Goal: Task Accomplishment & Management: Manage account settings

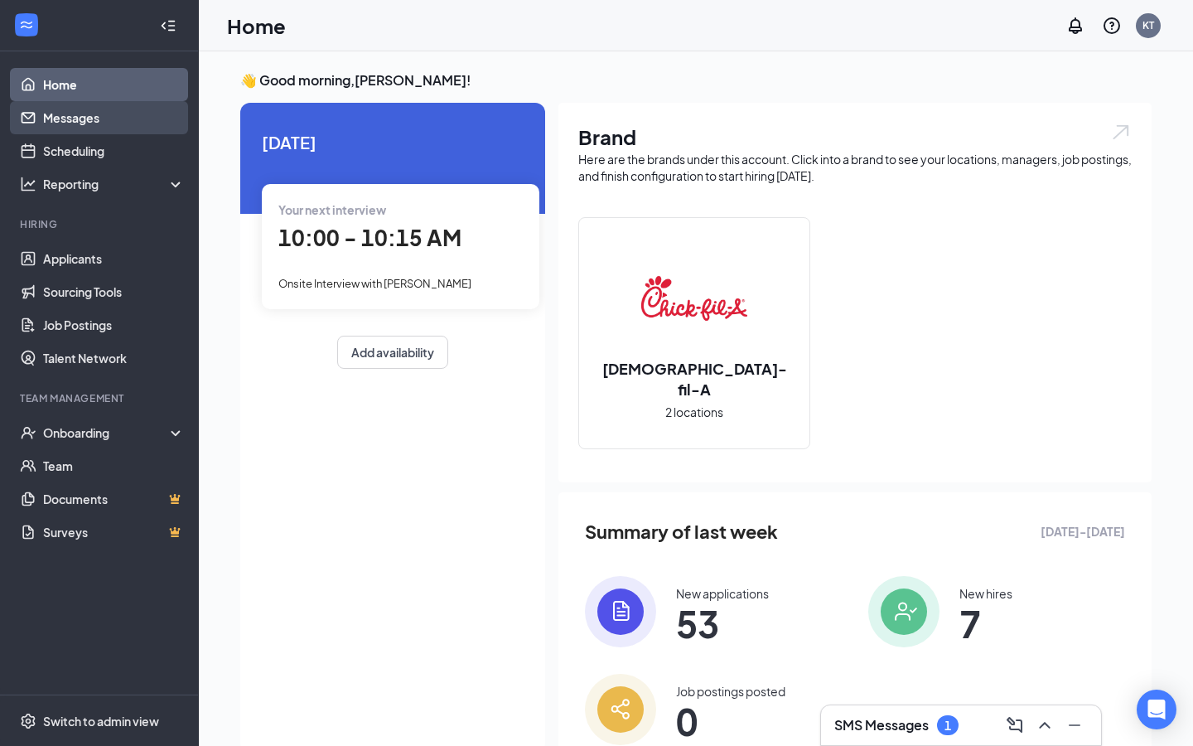
click at [113, 118] on link "Messages" at bounding box center [114, 117] width 142 height 33
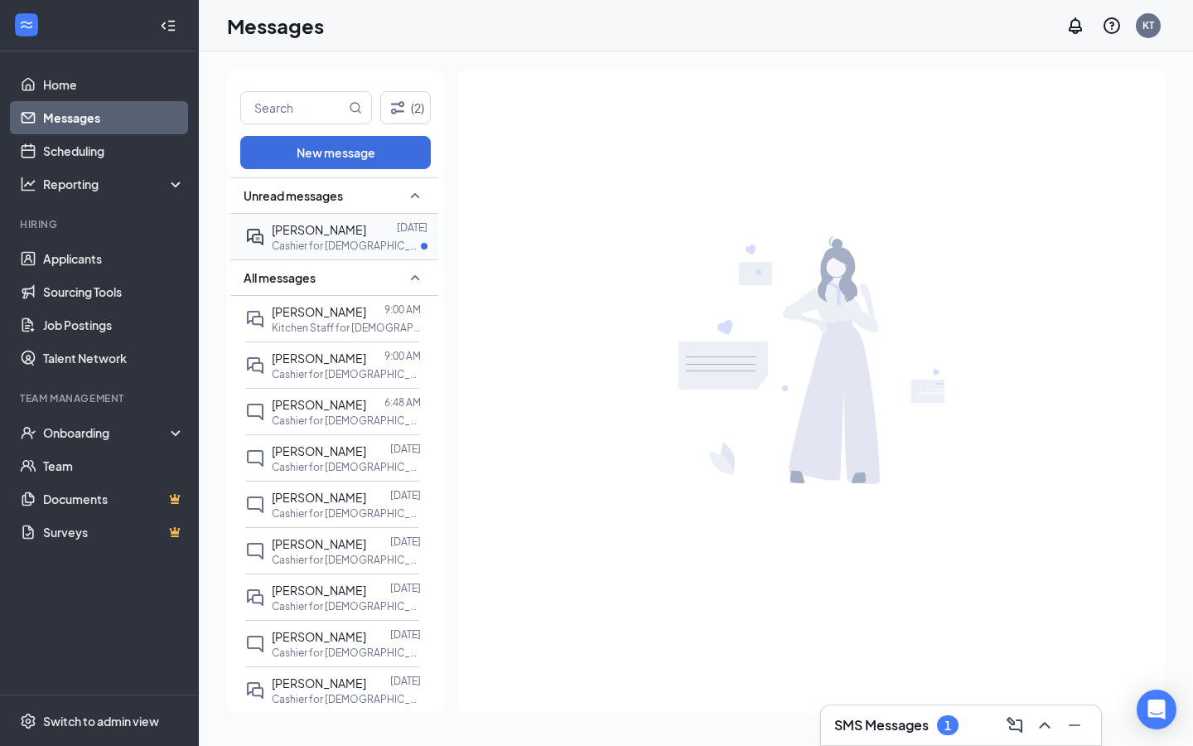
click at [371, 243] on p "Cashier for [DEMOGRAPHIC_DATA]-fil-A of [PERSON_NAME] at [PERSON_NAME]" at bounding box center [346, 246] width 149 height 14
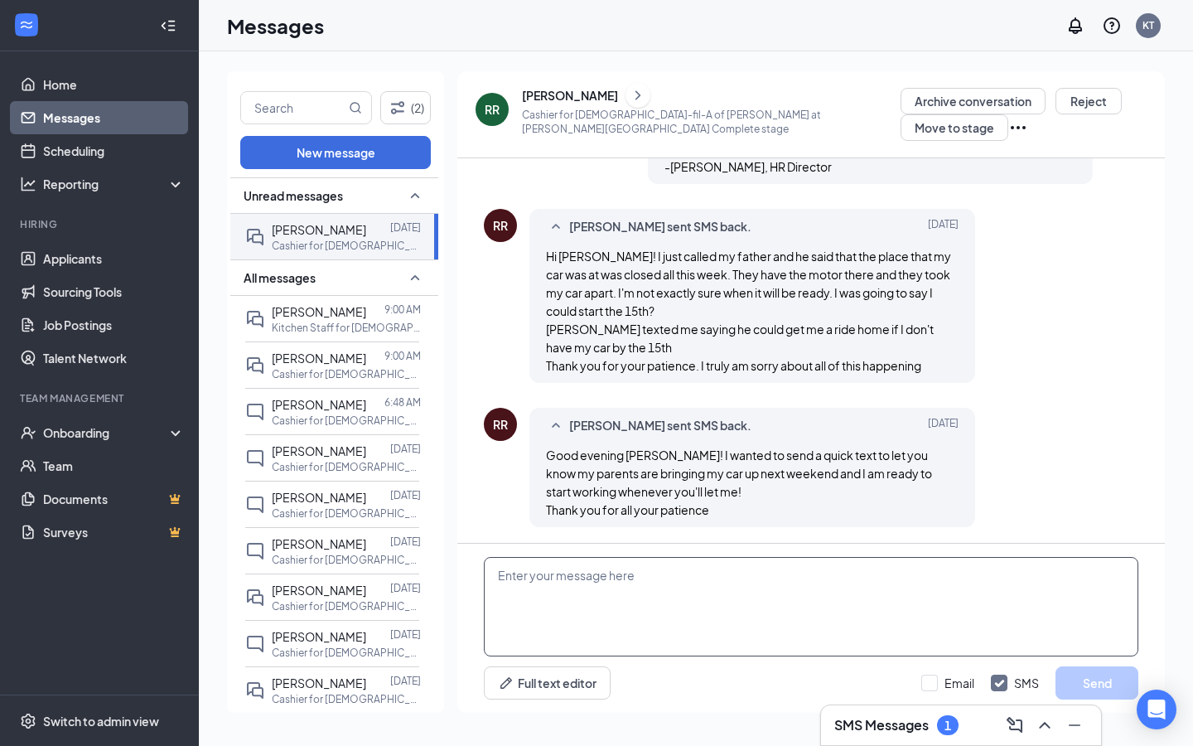
scroll to position [1001, 0]
click at [872, 627] on textarea at bounding box center [811, 606] width 655 height 99
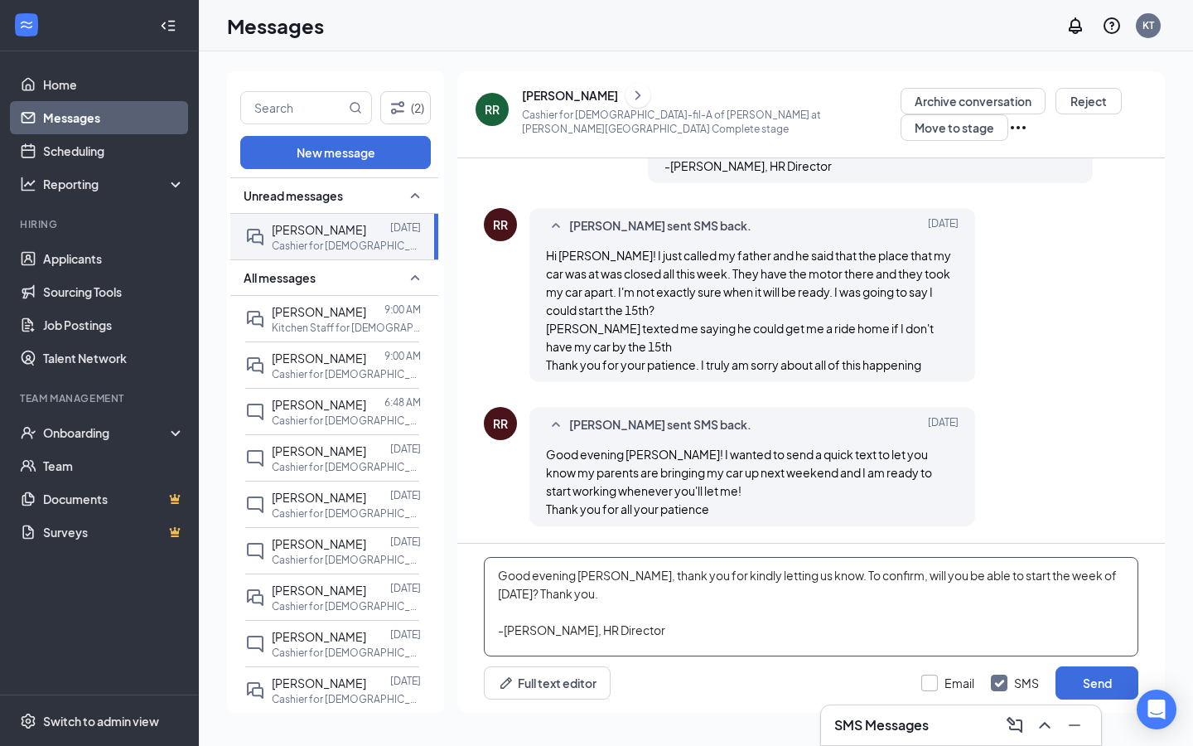
type textarea "Good evening Raygan, thank you for kindly letting us know. To confirm, will you…"
click at [940, 678] on input "Email" at bounding box center [948, 683] width 53 height 17
checkbox input "true"
click at [1111, 677] on button "Send" at bounding box center [1097, 682] width 83 height 33
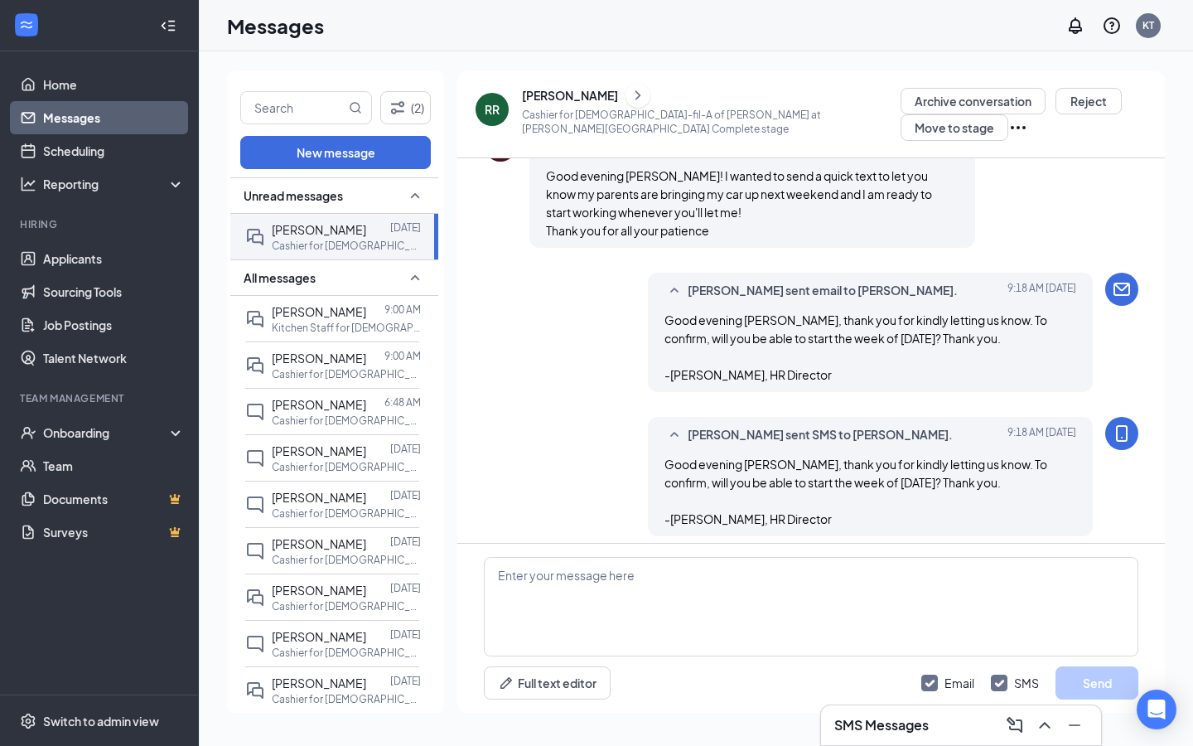
scroll to position [1290, 0]
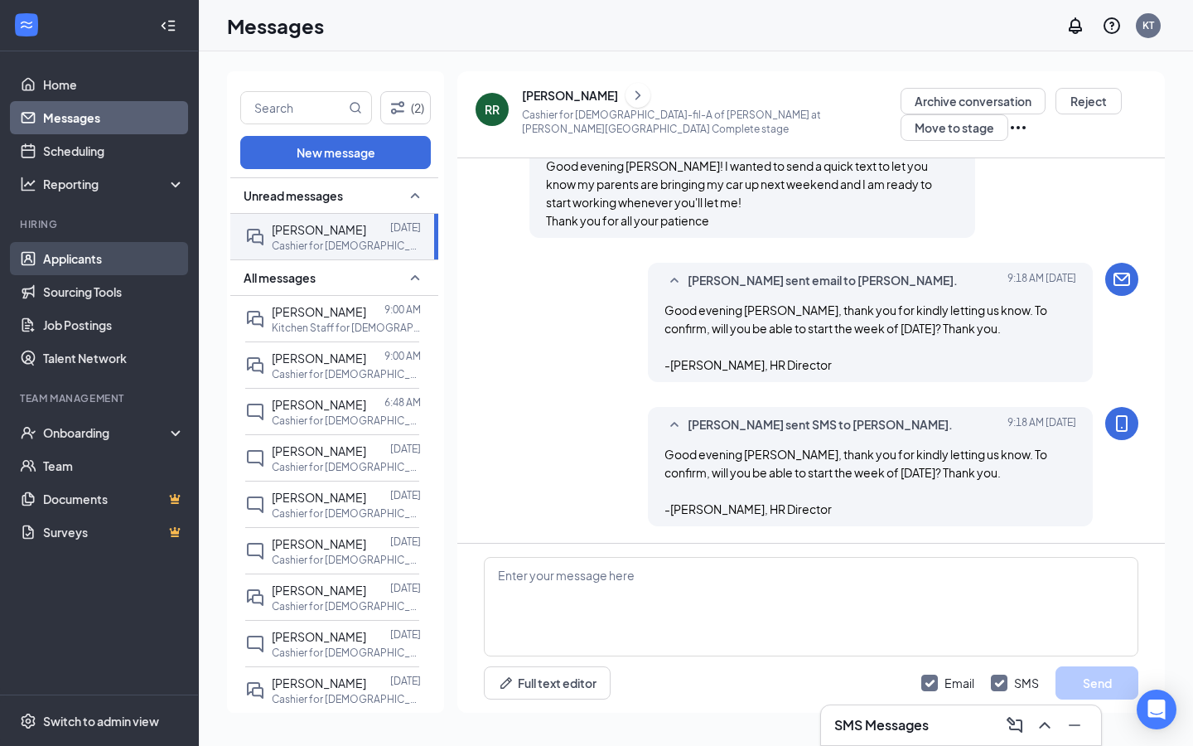
click at [167, 254] on link "Applicants" at bounding box center [114, 258] width 142 height 33
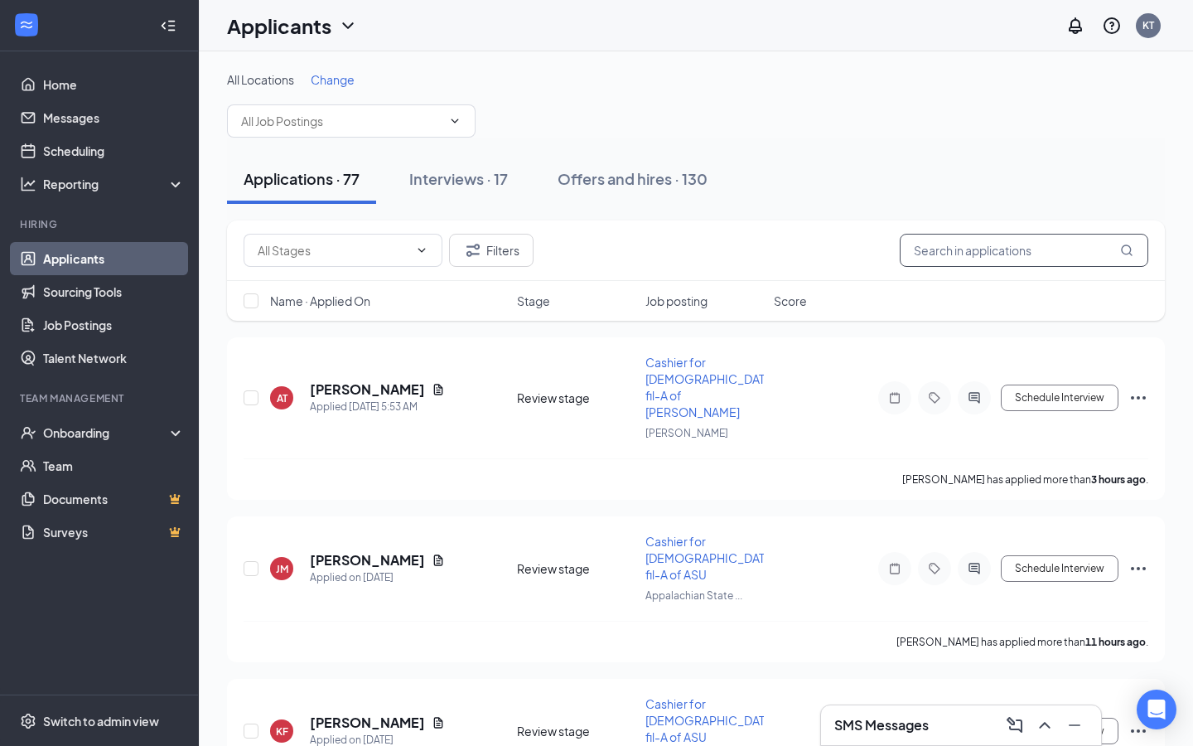
click at [908, 248] on input "text" at bounding box center [1024, 250] width 249 height 33
type input "castle"
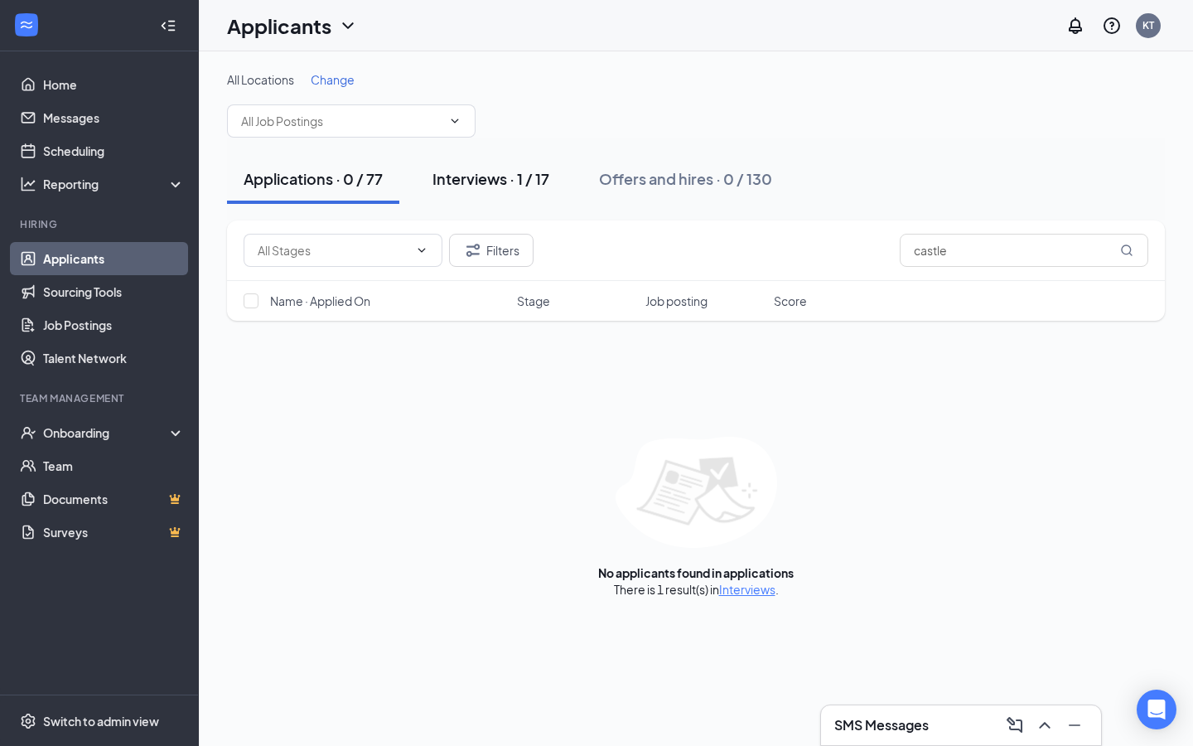
click at [531, 177] on div "Interviews · 1 / 17" at bounding box center [491, 178] width 117 height 21
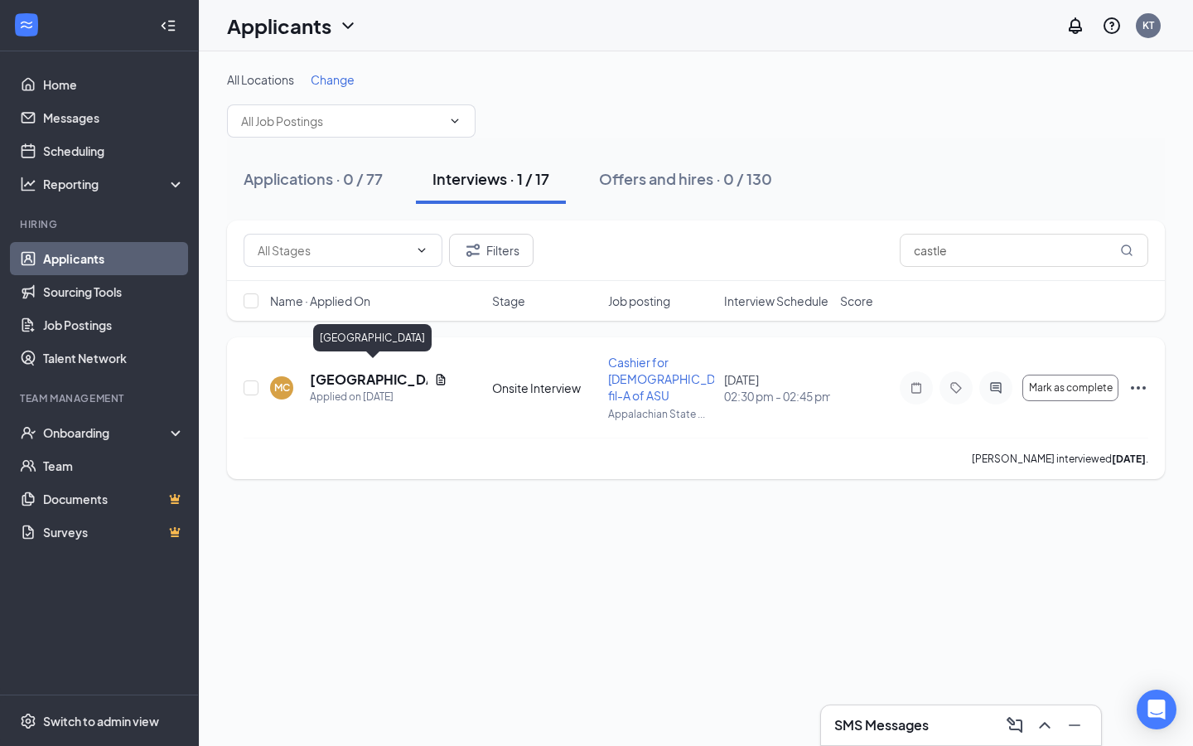
click at [335, 370] on h5 "Mya Castle" at bounding box center [369, 379] width 118 height 18
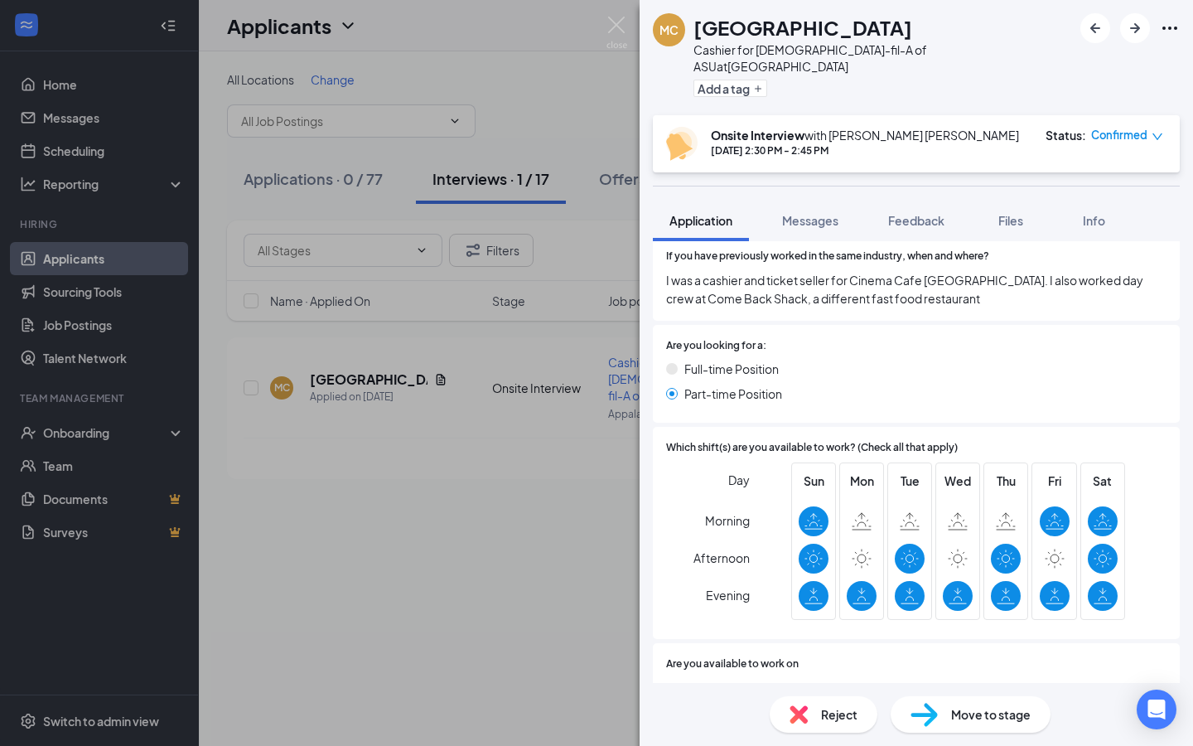
scroll to position [710, 0]
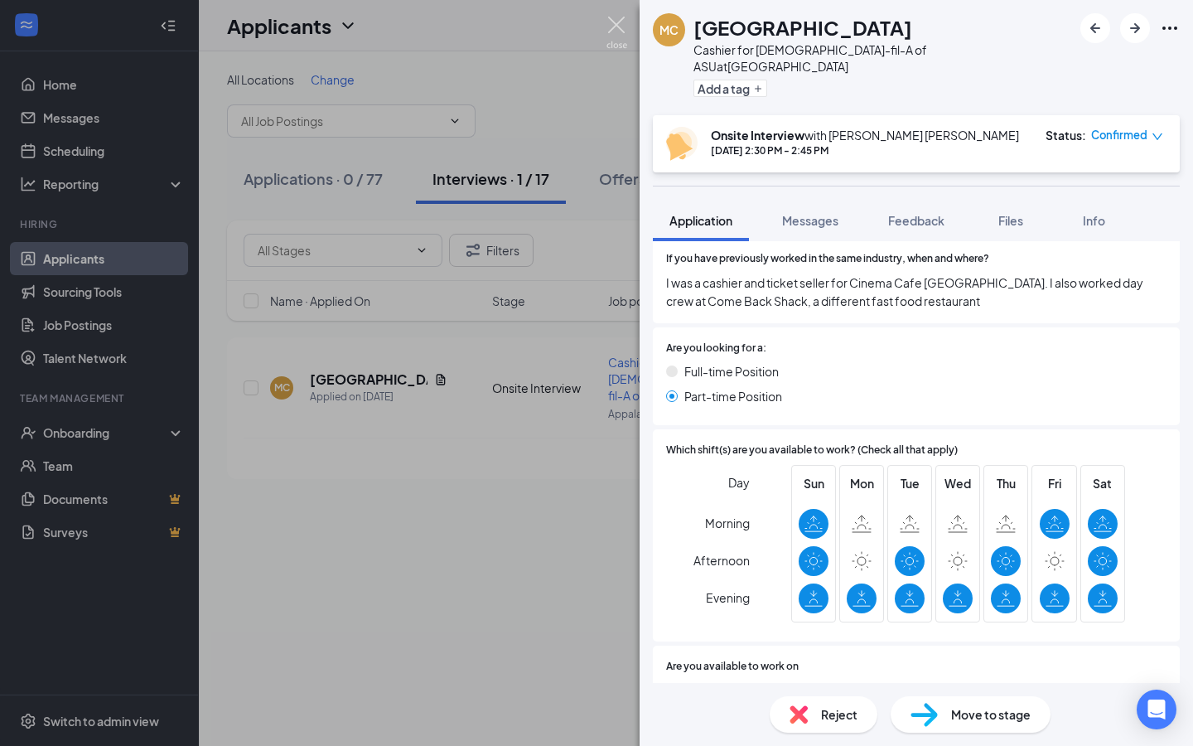
click at [627, 36] on img at bounding box center [617, 33] width 21 height 32
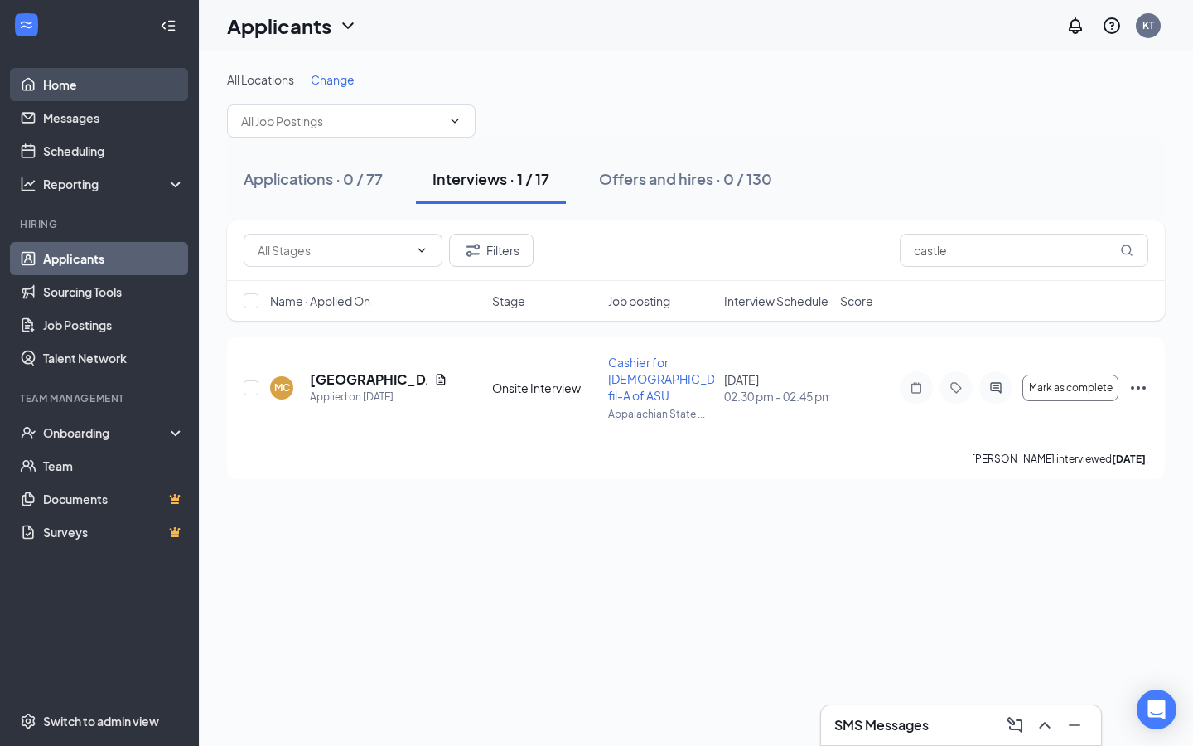
click at [112, 77] on link "Home" at bounding box center [114, 84] width 142 height 33
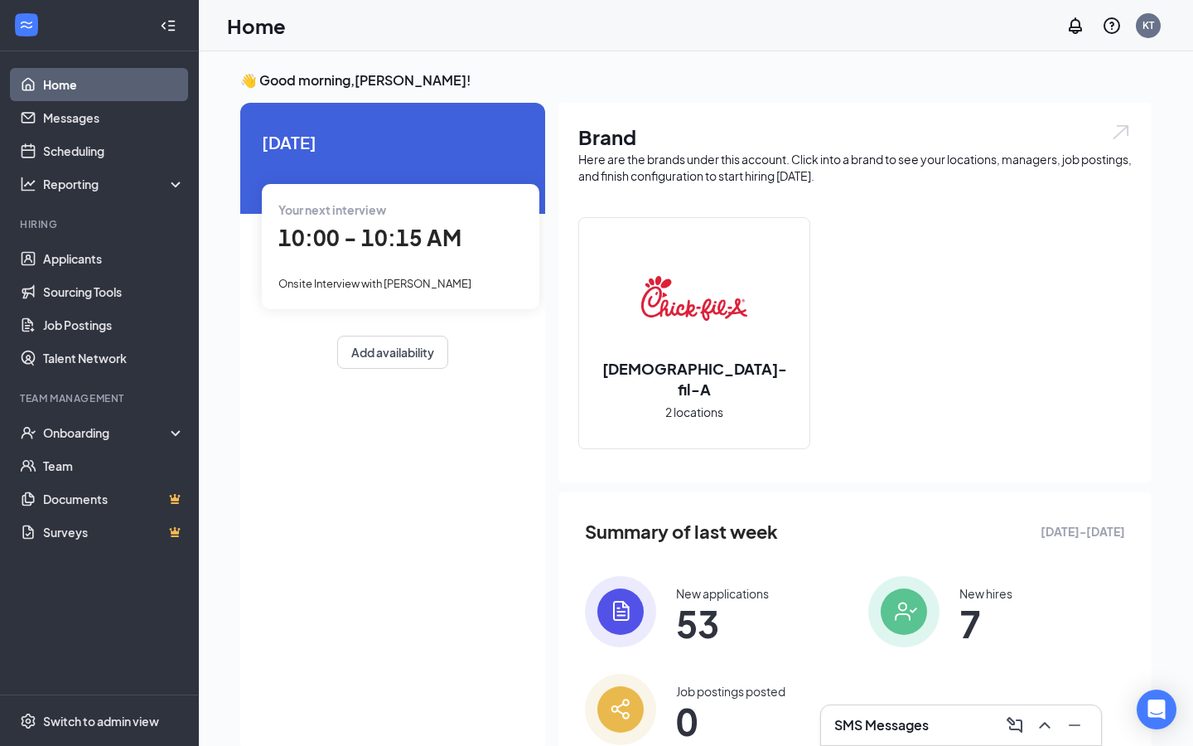
click at [291, 255] on div "Your next interview 10:00 - 10:15 AM Onsite Interview with Allison Godfrey" at bounding box center [401, 246] width 278 height 124
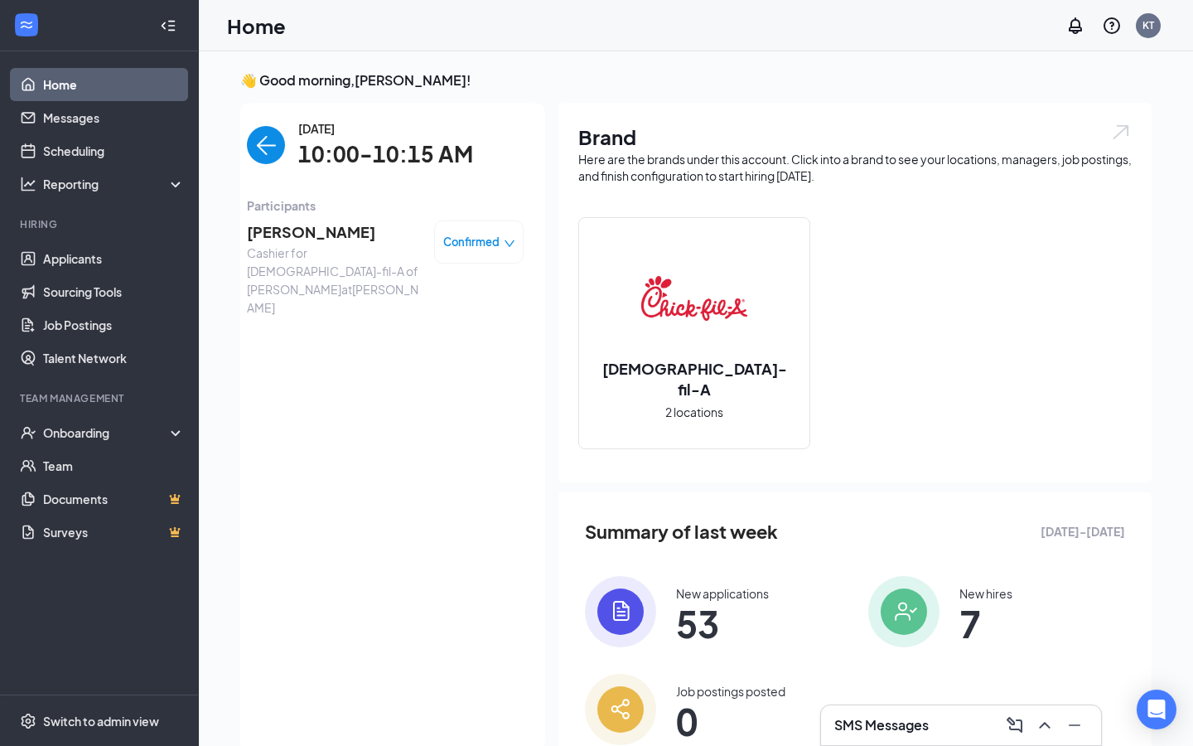
scroll to position [7, 0]
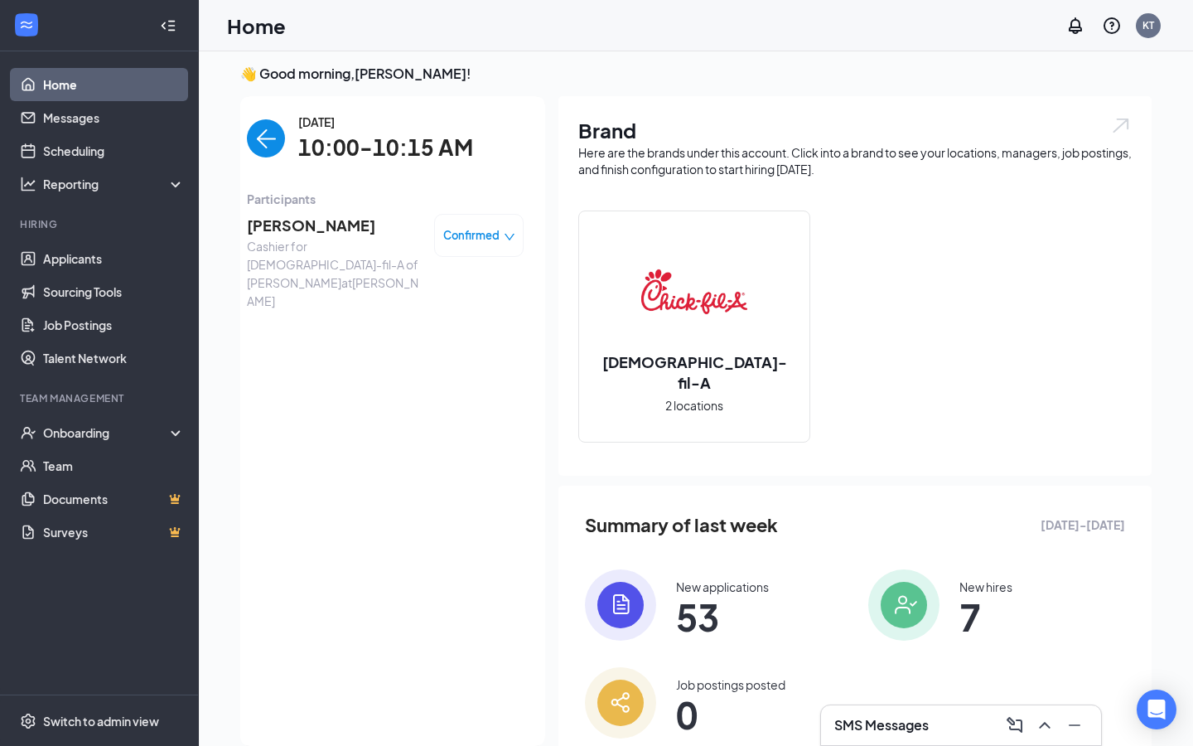
click at [303, 229] on span "Allison Godfrey" at bounding box center [334, 225] width 174 height 23
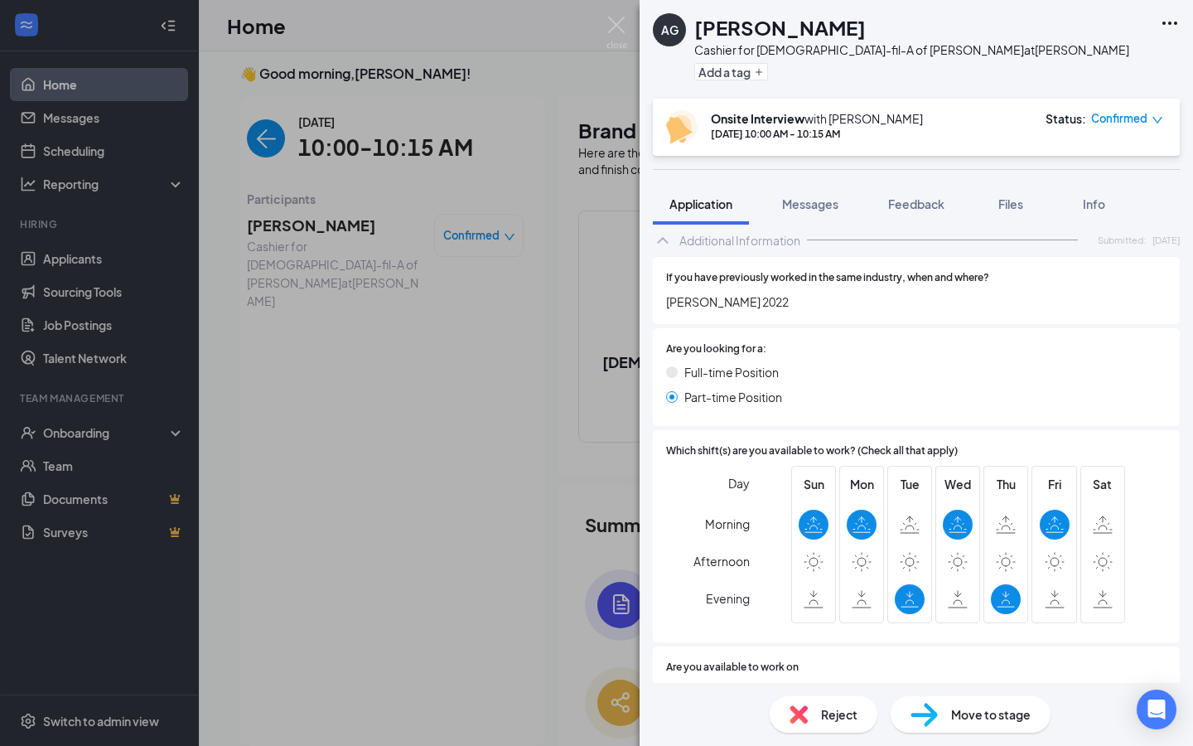
scroll to position [688, 0]
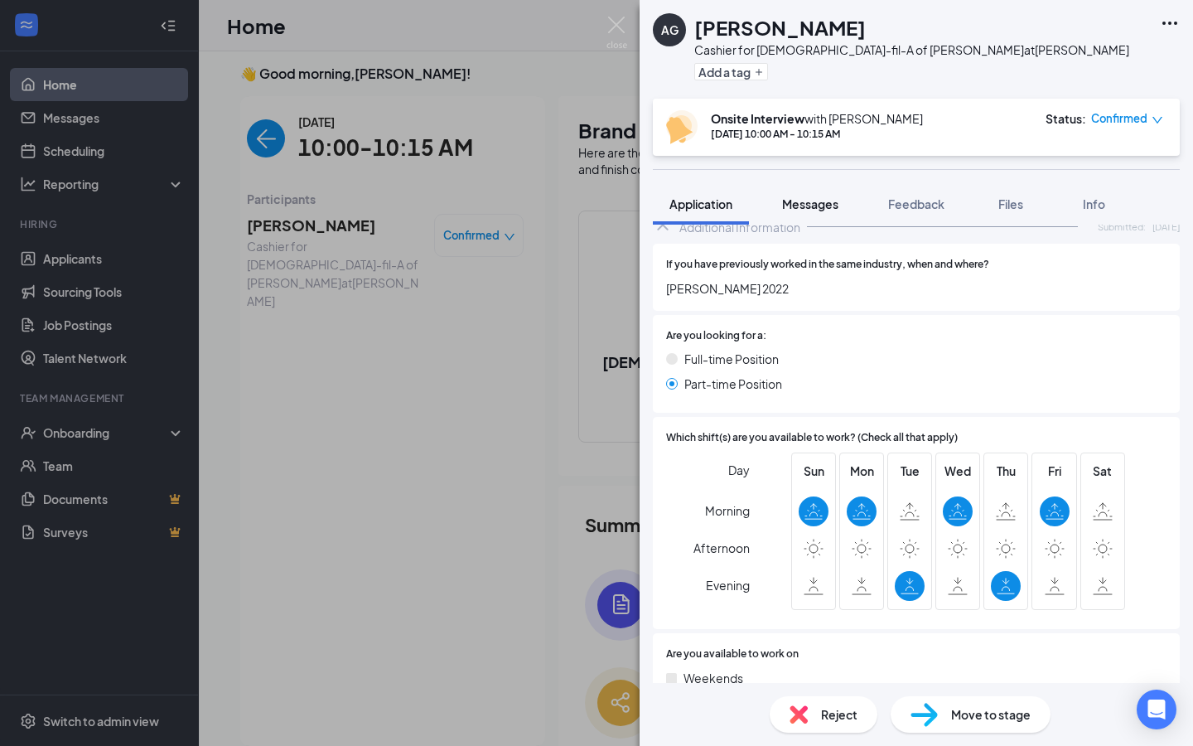
click at [829, 223] on button "Messages" at bounding box center [811, 203] width 90 height 41
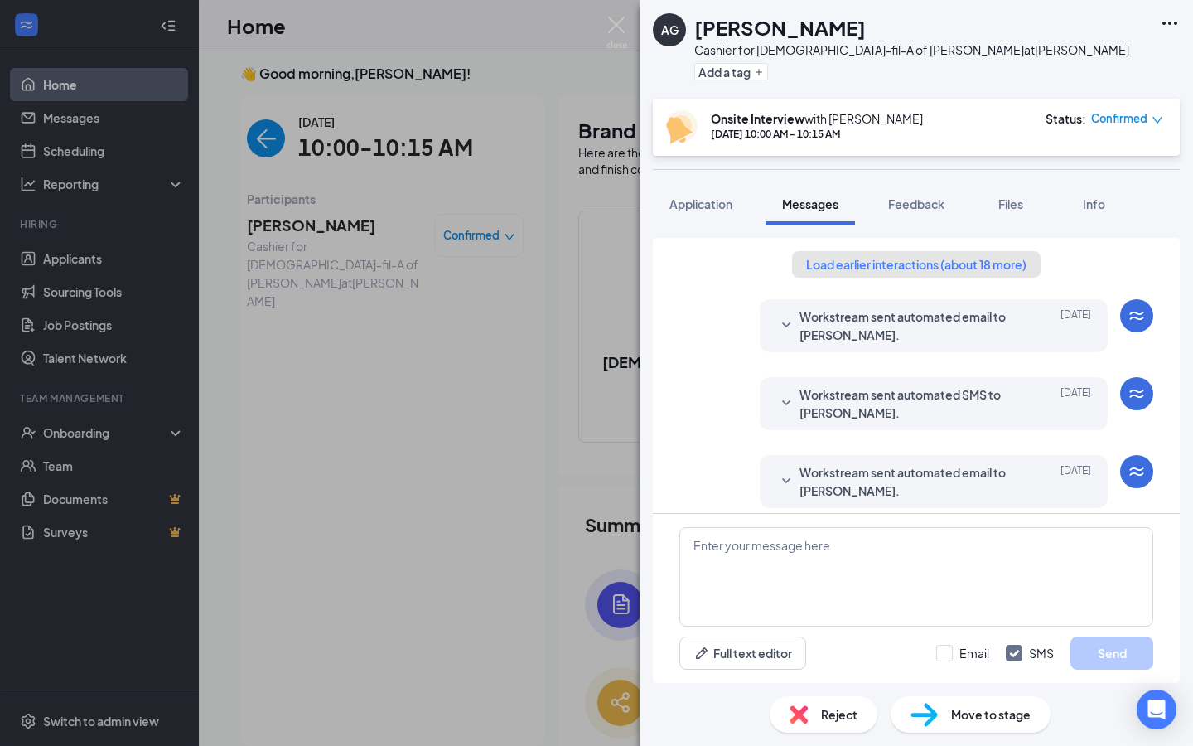
click at [826, 266] on button "Load earlier interactions (about 18 more)" at bounding box center [916, 264] width 249 height 27
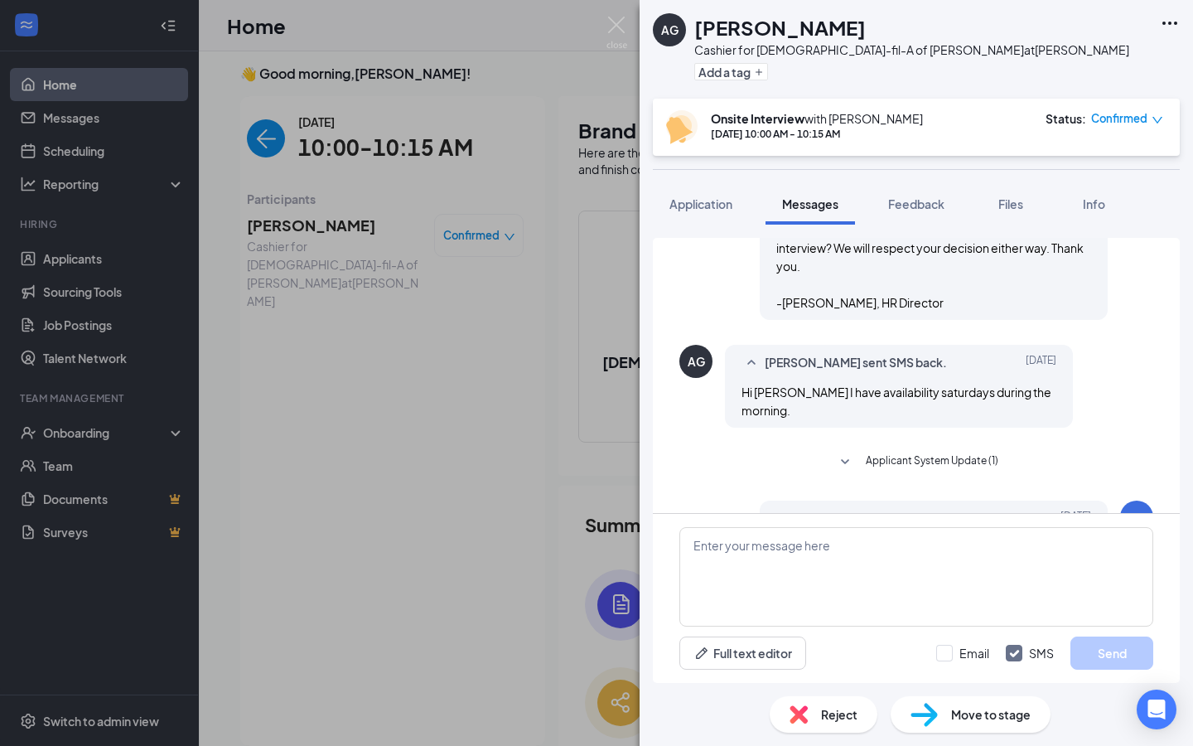
scroll to position [770, 0]
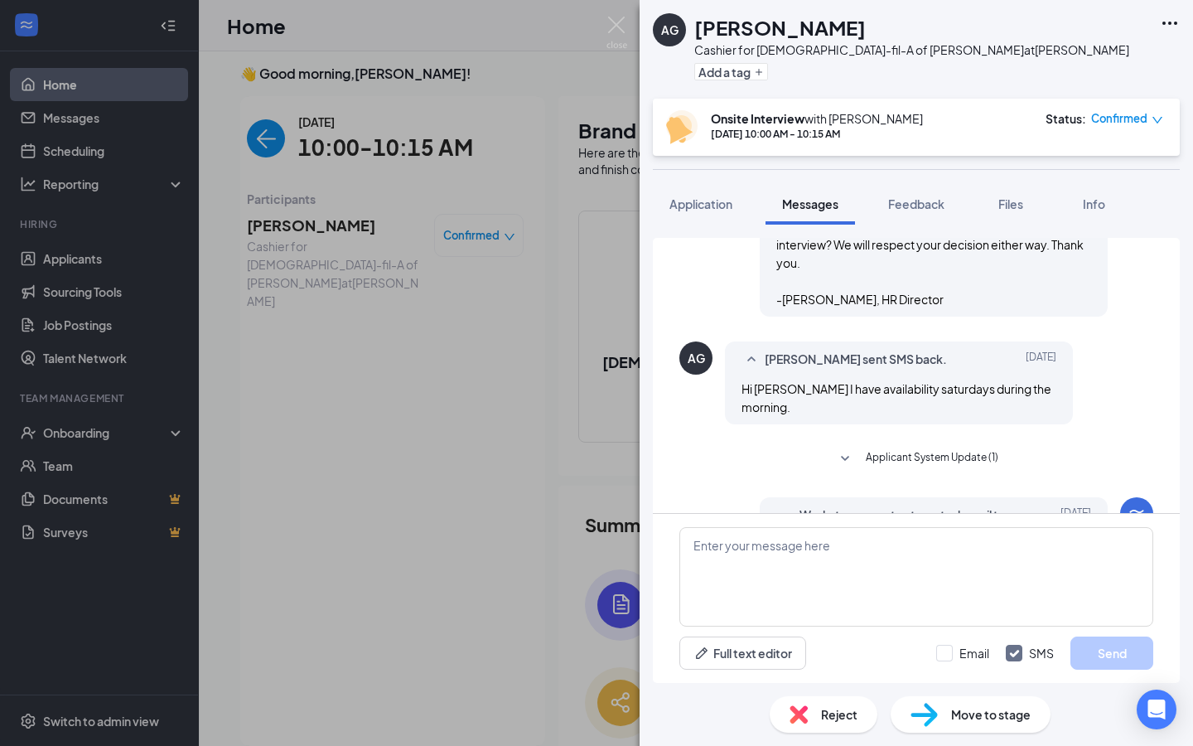
click at [888, 449] on span "Applicant System Update (1)" at bounding box center [932, 459] width 133 height 20
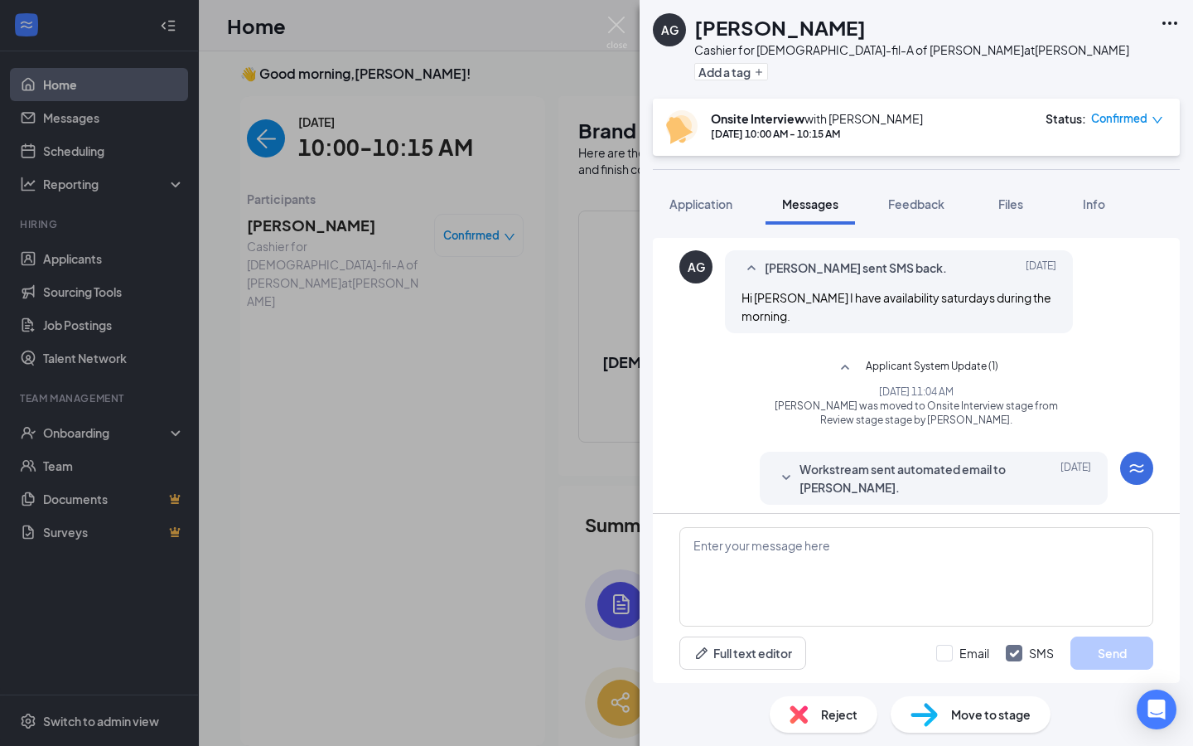
scroll to position [876, 0]
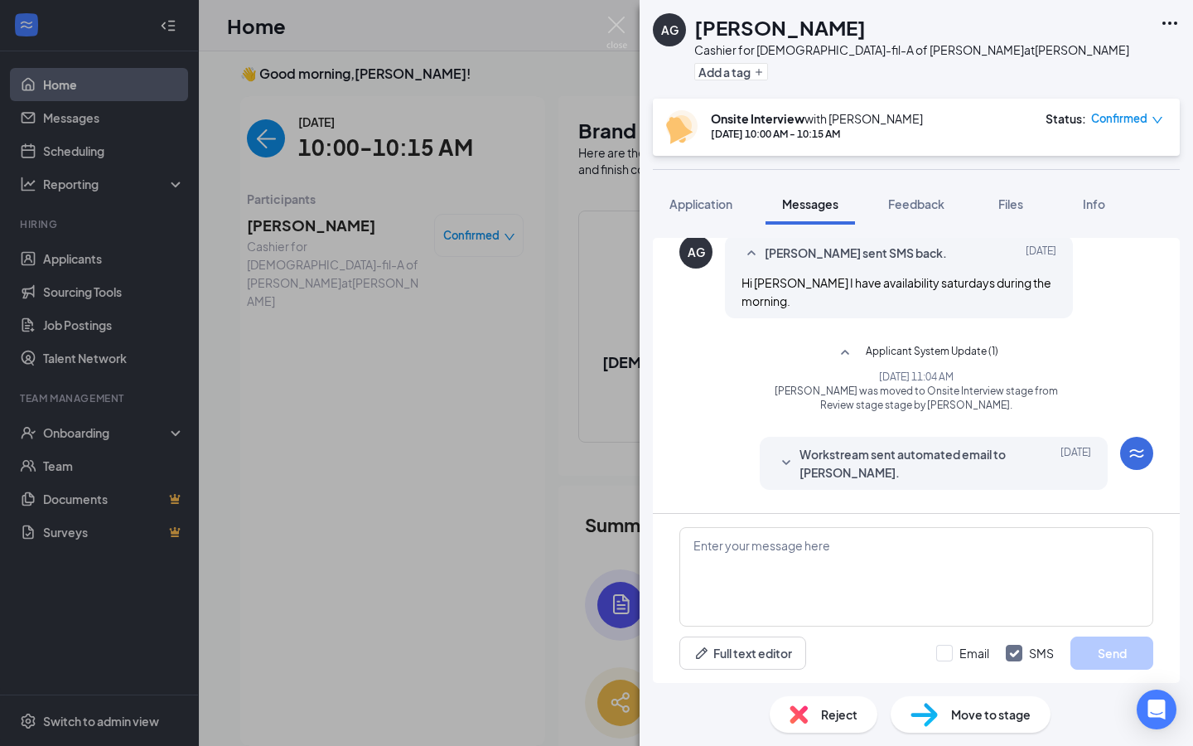
click at [888, 445] on span "Workstream sent automated email to Allison Godfrey." at bounding box center [908, 463] width 217 height 36
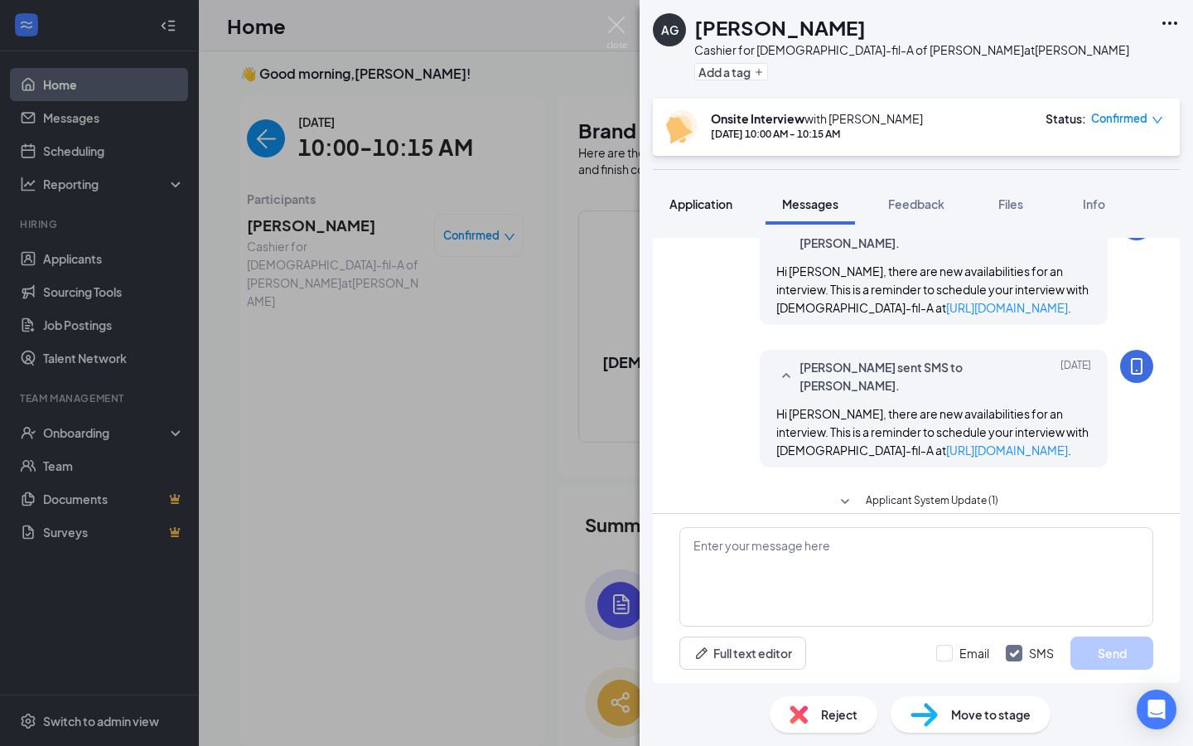
scroll to position [1840, 0]
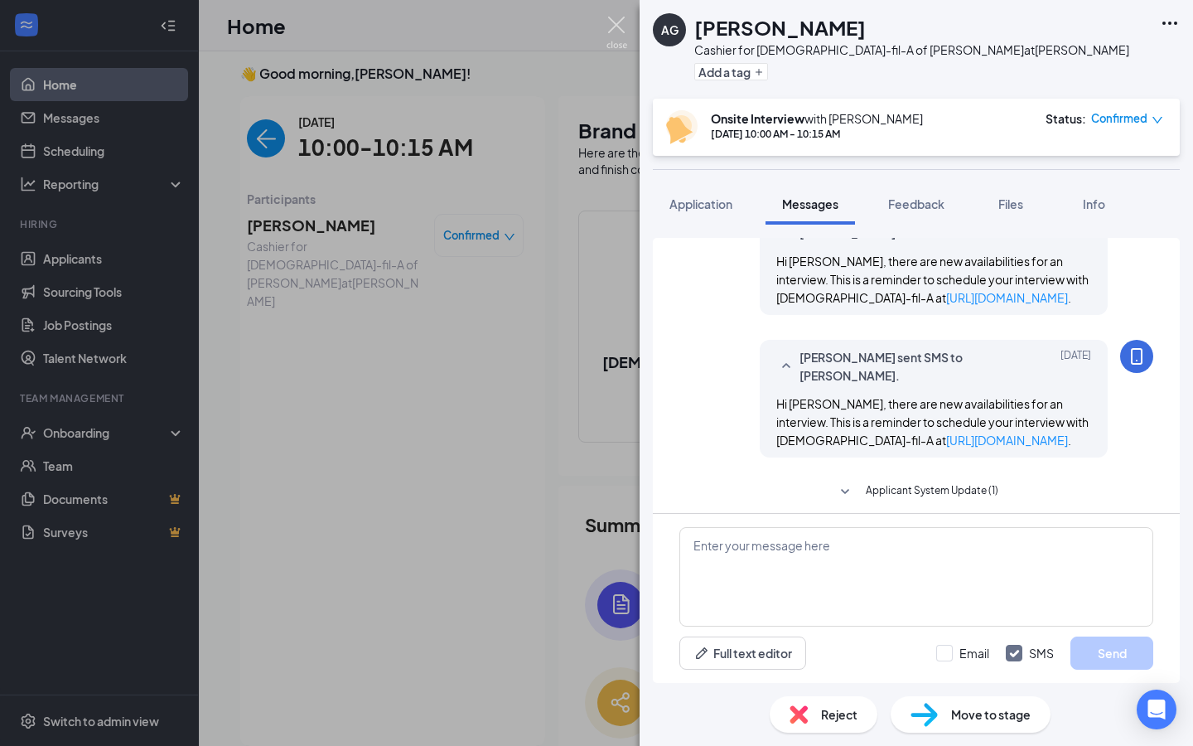
click at [613, 42] on img at bounding box center [617, 33] width 21 height 32
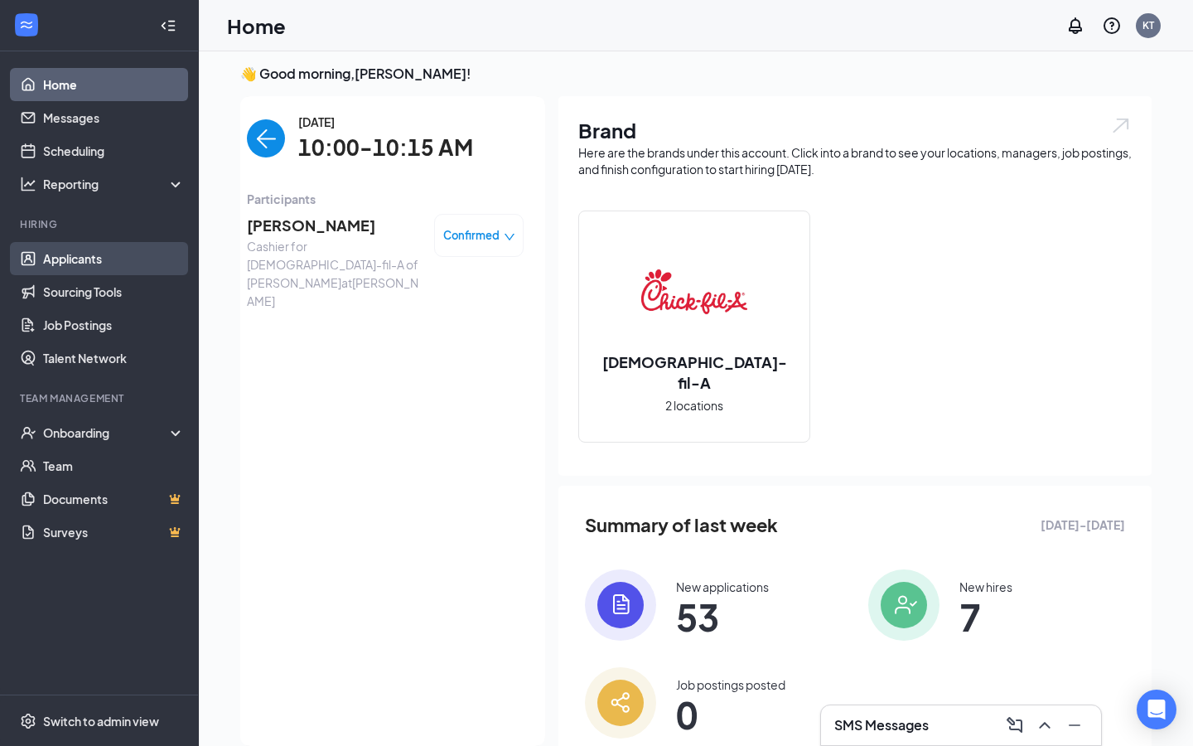
click at [155, 255] on link "Applicants" at bounding box center [114, 258] width 142 height 33
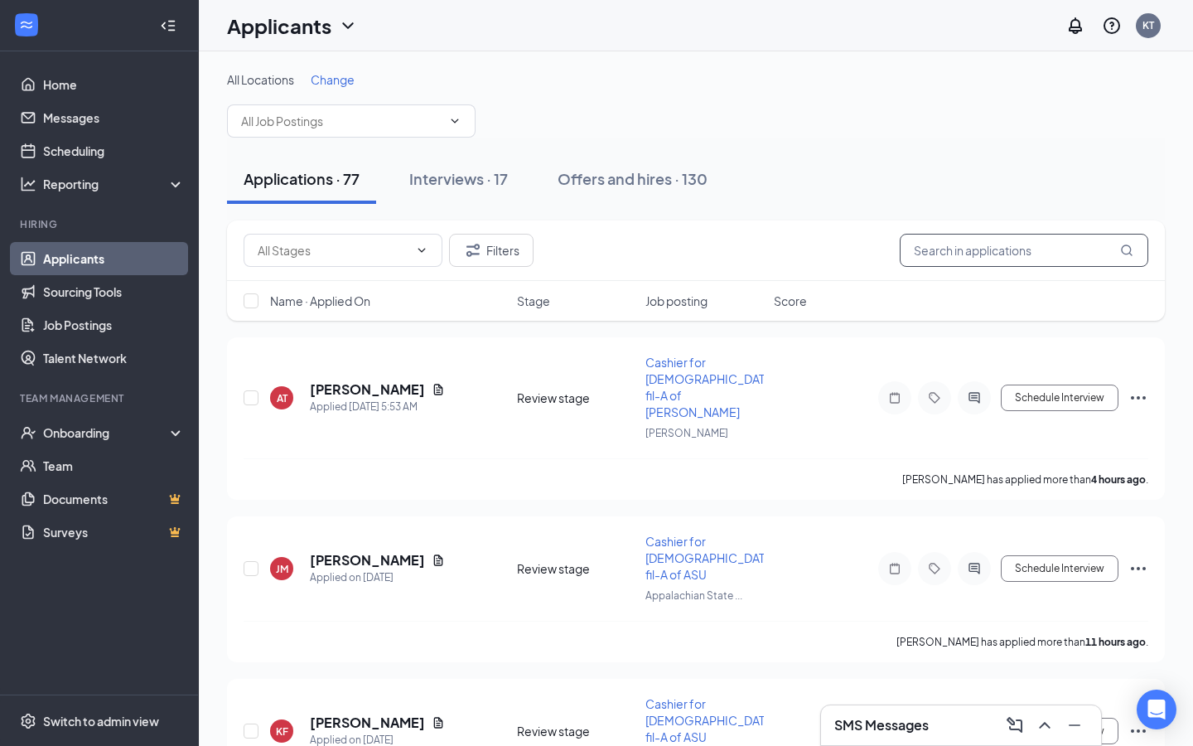
click at [929, 264] on input "text" at bounding box center [1024, 250] width 249 height 33
type input "mya"
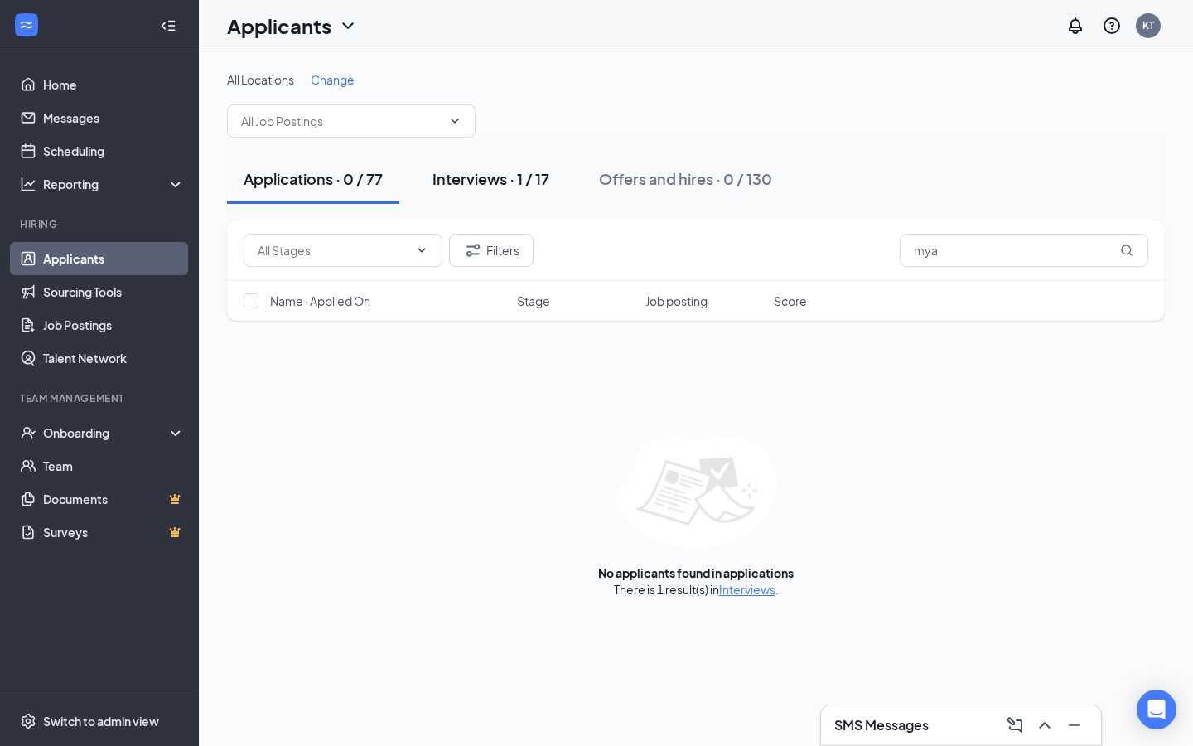
click at [516, 197] on button "Interviews · 1 / 17" at bounding box center [491, 179] width 150 height 50
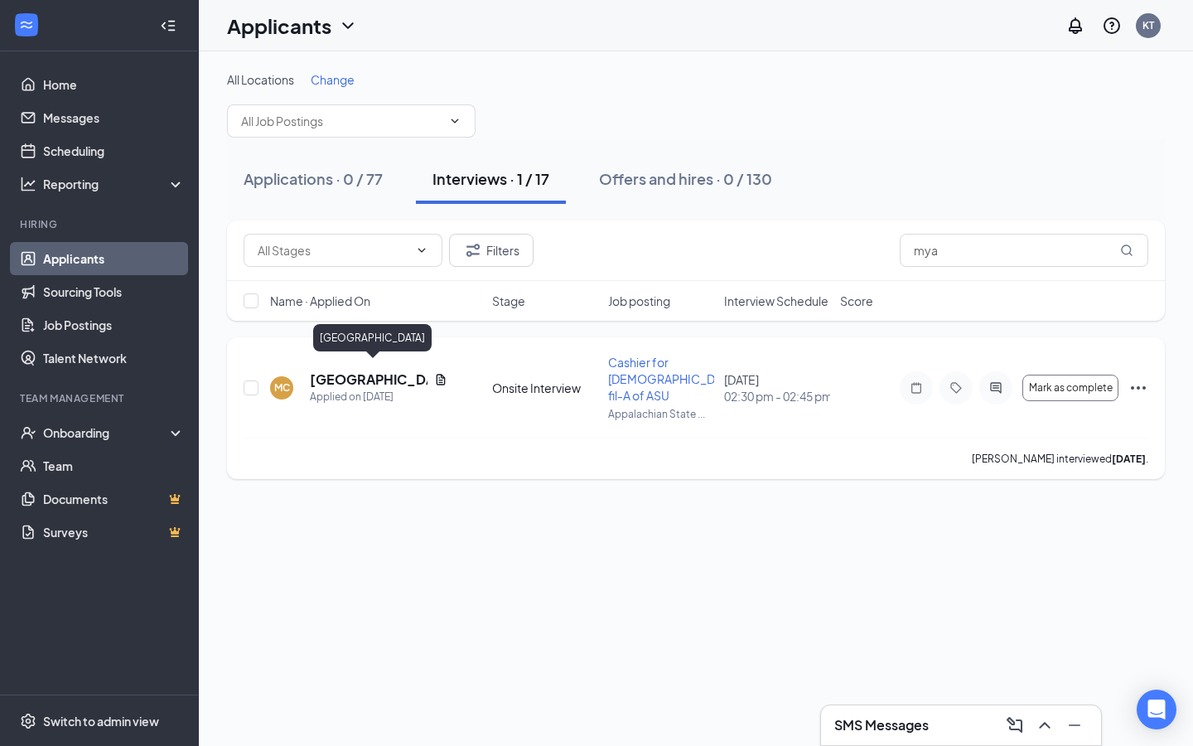
click at [362, 370] on h5 "Mya Castle" at bounding box center [369, 379] width 118 height 18
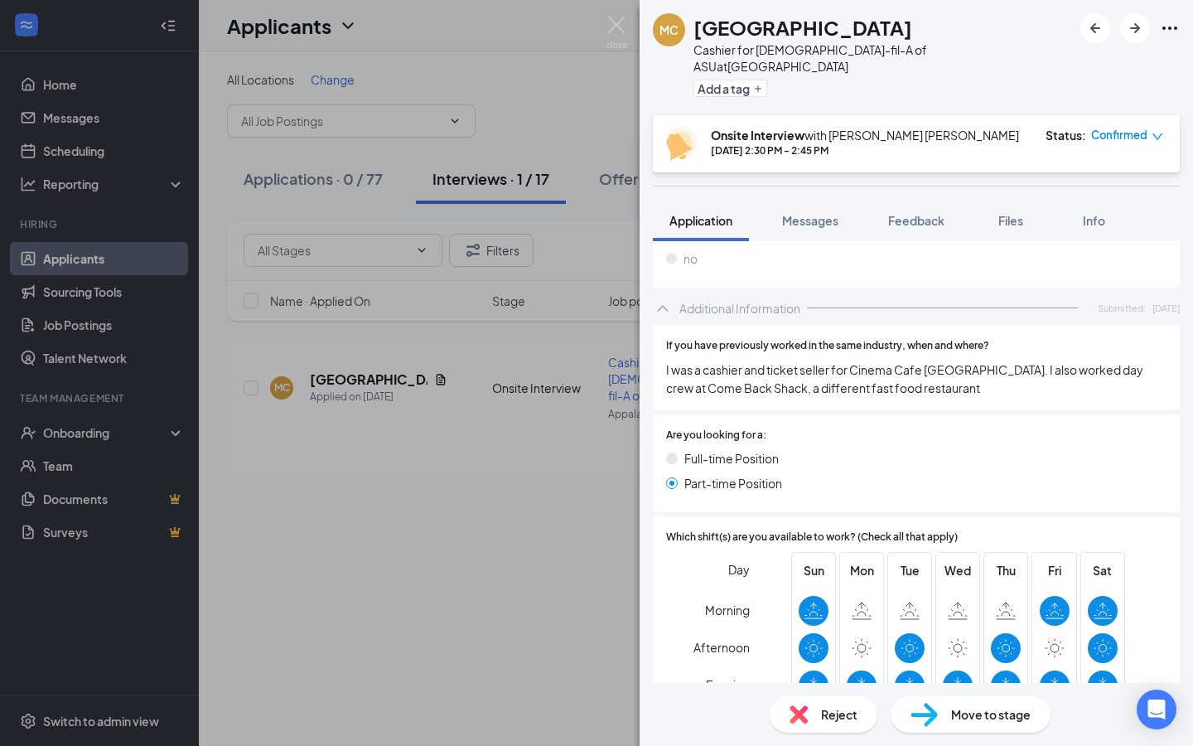
scroll to position [714, 0]
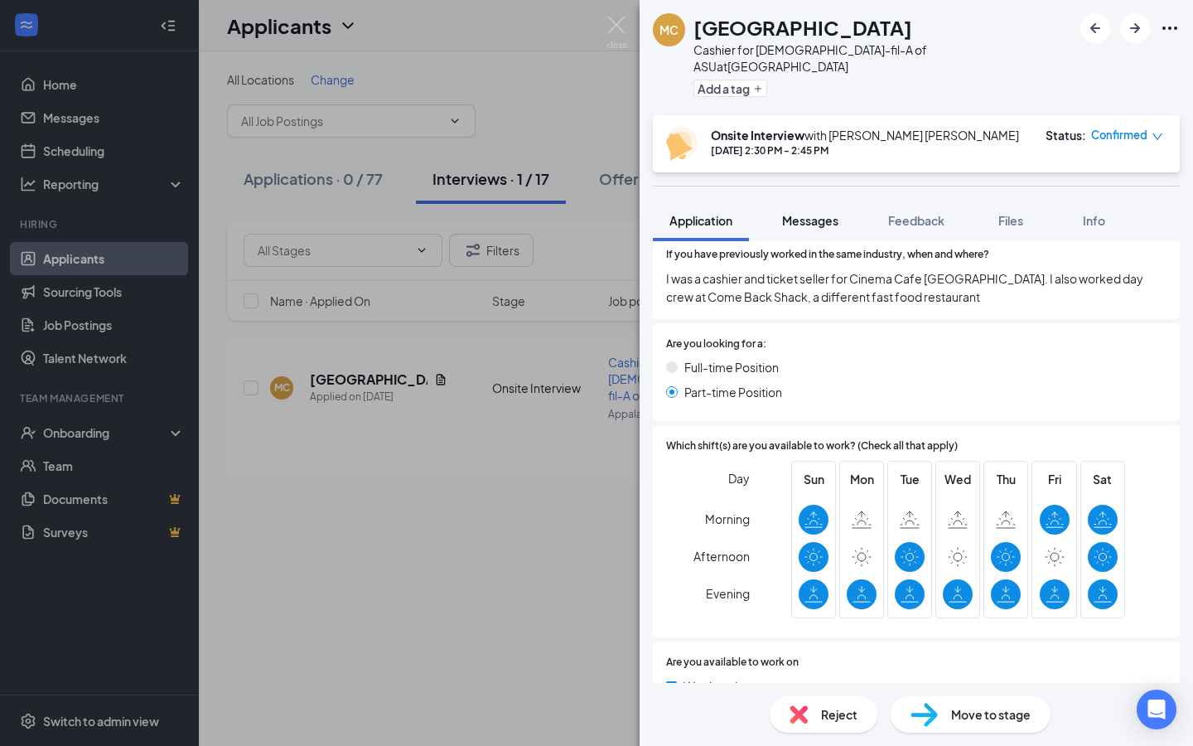
click at [796, 213] on span "Messages" at bounding box center [810, 220] width 56 height 15
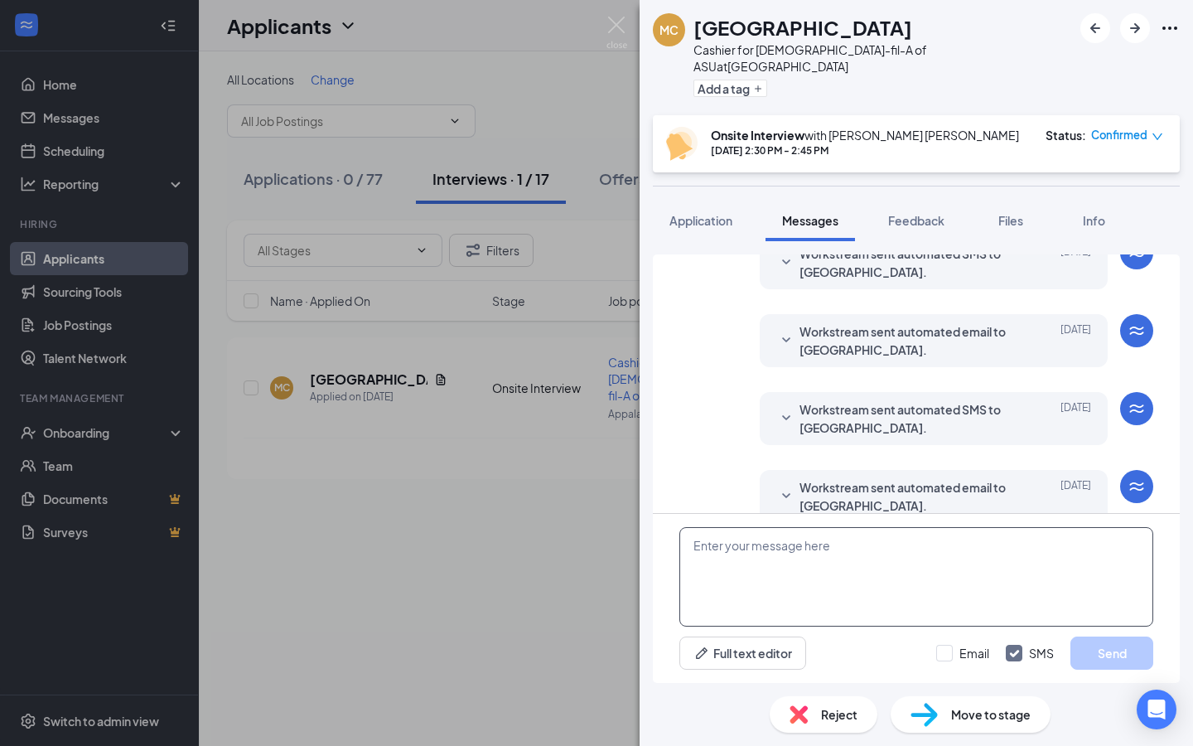
scroll to position [527, 0]
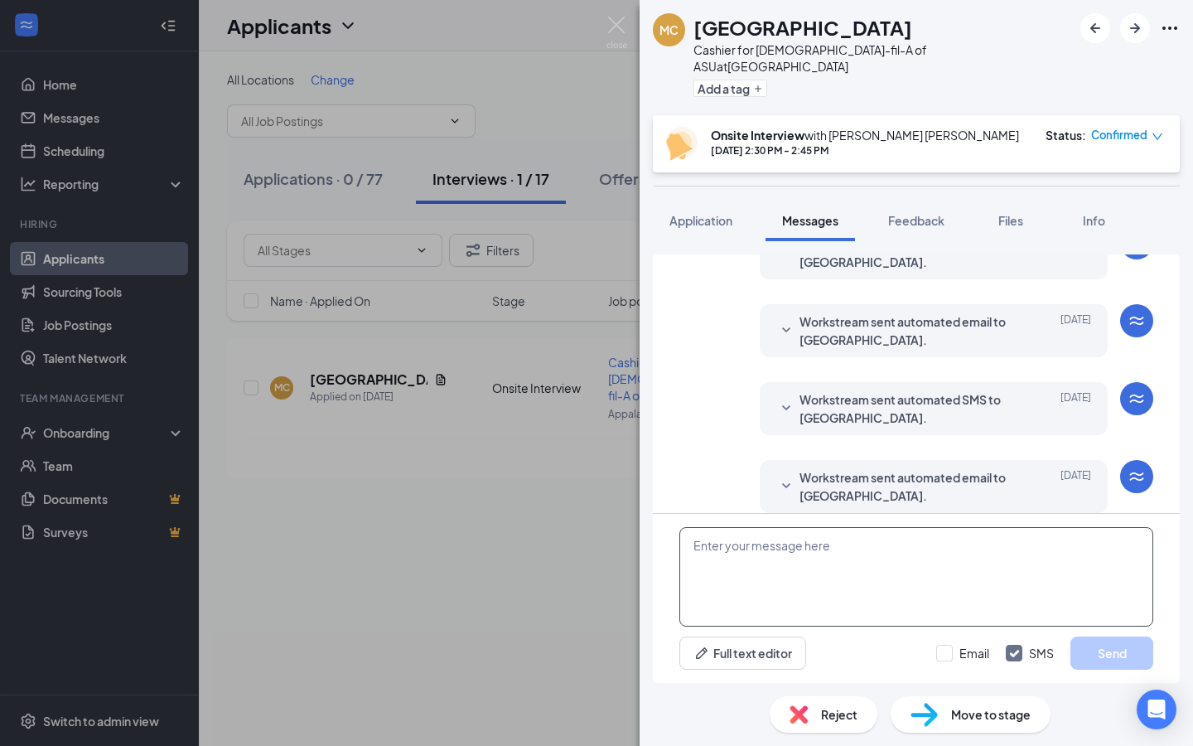
click at [848, 563] on textarea at bounding box center [917, 576] width 474 height 99
click at [758, 603] on textarea at bounding box center [917, 576] width 474 height 99
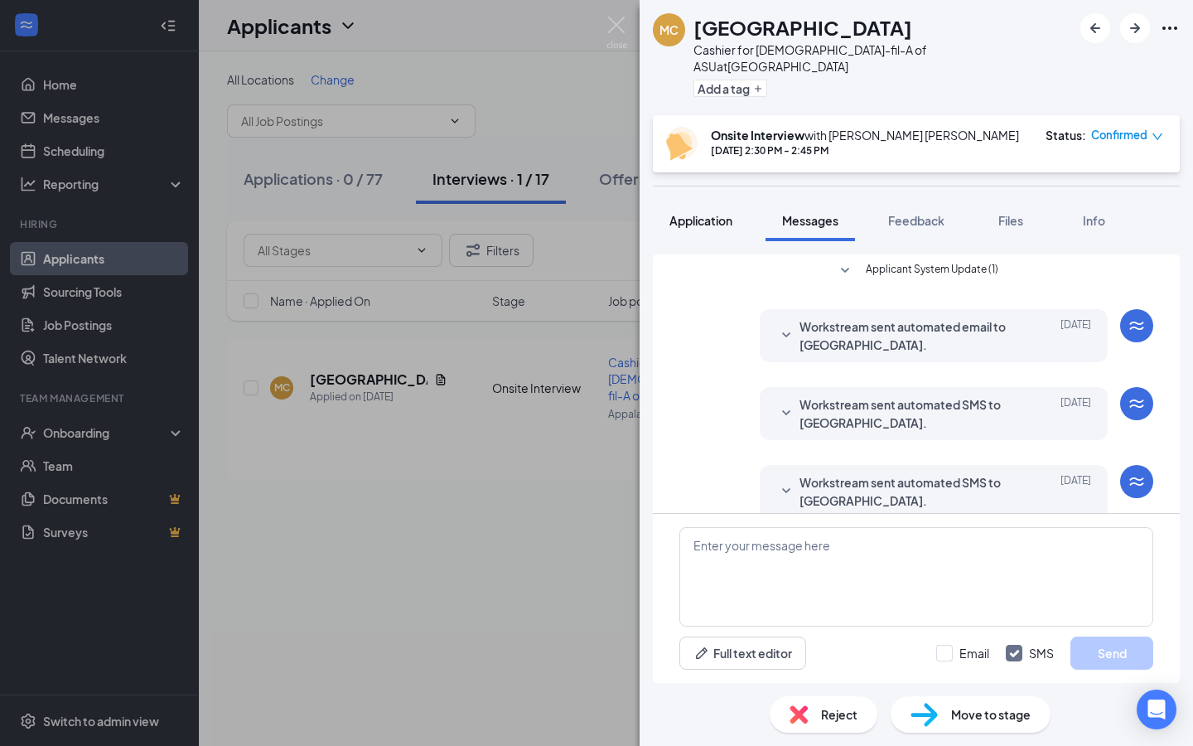
click at [698, 215] on button "Application" at bounding box center [701, 220] width 96 height 41
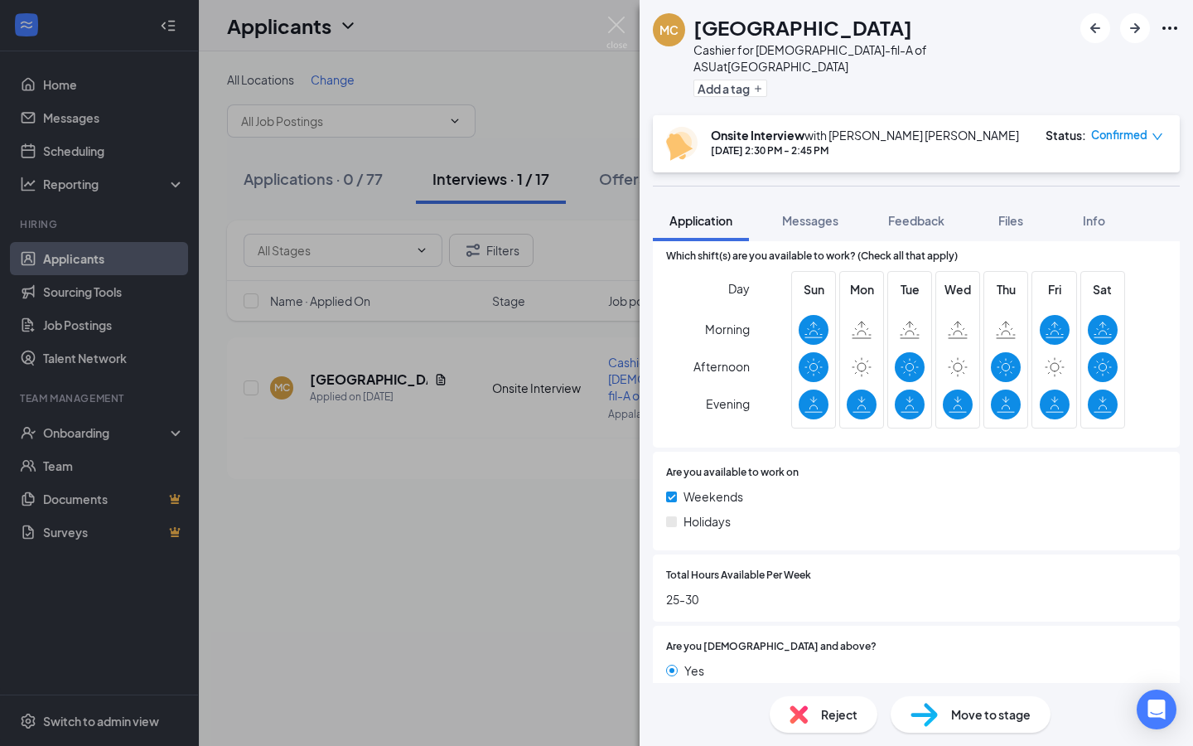
scroll to position [923, 0]
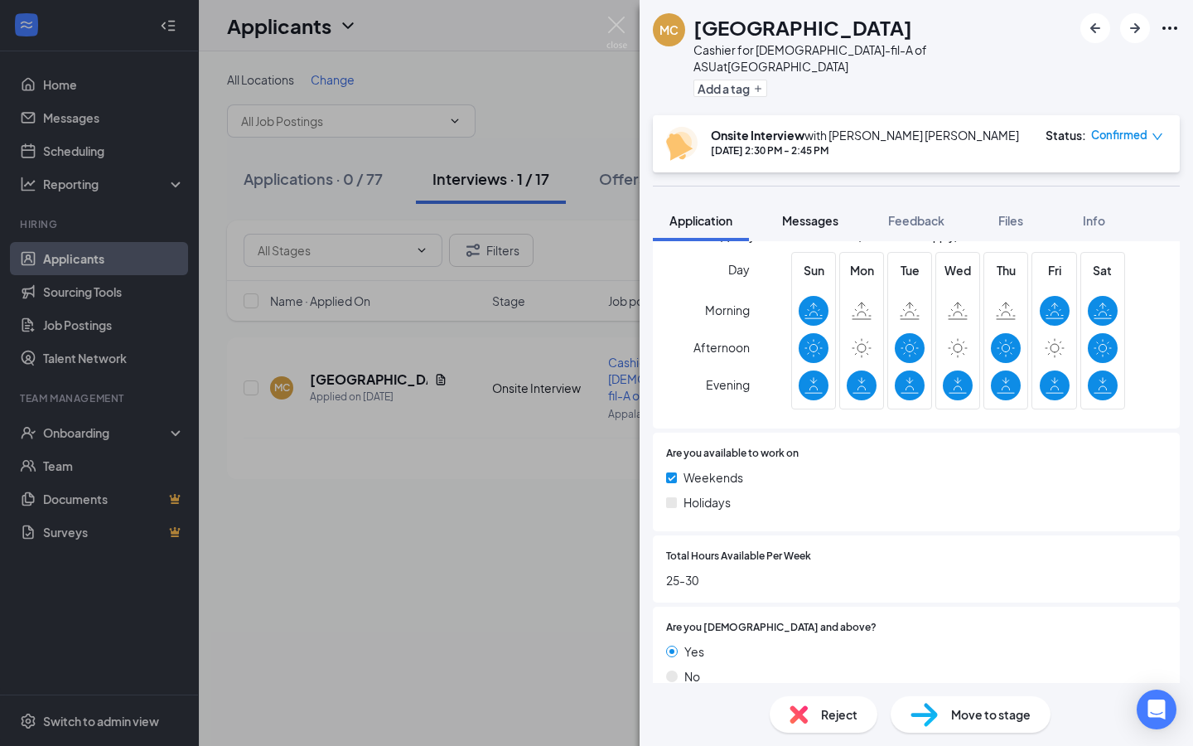
click at [817, 213] on span "Messages" at bounding box center [810, 220] width 56 height 15
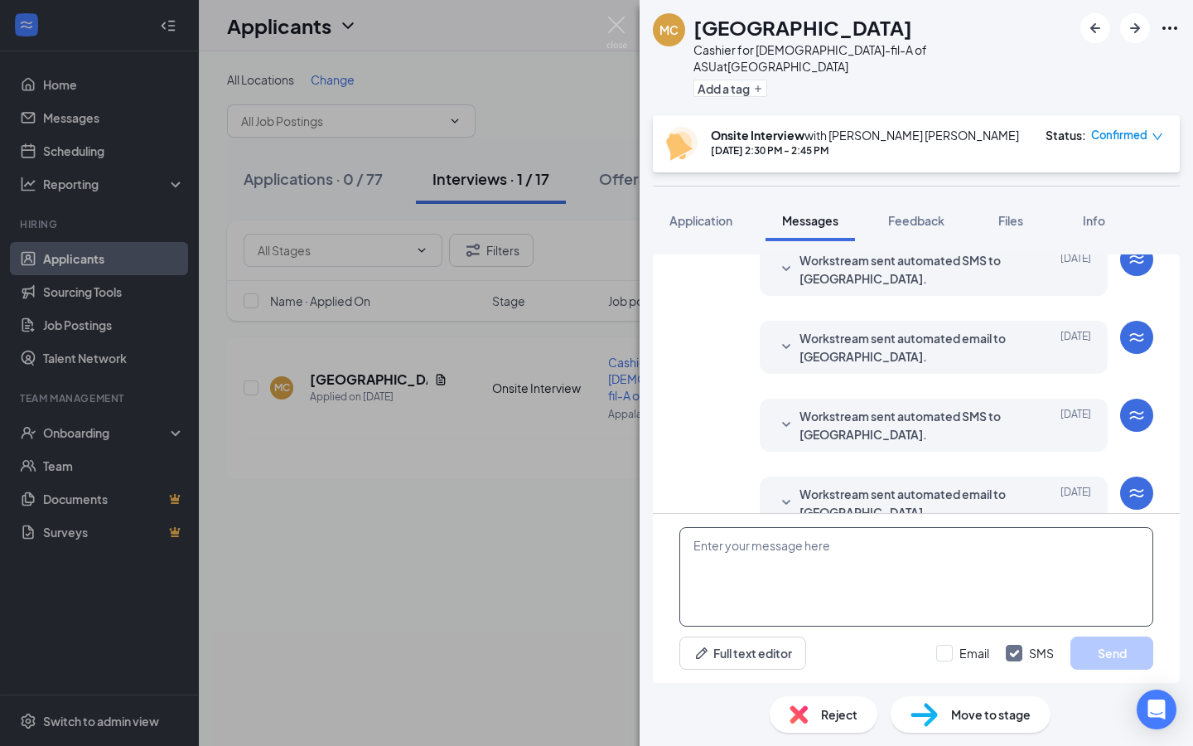
scroll to position [527, 0]
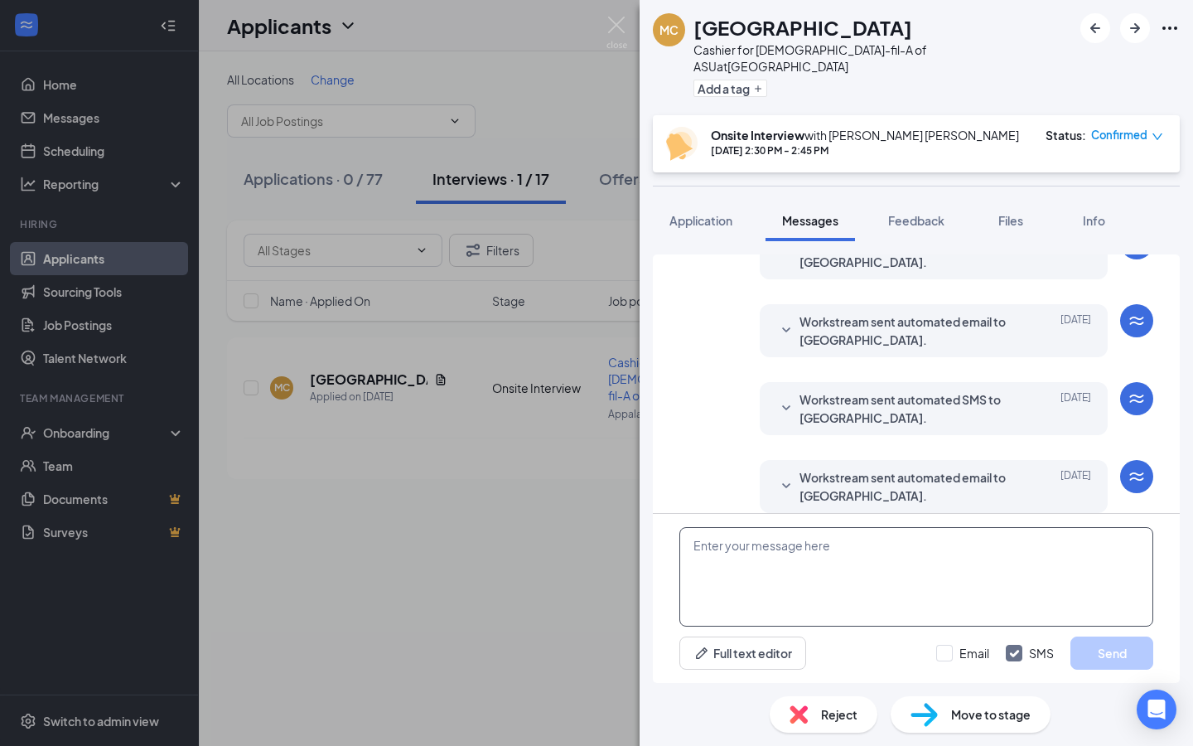
click at [831, 545] on textarea at bounding box center [917, 576] width 474 height 99
click at [614, 31] on img at bounding box center [617, 33] width 21 height 32
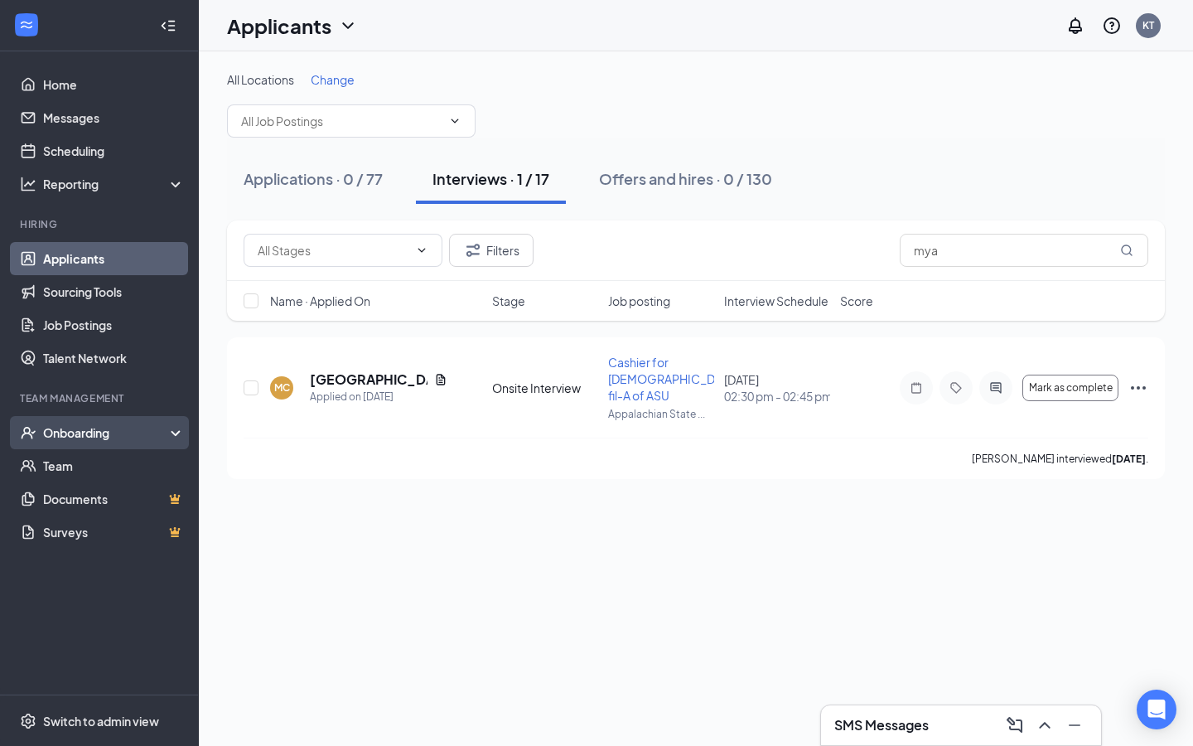
click at [144, 428] on div "Onboarding" at bounding box center [107, 432] width 128 height 17
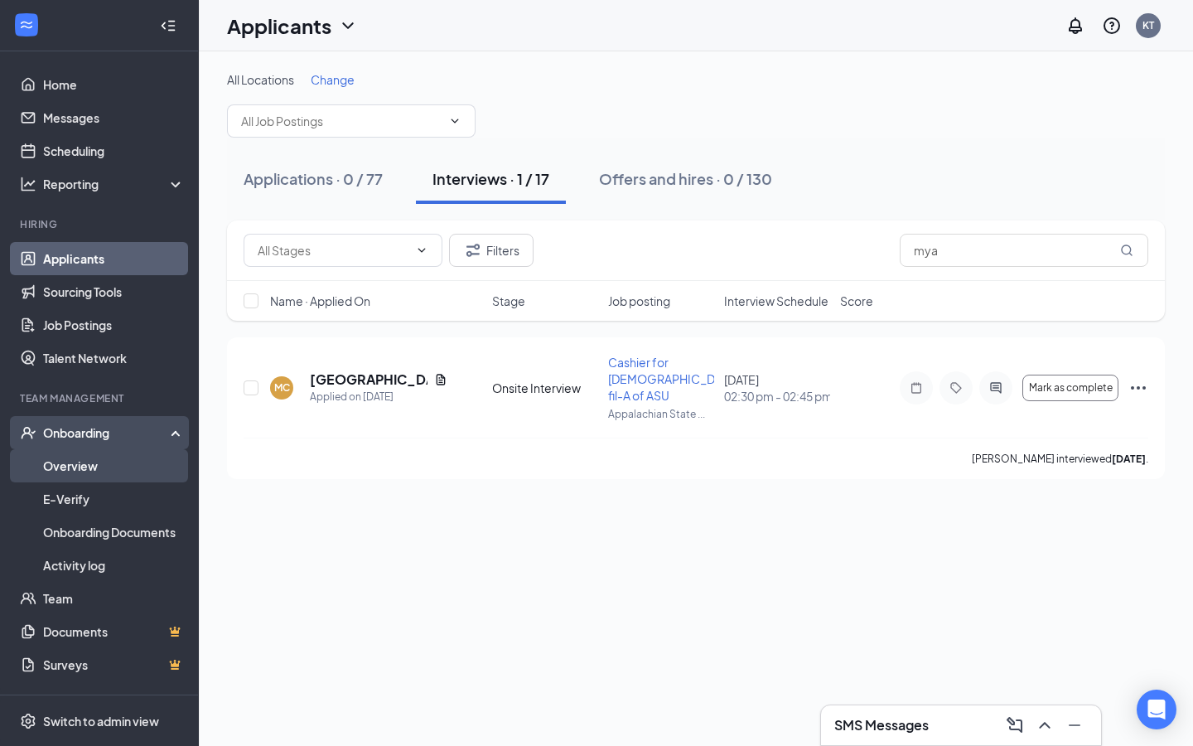
click at [137, 479] on link "Overview" at bounding box center [114, 465] width 142 height 33
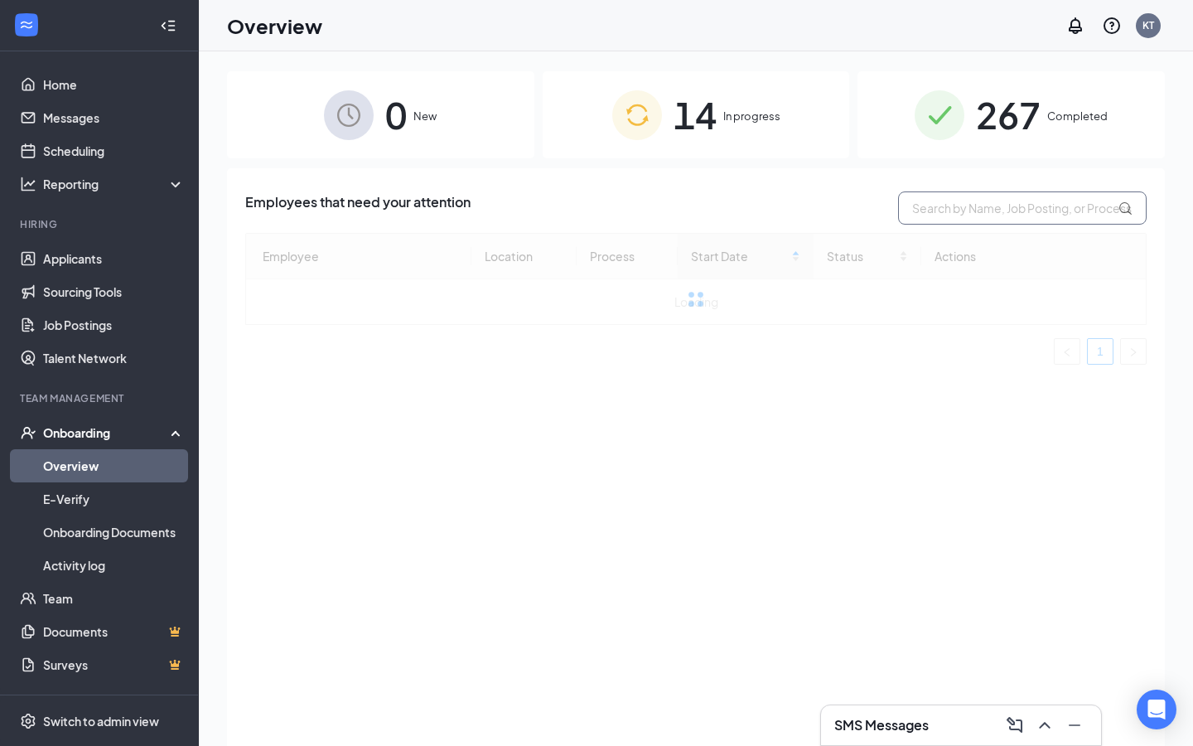
click at [947, 217] on input "text" at bounding box center [1022, 207] width 249 height 33
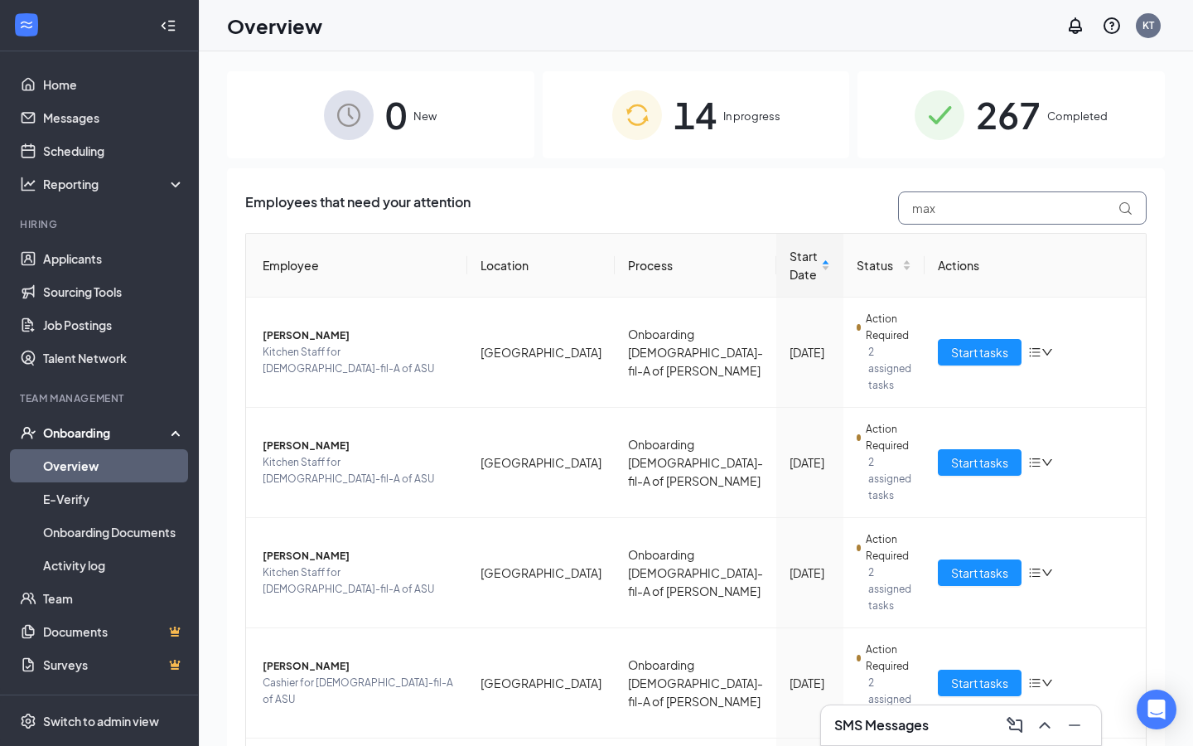
type input "max"
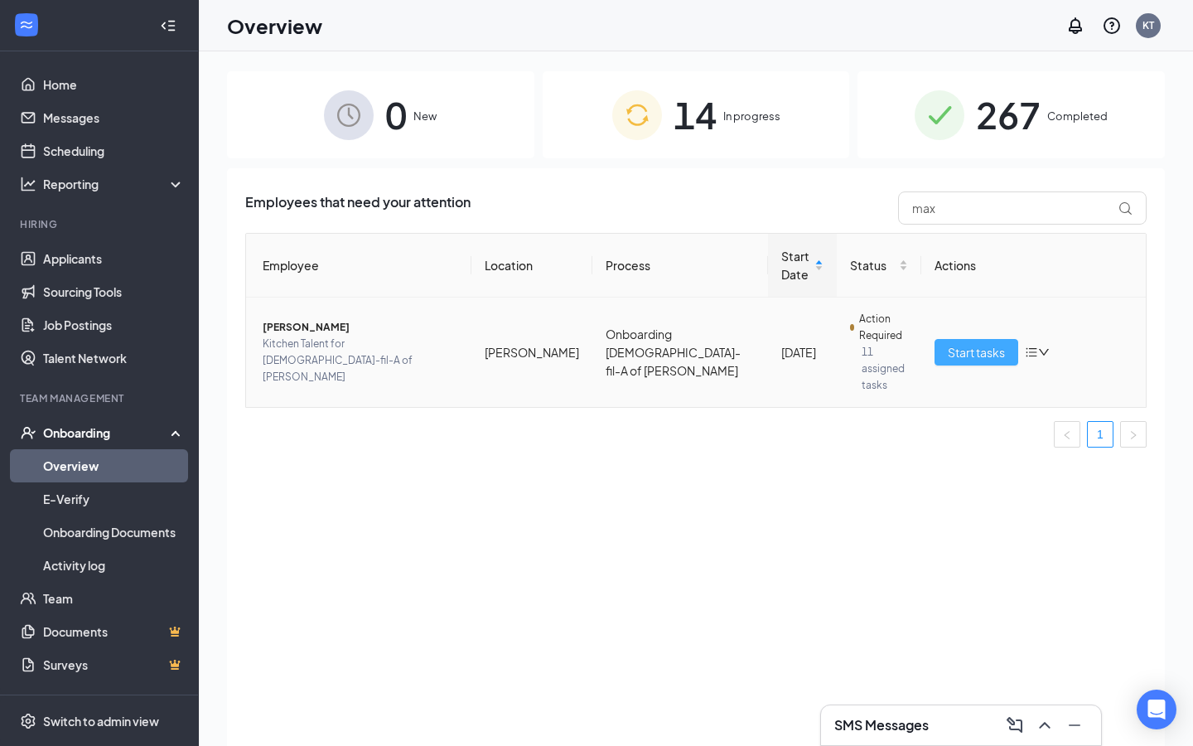
click at [992, 343] on span "Start tasks" at bounding box center [976, 352] width 57 height 18
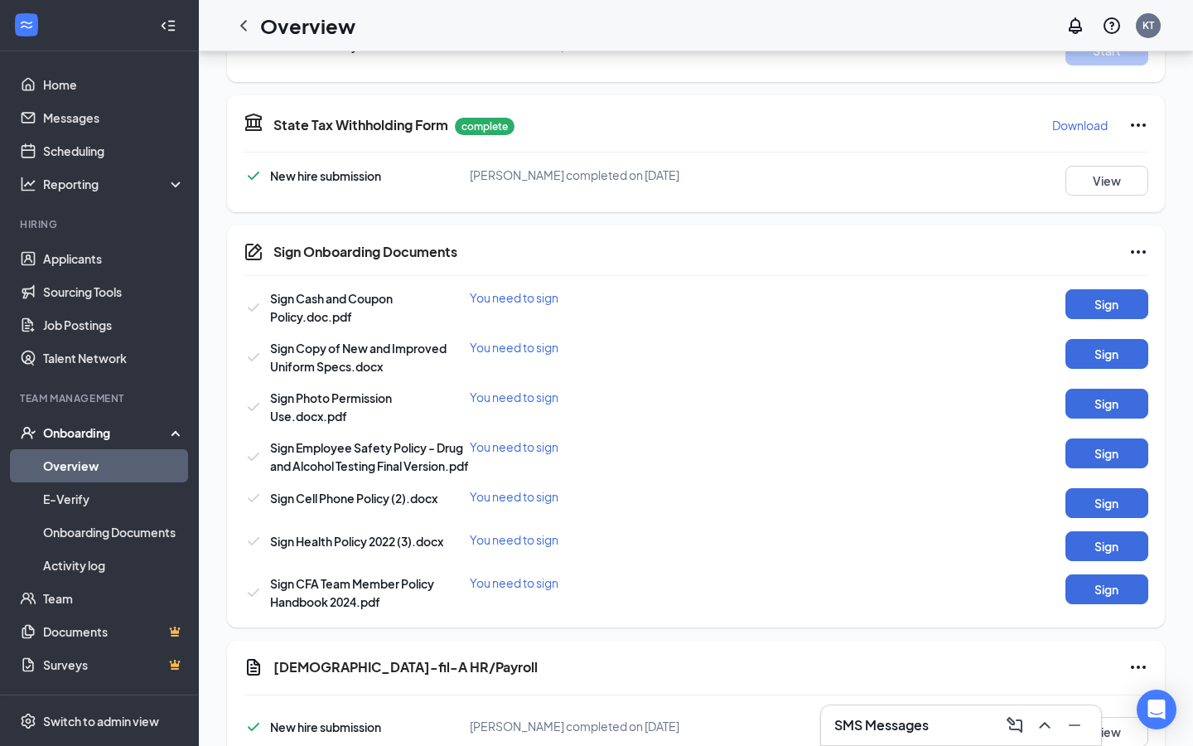
scroll to position [696, 0]
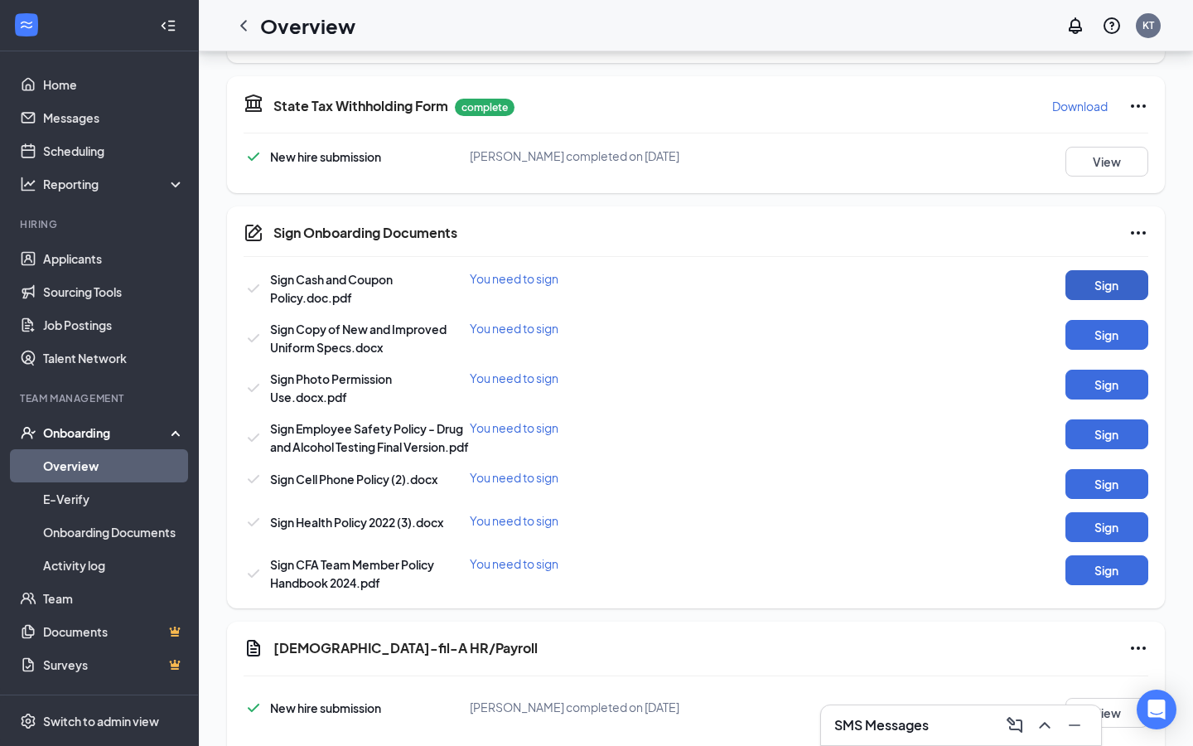
click at [1133, 283] on button "Sign" at bounding box center [1107, 285] width 83 height 30
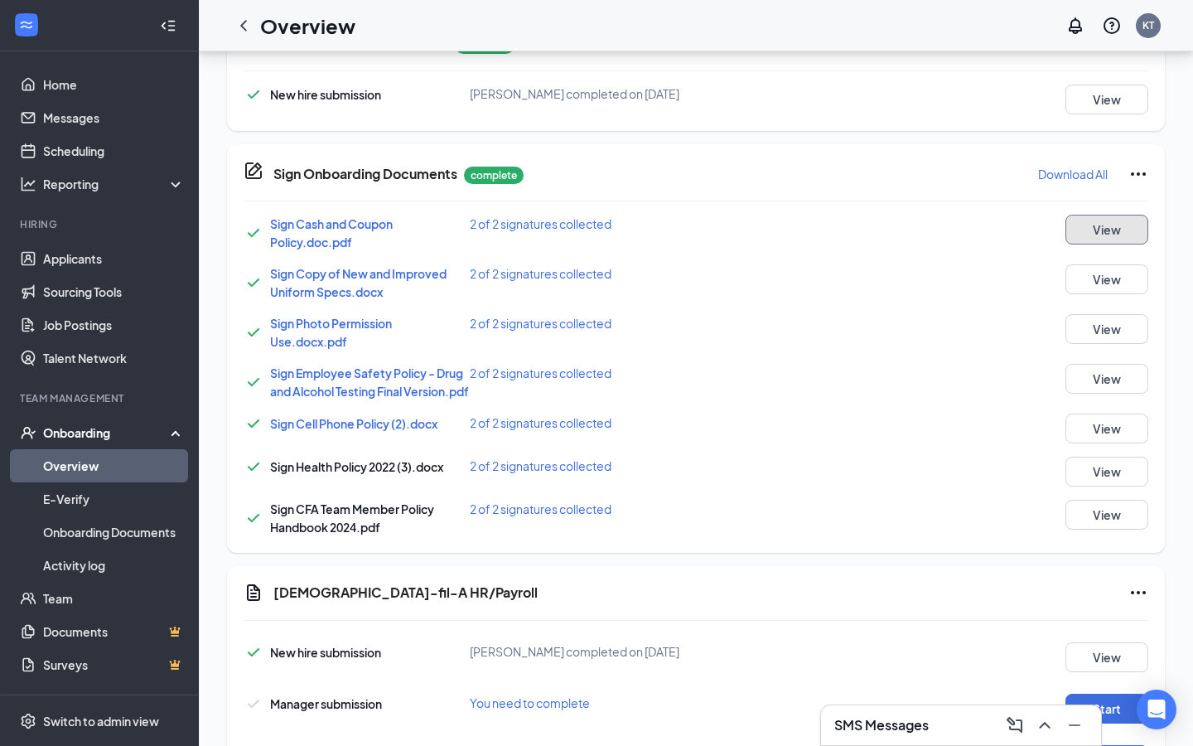
scroll to position [855, 0]
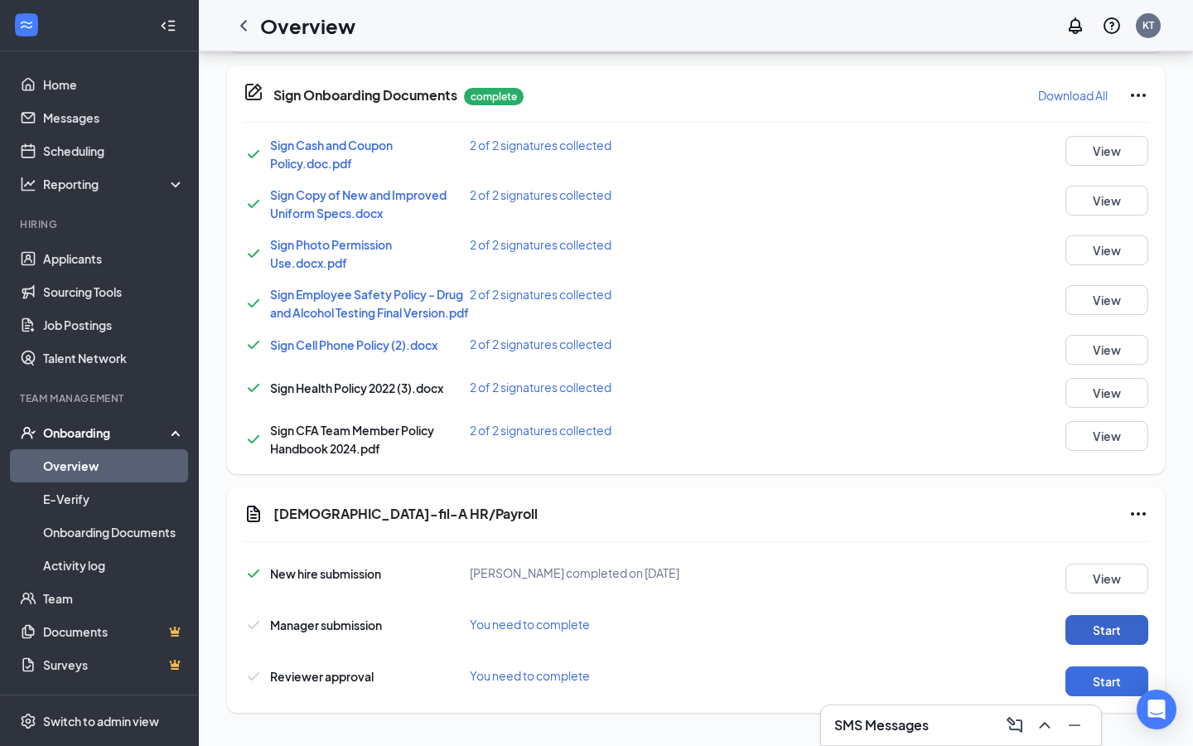
click at [1089, 617] on button "Start" at bounding box center [1107, 630] width 83 height 30
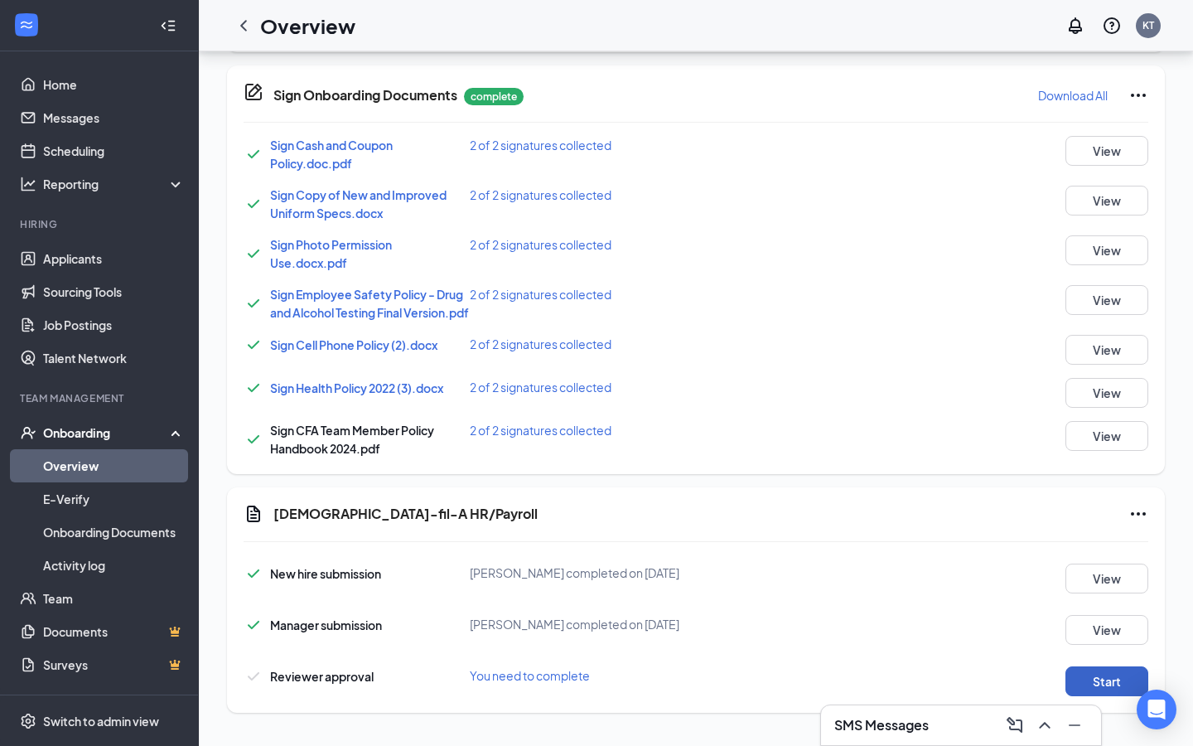
click at [1092, 674] on button "Start" at bounding box center [1107, 681] width 83 height 30
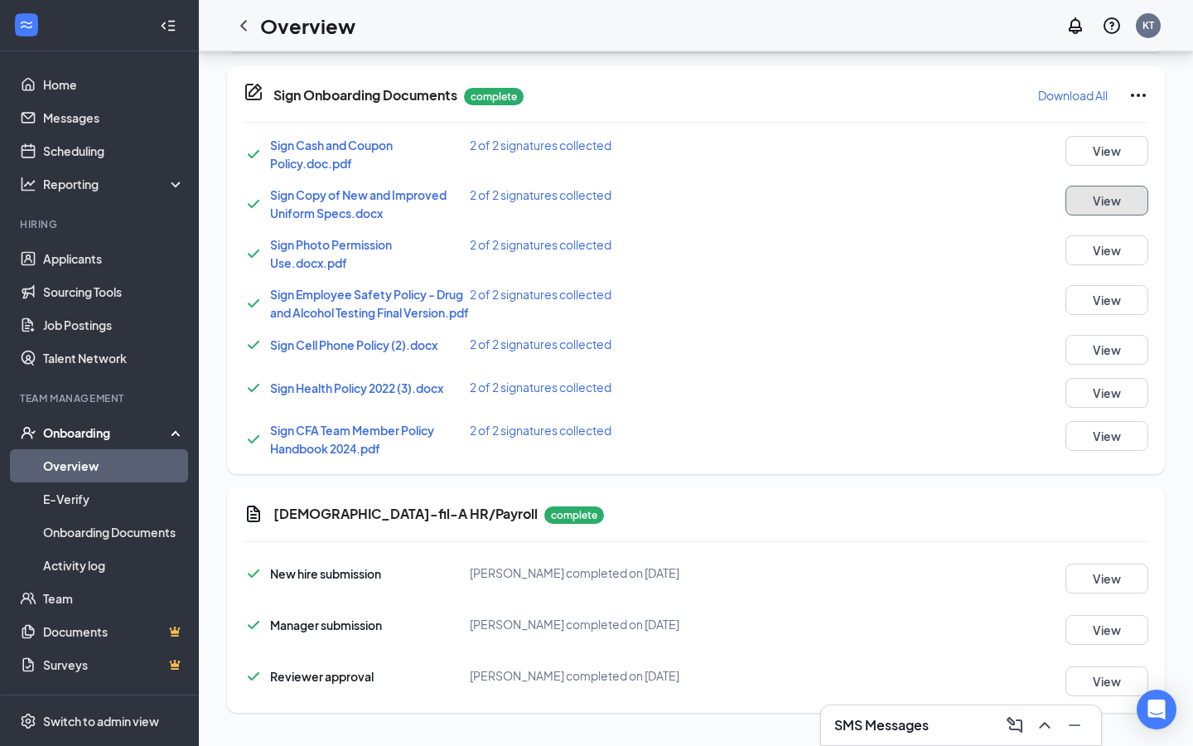
click at [1098, 186] on button "View" at bounding box center [1107, 201] width 83 height 30
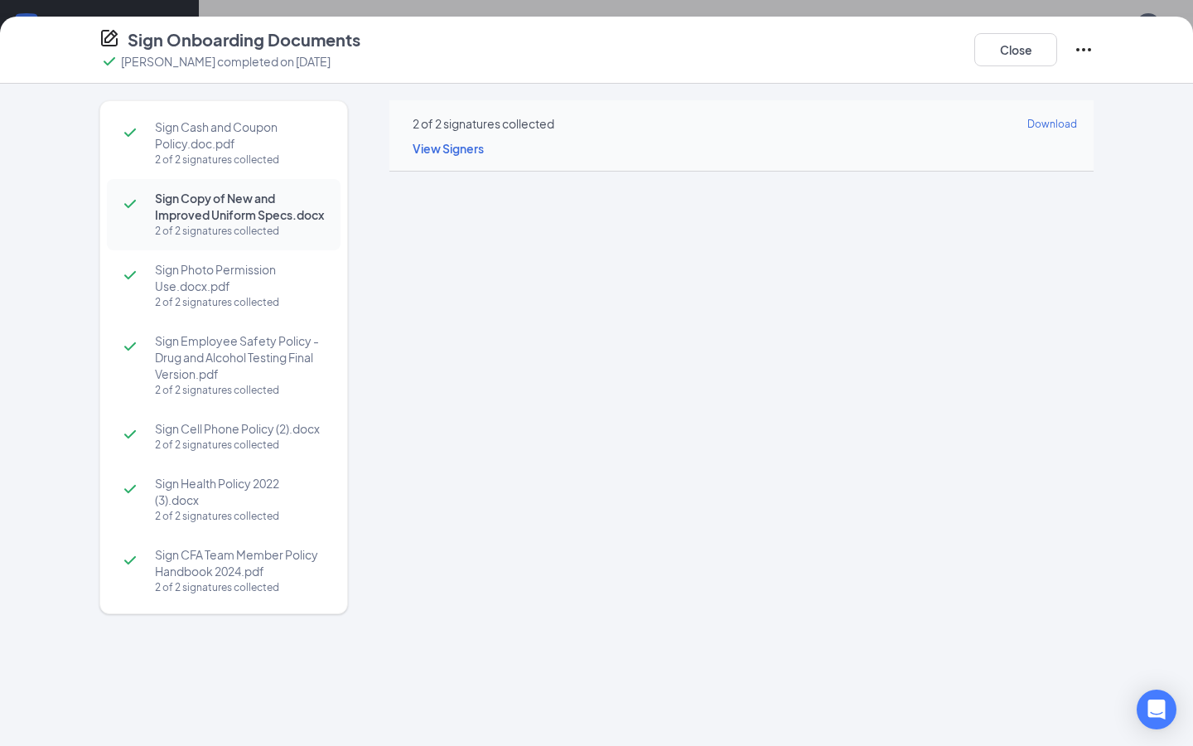
click at [630, 134] on div "2 of 2 signatures collected Download View Signers" at bounding box center [742, 135] width 704 height 71
click at [1012, 42] on button "Close" at bounding box center [1016, 49] width 83 height 33
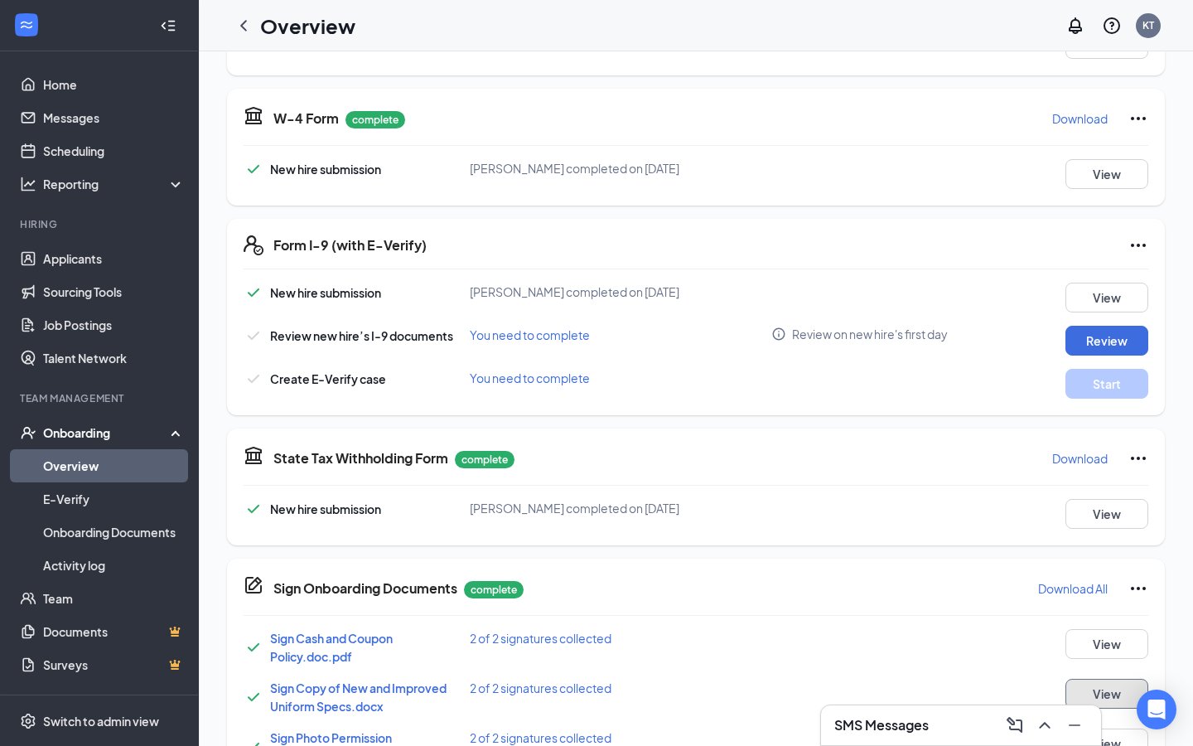
scroll to position [0, 0]
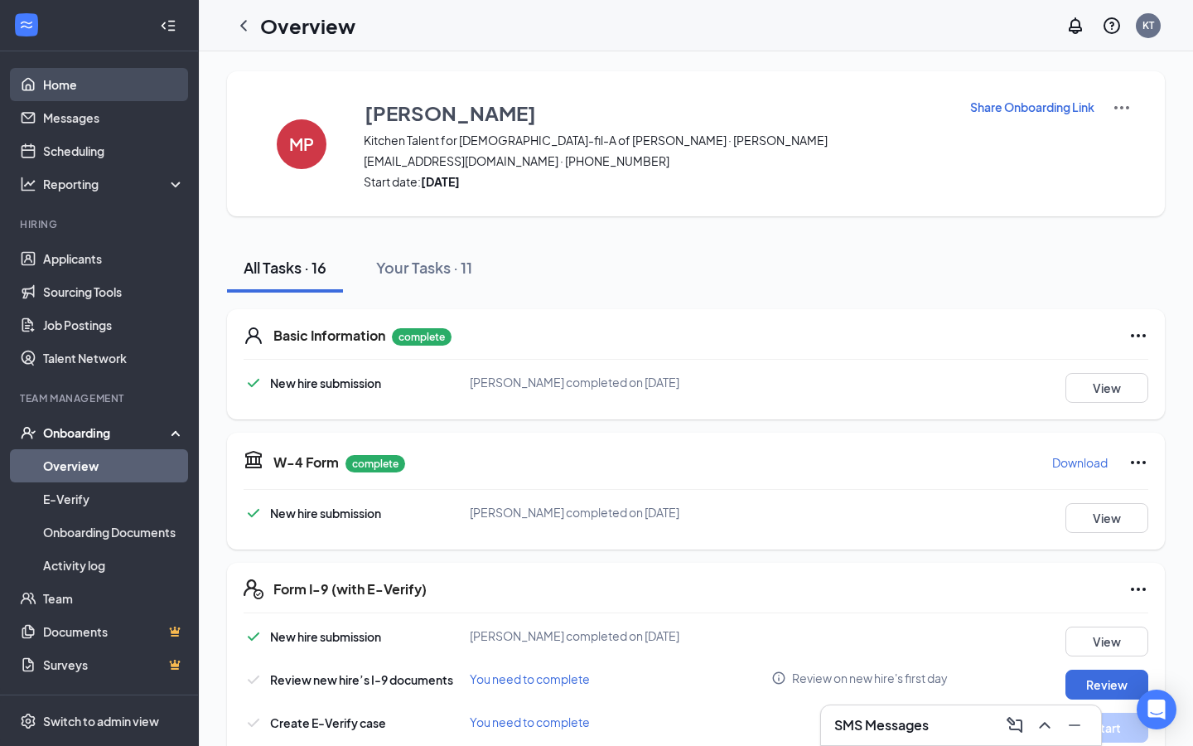
click at [106, 80] on link "Home" at bounding box center [114, 84] width 142 height 33
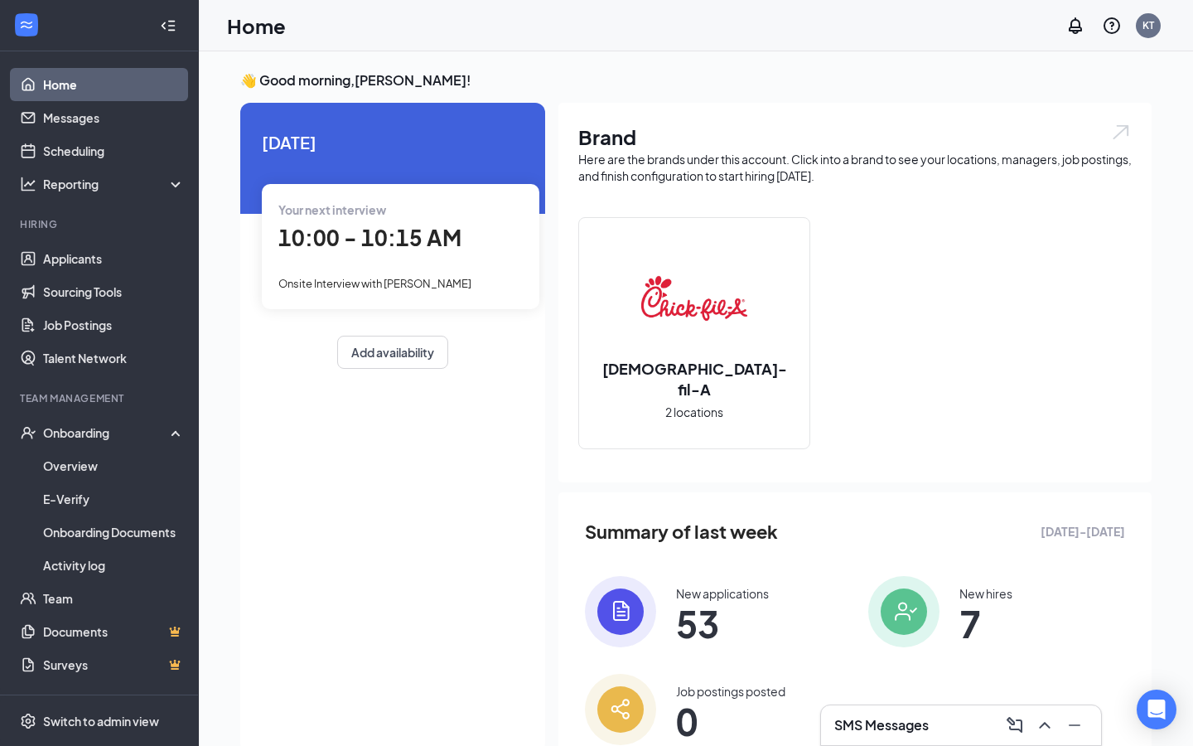
click at [401, 264] on div "Your next interview 10:00 - 10:15 AM Onsite Interview with Allison Godfrey" at bounding box center [401, 246] width 278 height 124
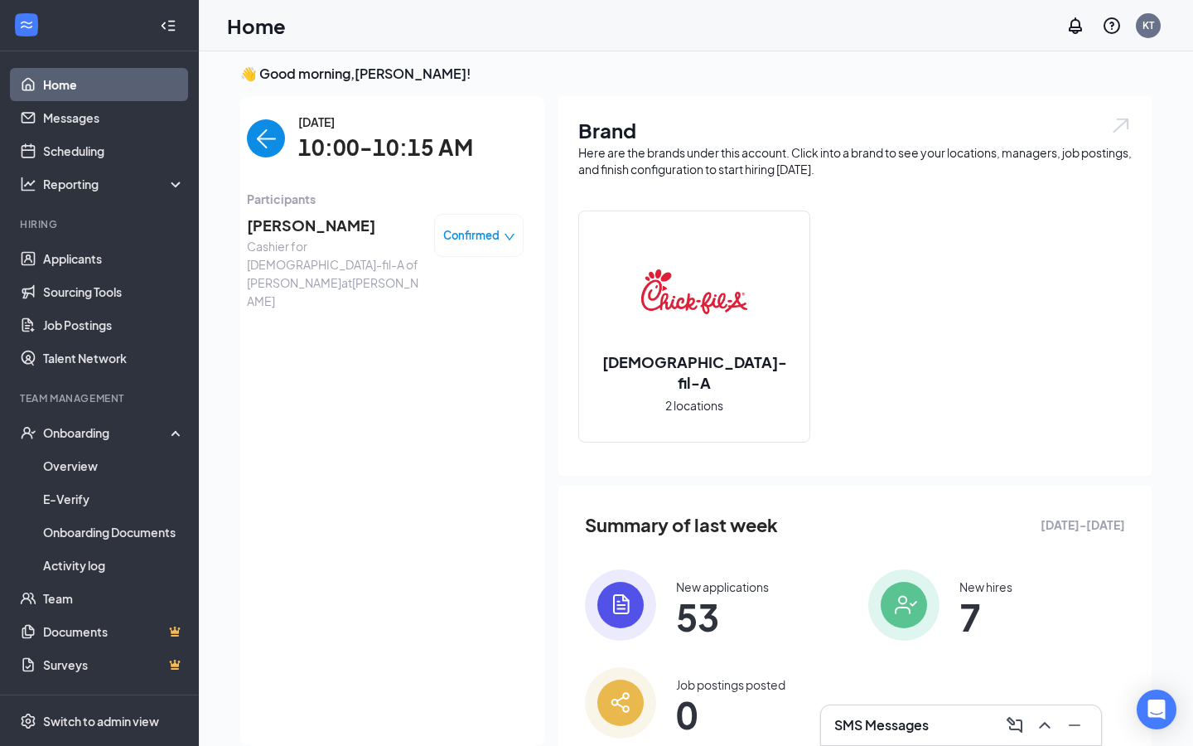
click at [326, 218] on span "Allison Godfrey" at bounding box center [334, 225] width 174 height 23
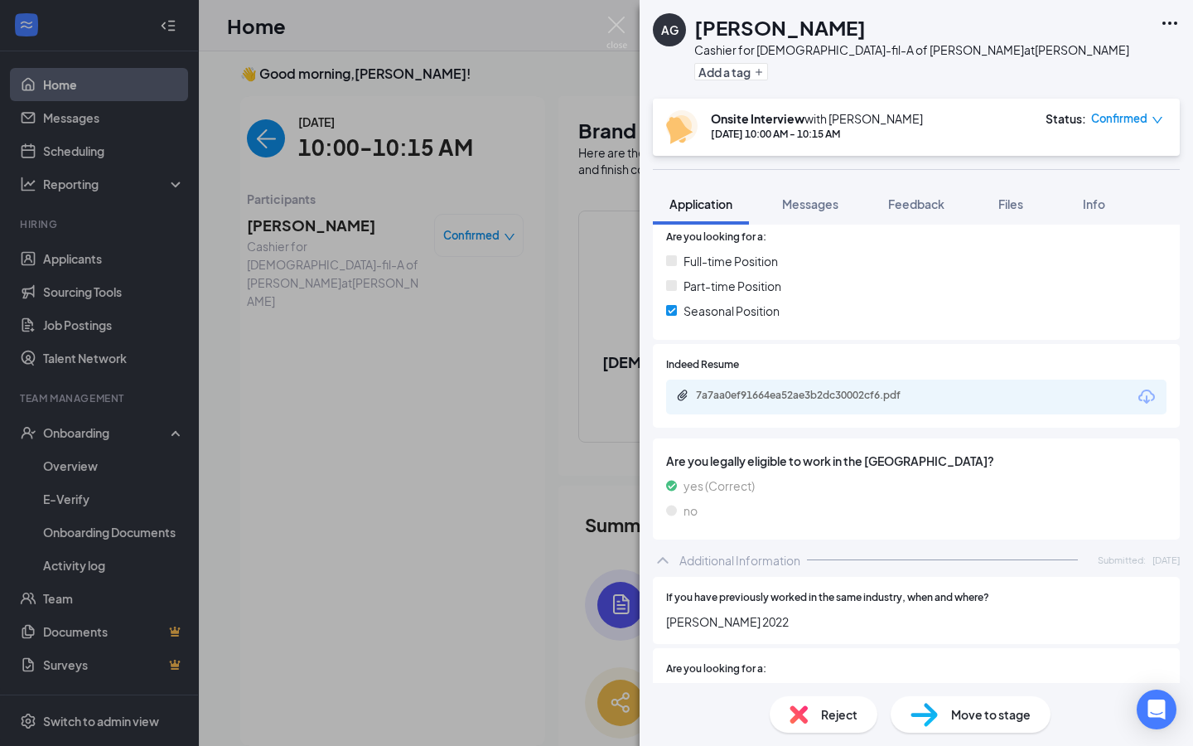
scroll to position [341, 0]
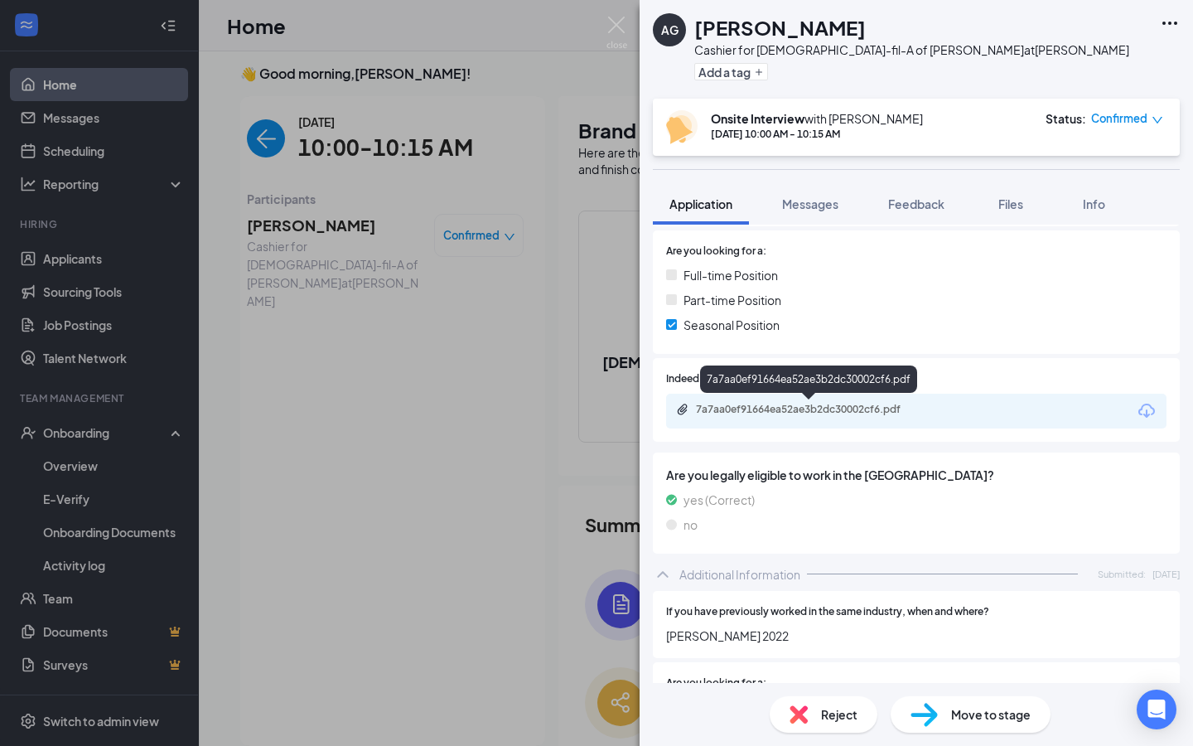
click at [882, 409] on div "7a7aa0ef91664ea52ae3b2dc30002cf6.pdf" at bounding box center [812, 409] width 232 height 13
click at [612, 27] on img at bounding box center [617, 33] width 21 height 32
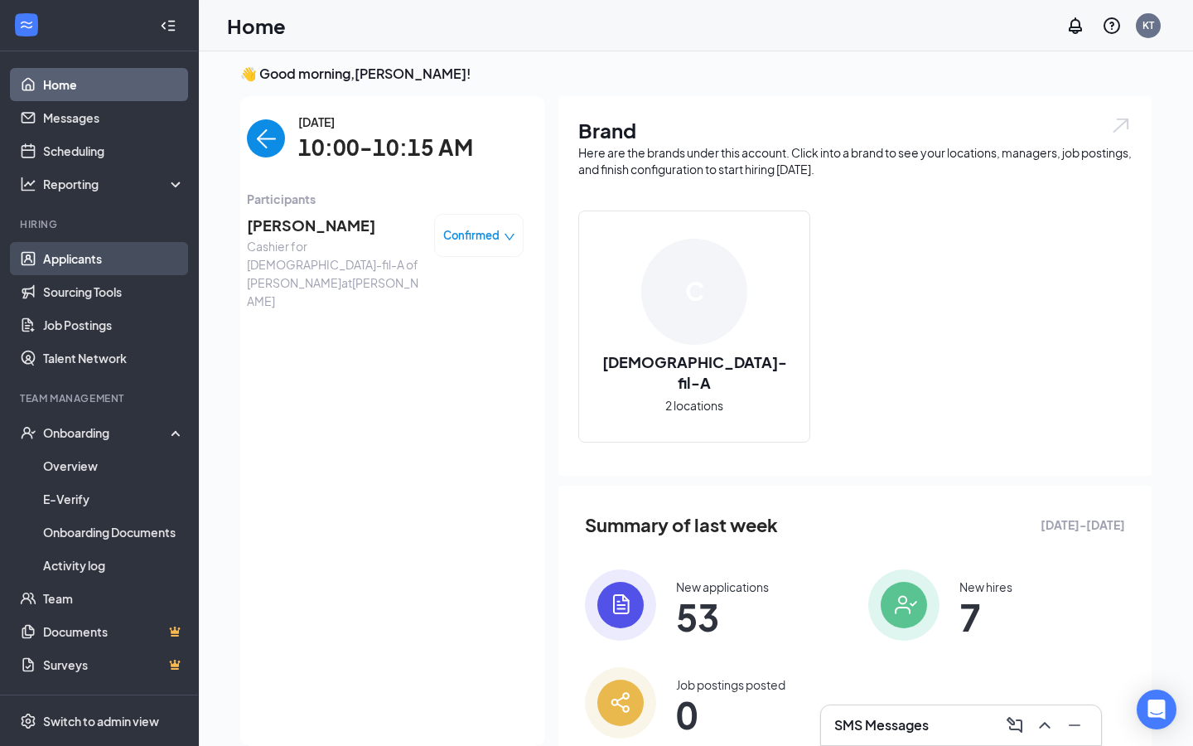
click at [73, 263] on link "Applicants" at bounding box center [114, 258] width 142 height 33
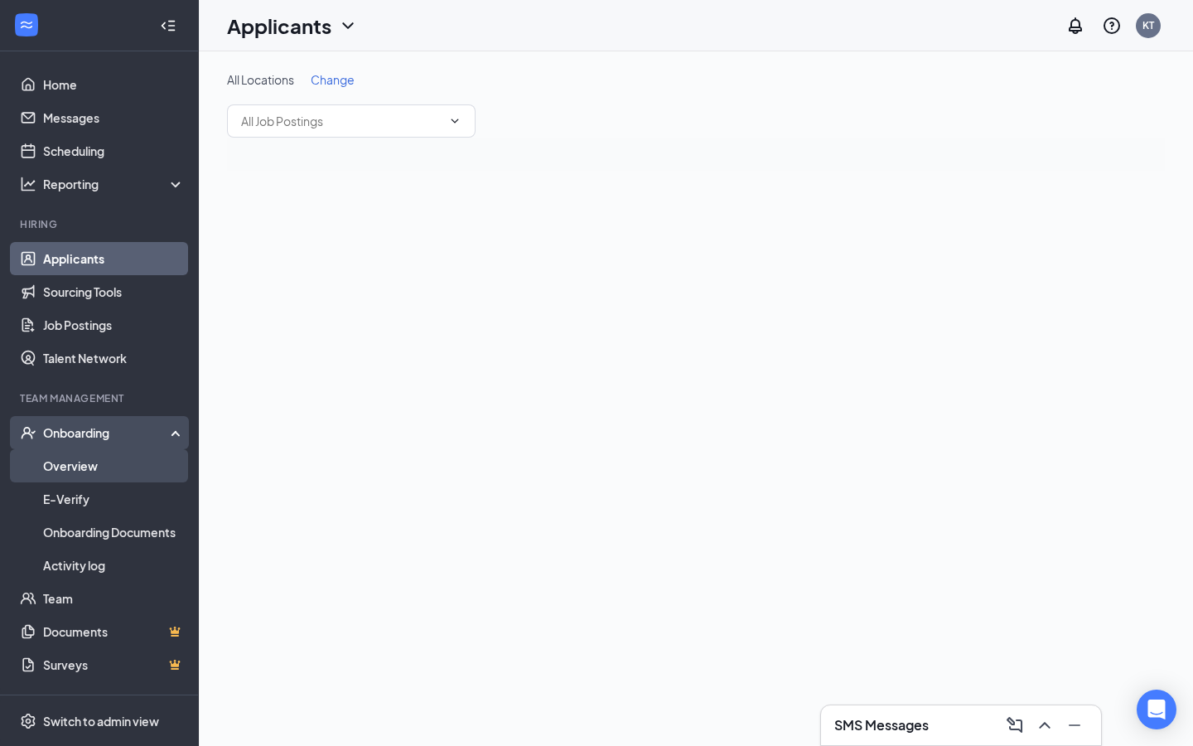
click at [76, 471] on link "Overview" at bounding box center [114, 465] width 142 height 33
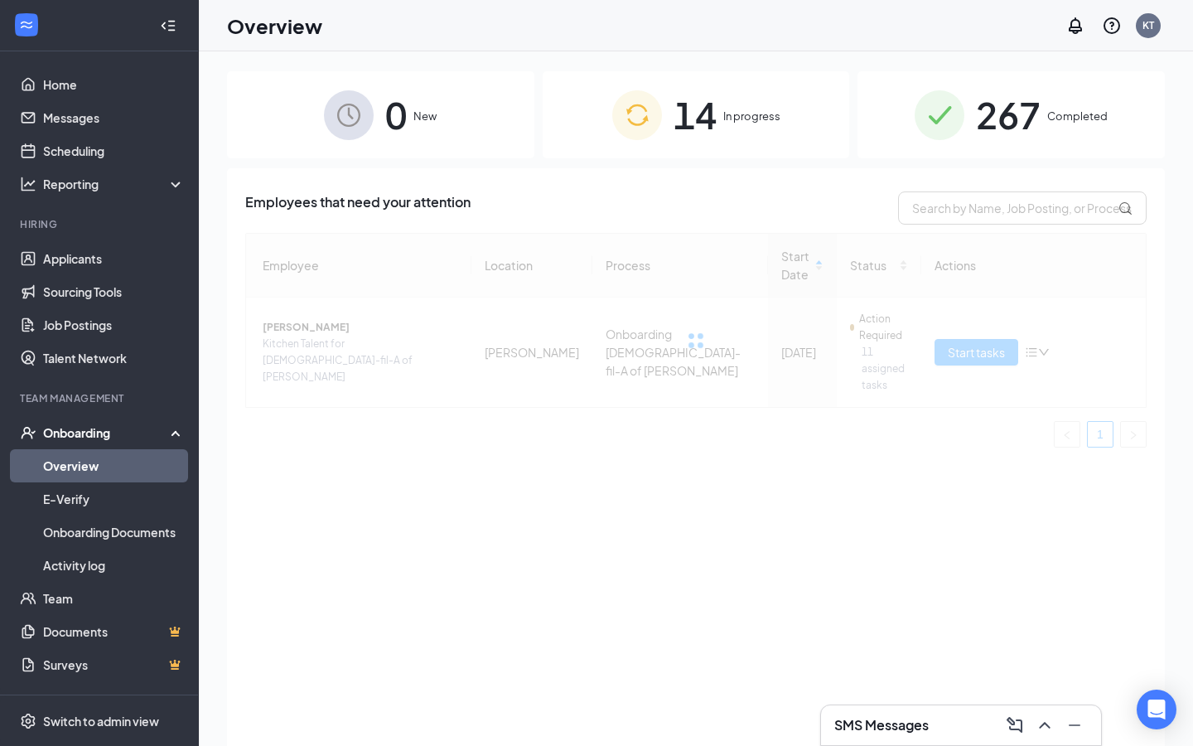
click at [791, 110] on div "14 In progress" at bounding box center [696, 114] width 307 height 87
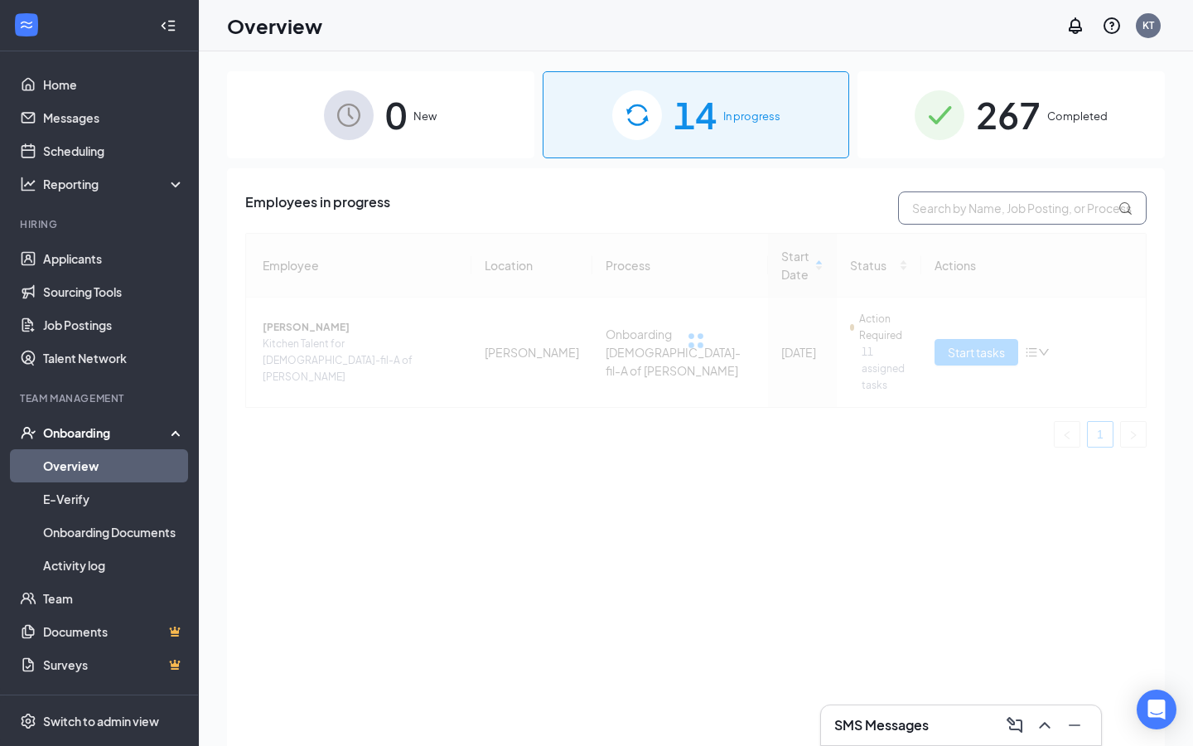
click at [975, 215] on input "text" at bounding box center [1022, 207] width 249 height 33
type input "[PERSON_NAME]"
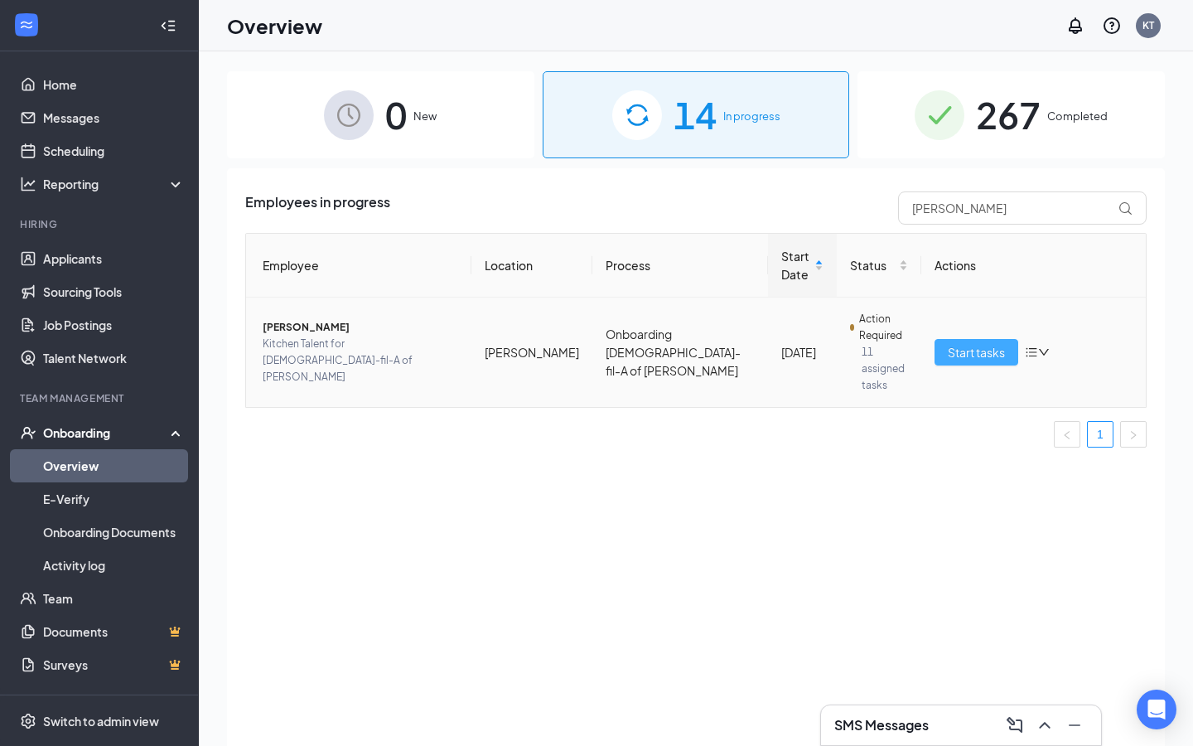
click at [994, 343] on span "Start tasks" at bounding box center [976, 352] width 57 height 18
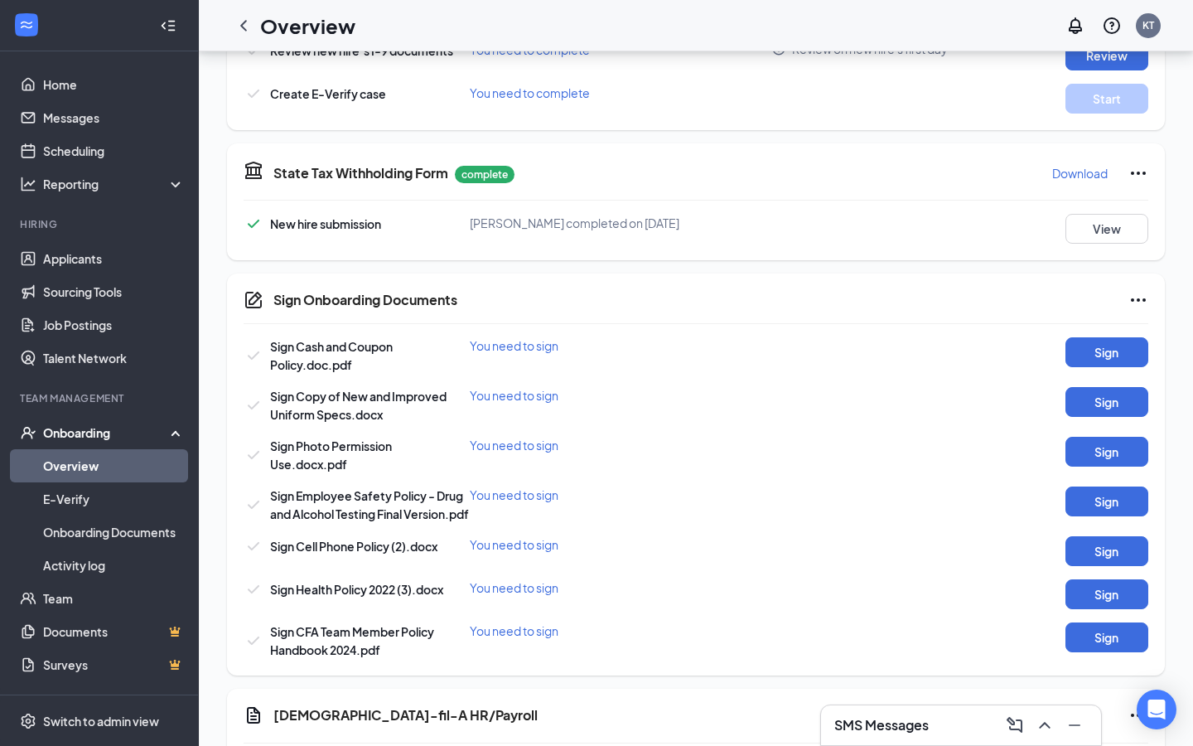
scroll to position [646, 0]
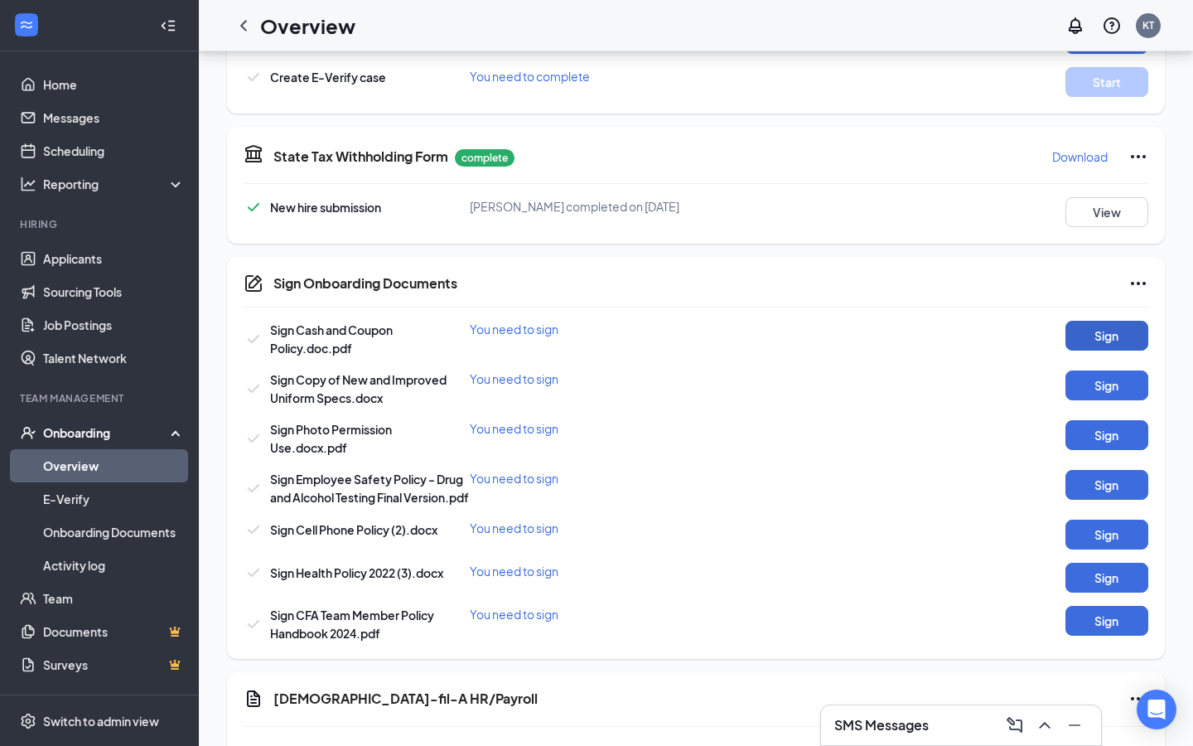
click at [1096, 336] on button "Sign" at bounding box center [1107, 336] width 83 height 30
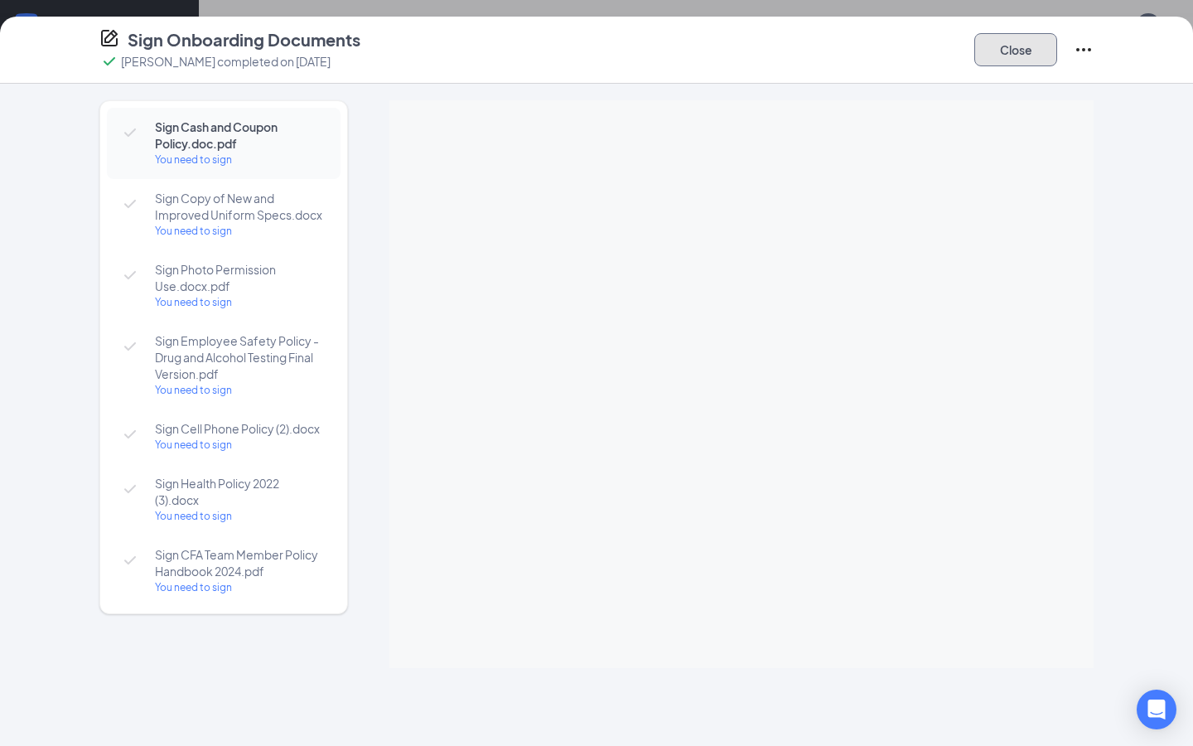
click at [1024, 44] on button "Close" at bounding box center [1016, 49] width 83 height 33
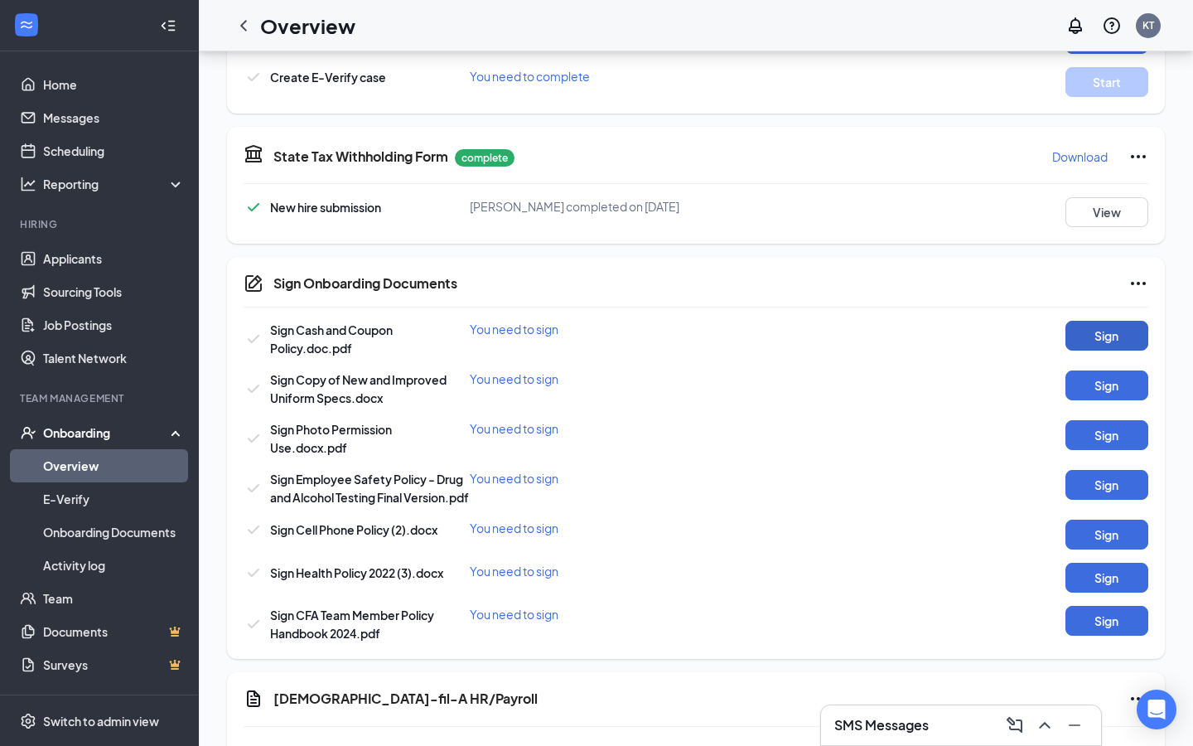
click at [1103, 335] on button "Sign" at bounding box center [1107, 336] width 83 height 30
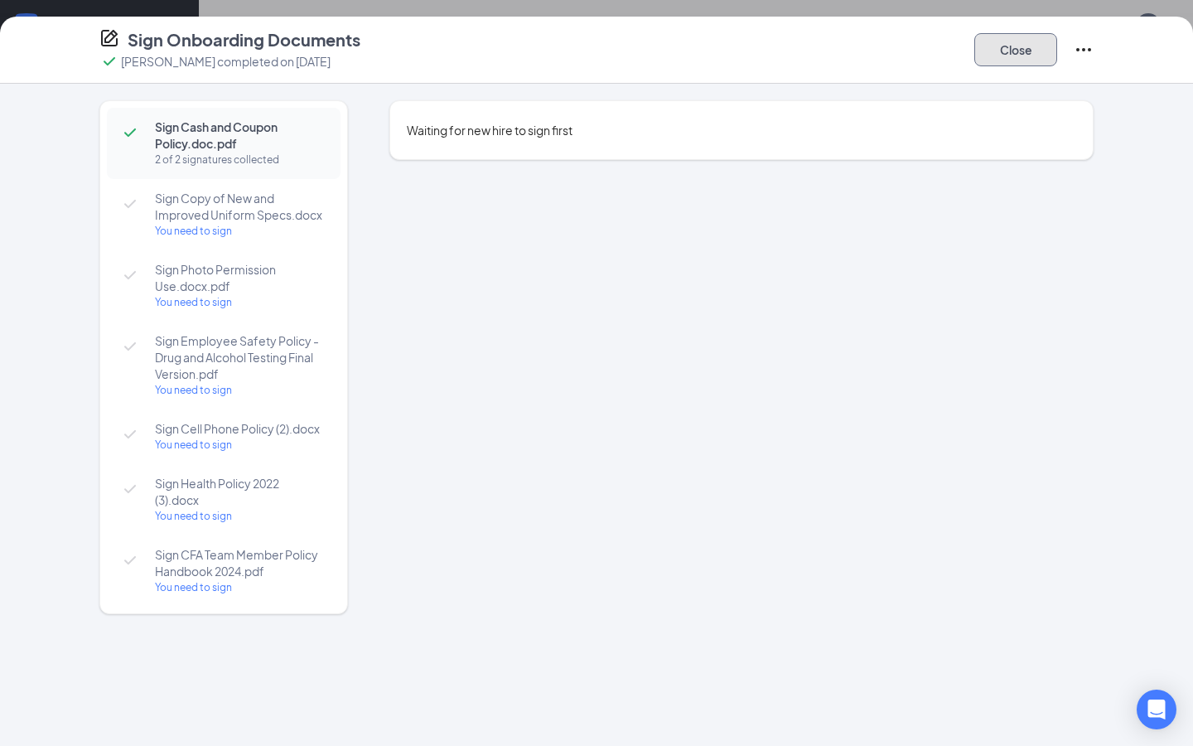
click at [1041, 48] on button "Close" at bounding box center [1016, 49] width 83 height 33
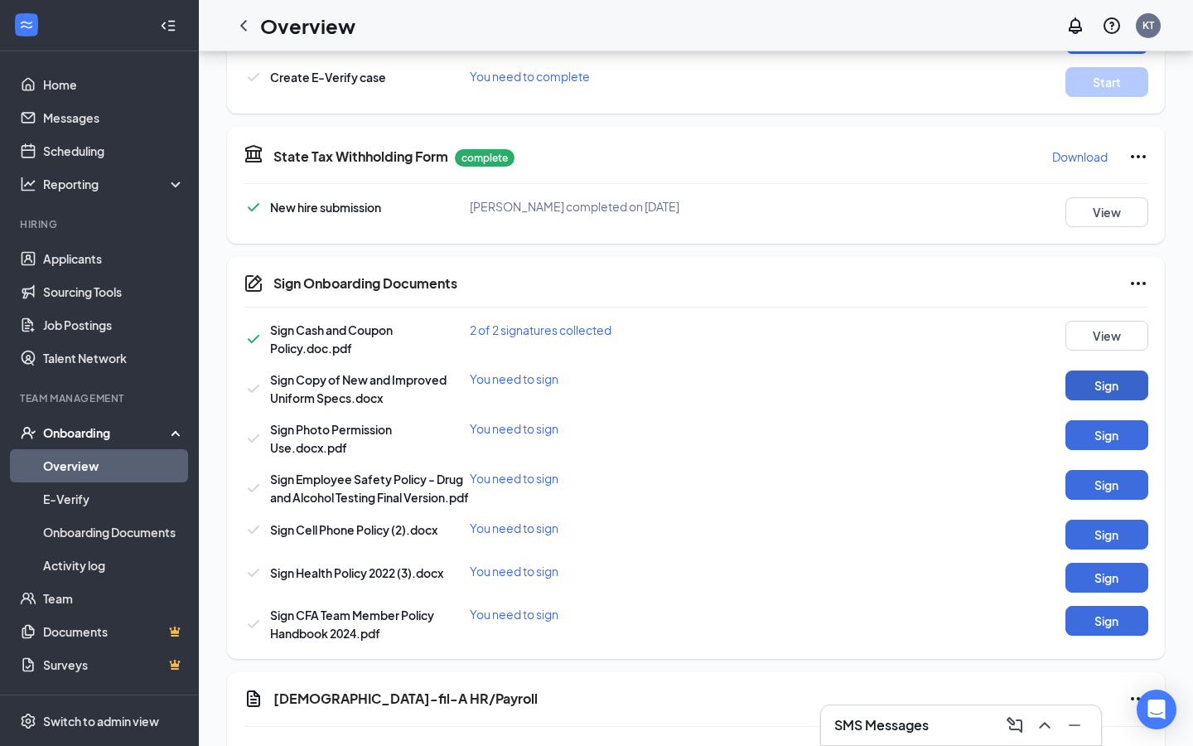
click at [1114, 388] on button "Sign" at bounding box center [1107, 385] width 83 height 30
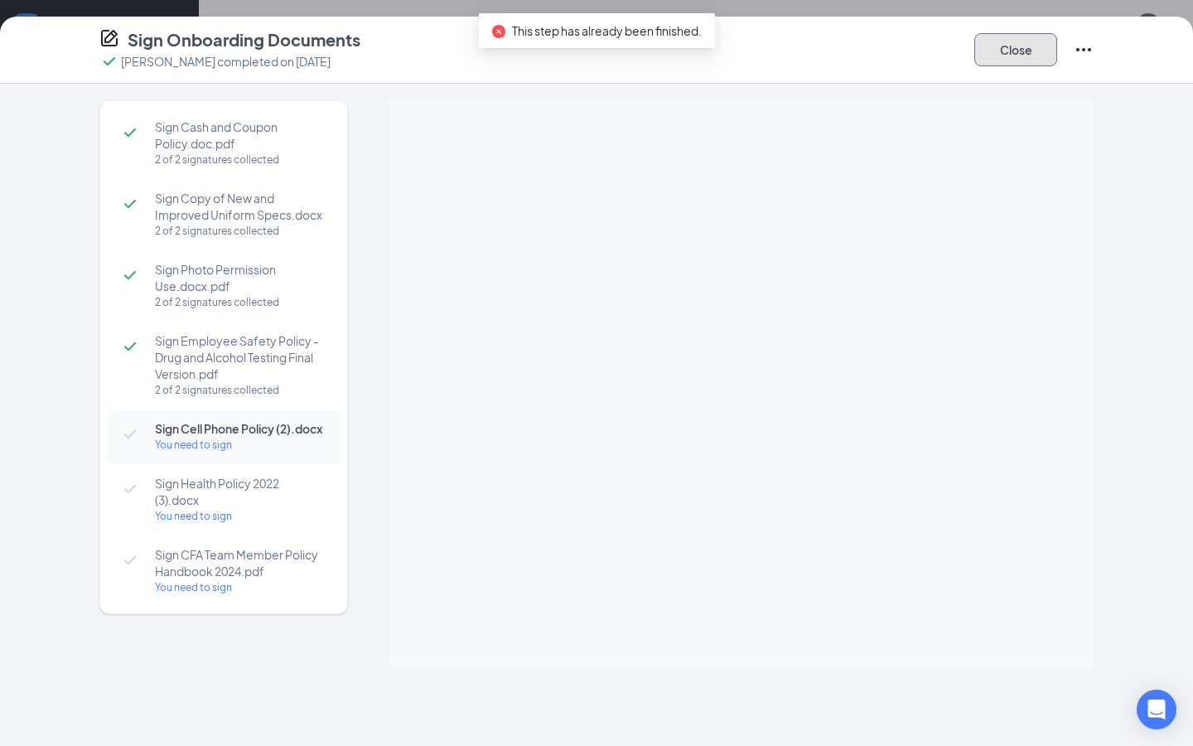
click at [1015, 61] on button "Close" at bounding box center [1016, 49] width 83 height 33
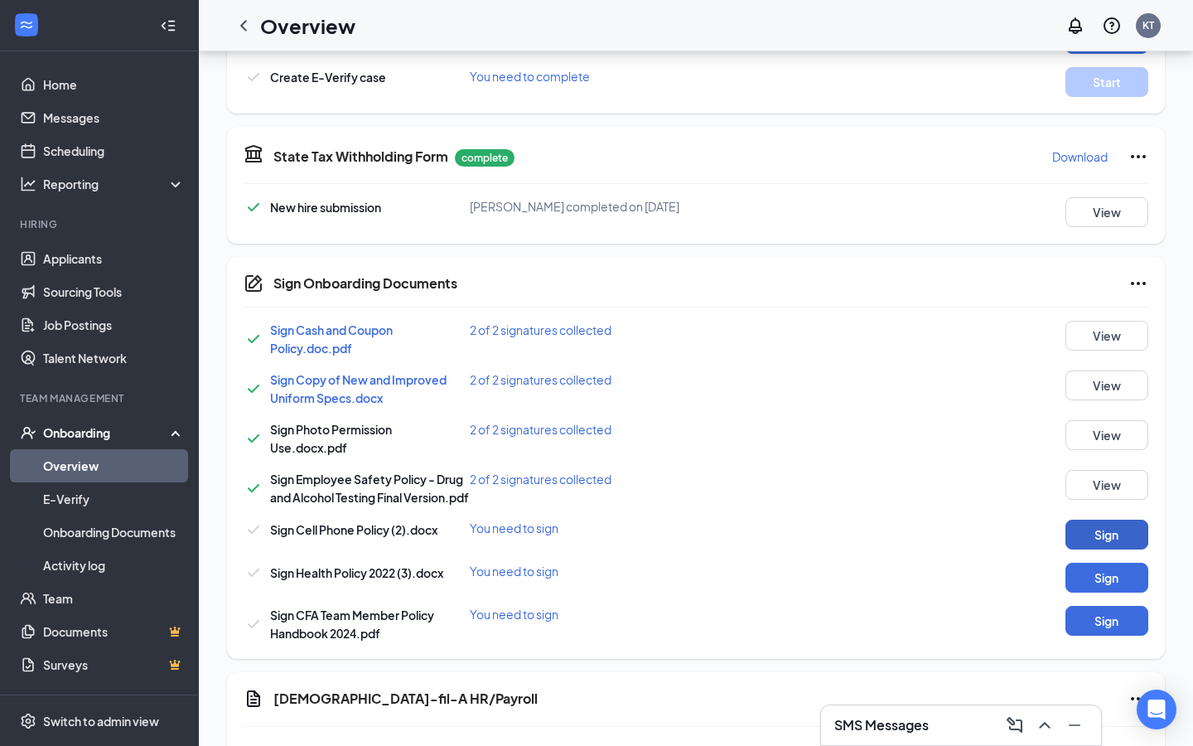
click at [1106, 549] on button "Sign" at bounding box center [1107, 535] width 83 height 30
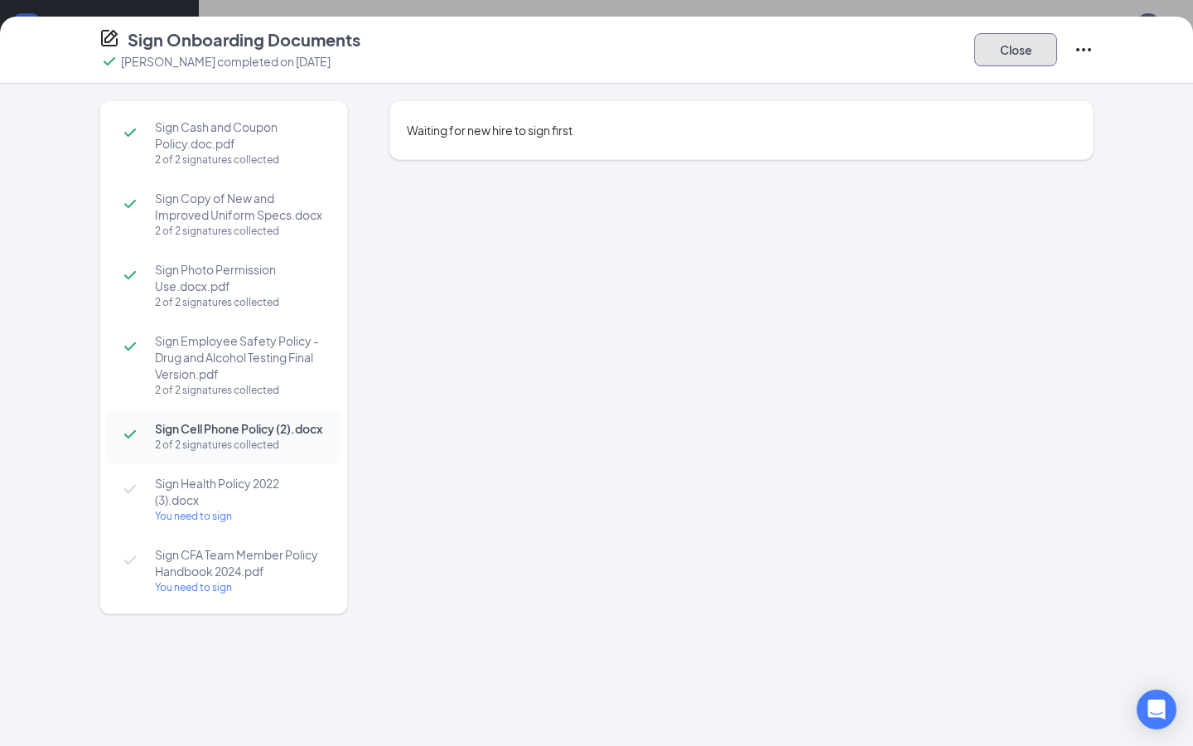
click at [1023, 49] on button "Close" at bounding box center [1016, 49] width 83 height 33
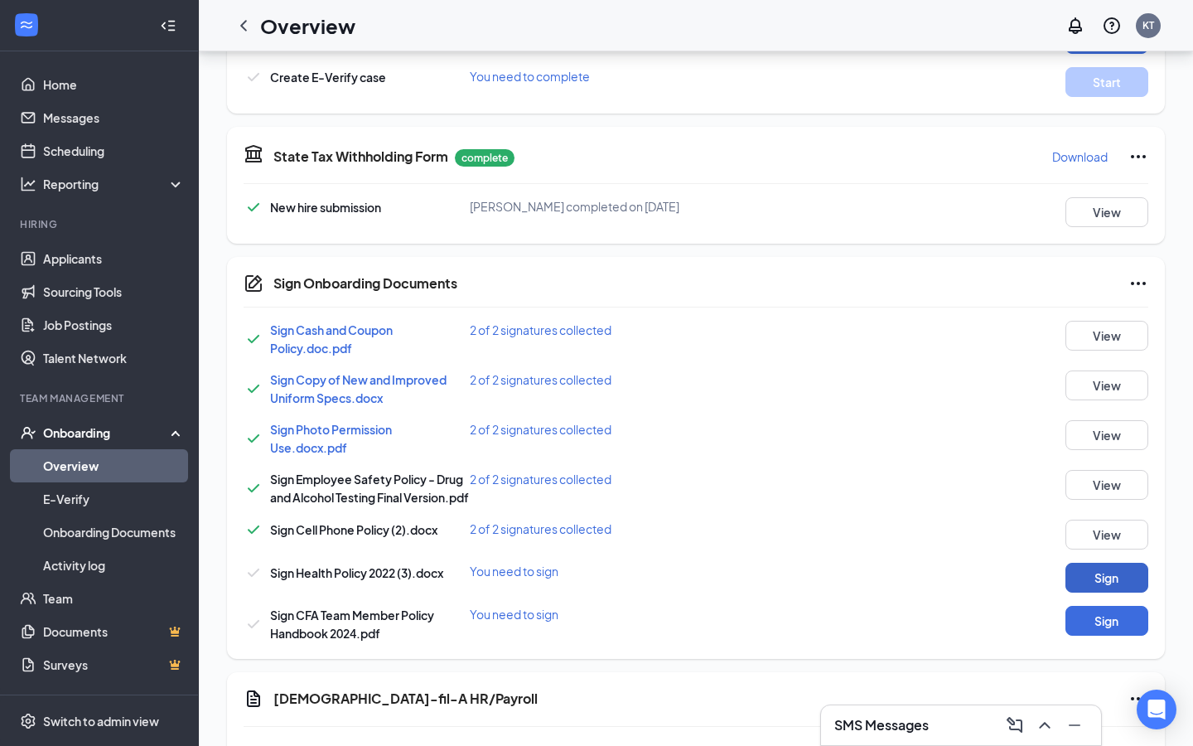
click at [1106, 593] on button "Sign" at bounding box center [1107, 578] width 83 height 30
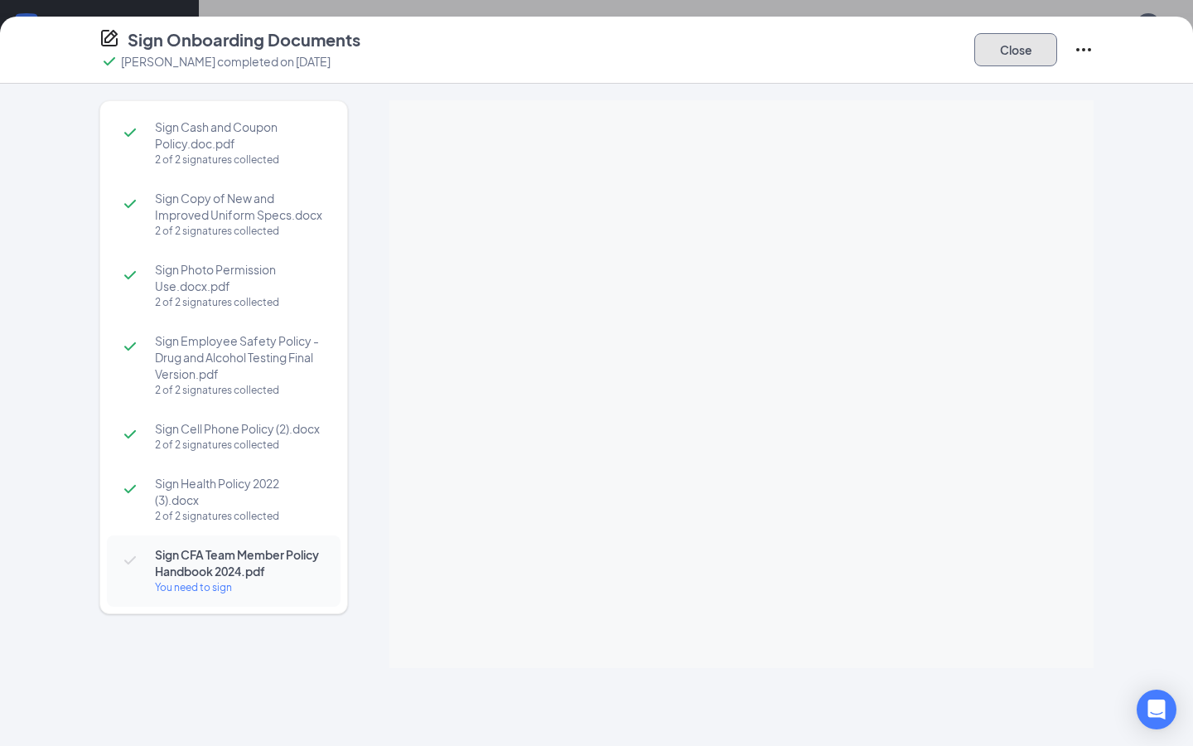
click at [1014, 47] on button "Close" at bounding box center [1016, 49] width 83 height 33
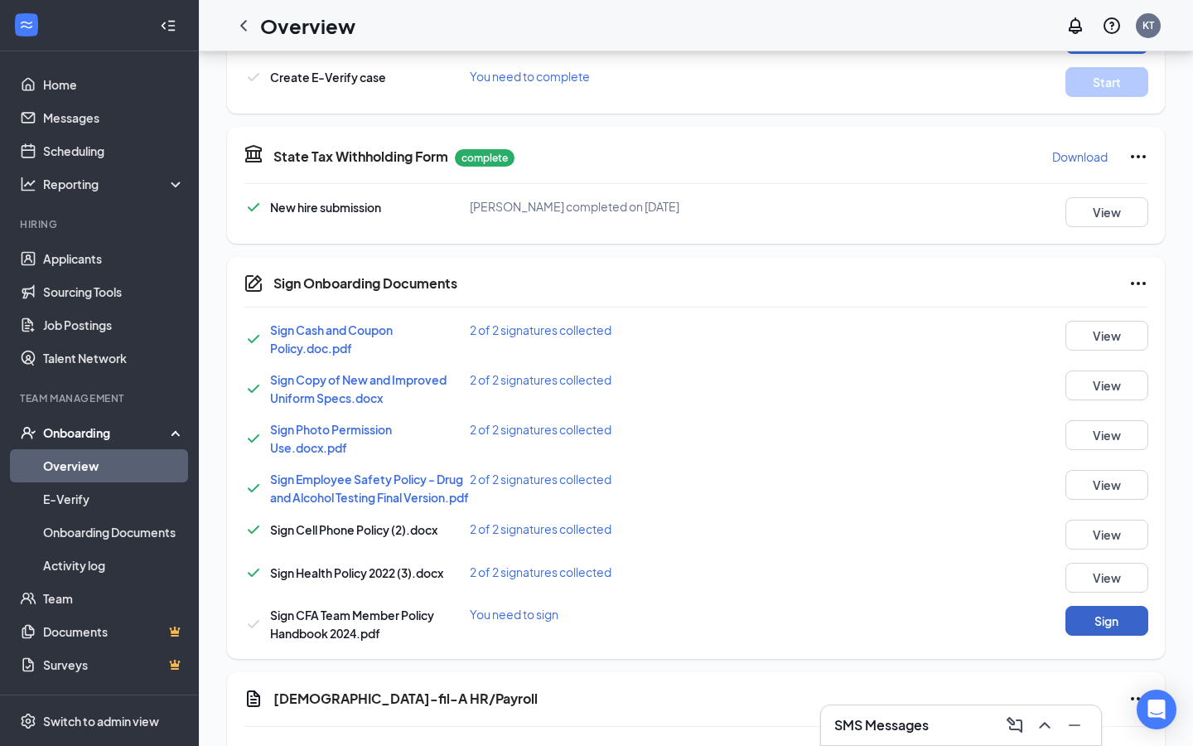
click at [1132, 636] on button "Sign" at bounding box center [1107, 621] width 83 height 30
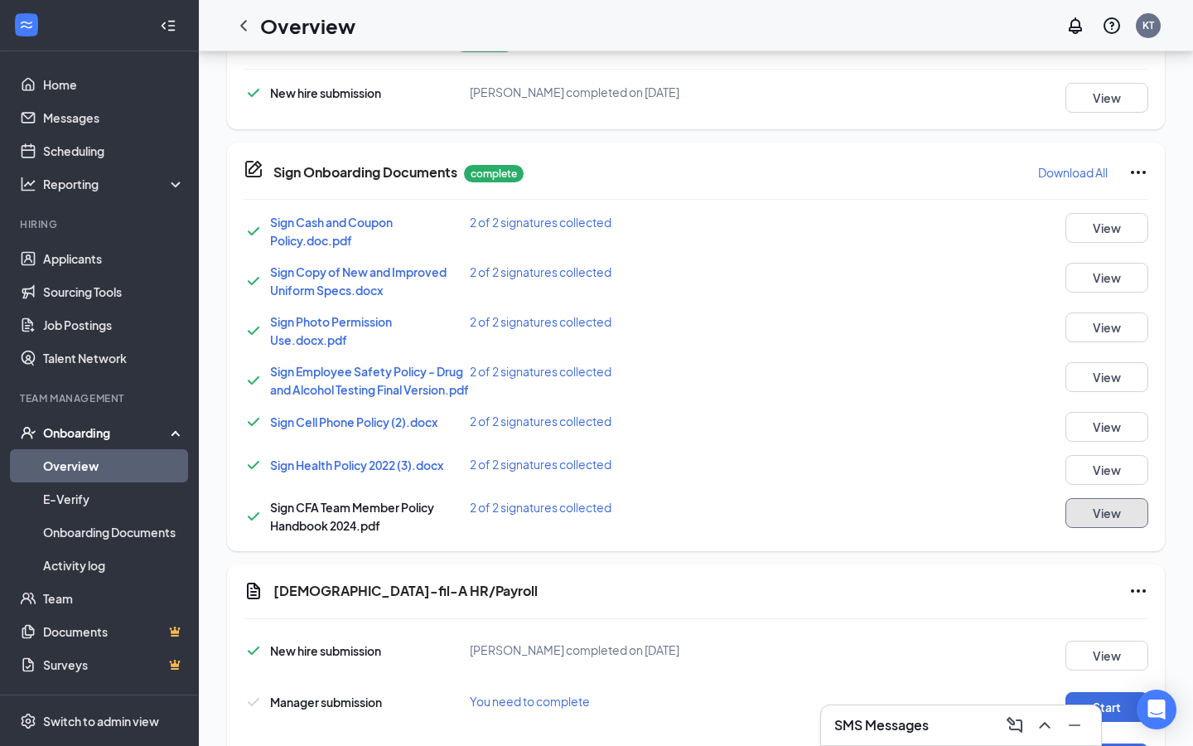
scroll to position [855, 0]
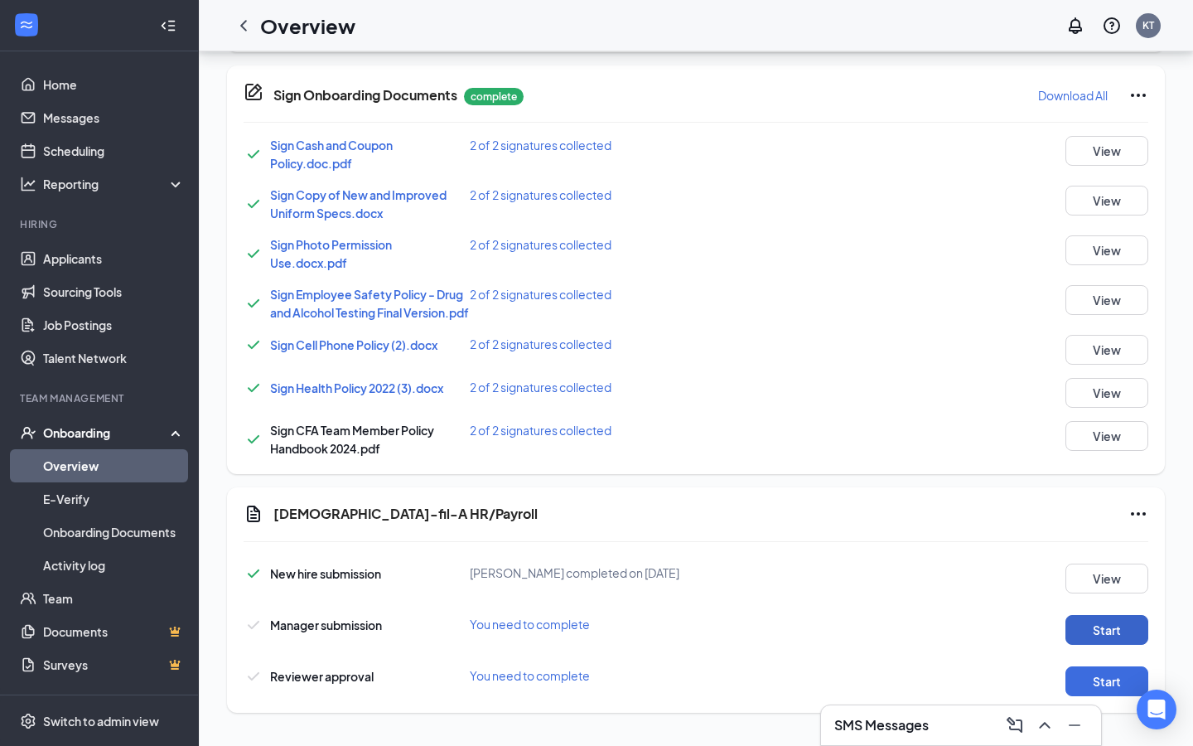
click at [1097, 629] on button "Start" at bounding box center [1107, 630] width 83 height 30
click at [1099, 685] on button "Start" at bounding box center [1107, 681] width 83 height 30
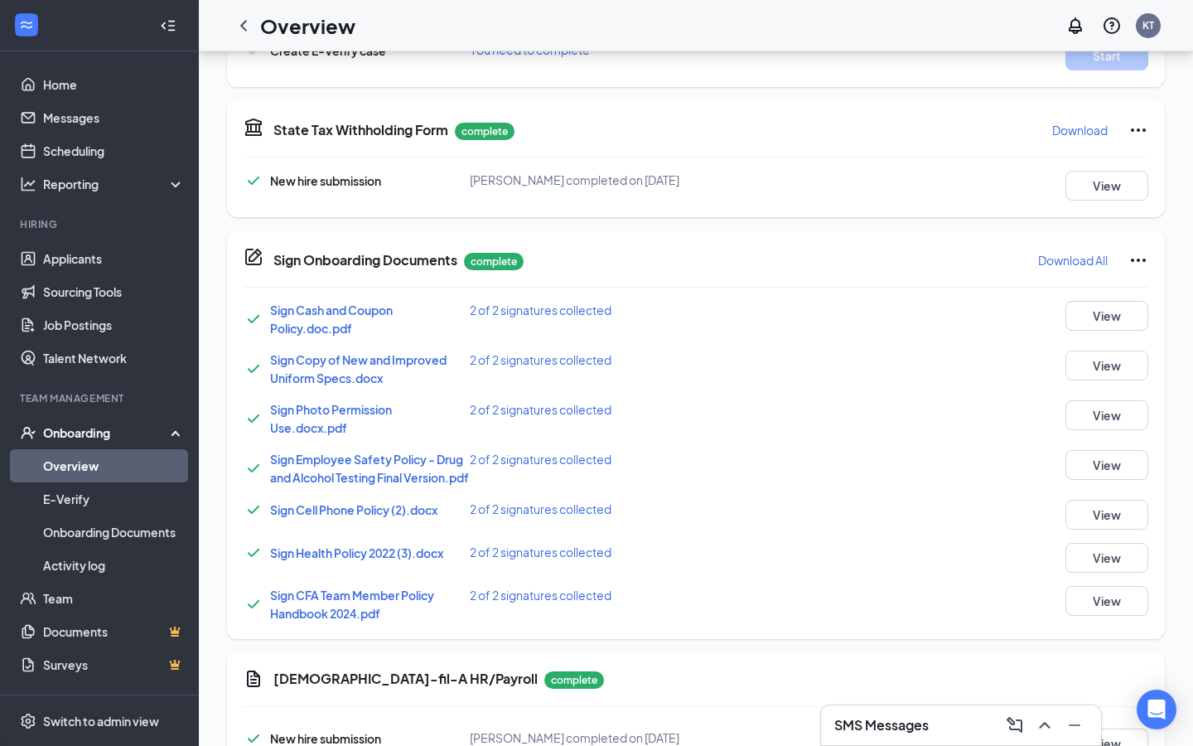
scroll to position [693, 0]
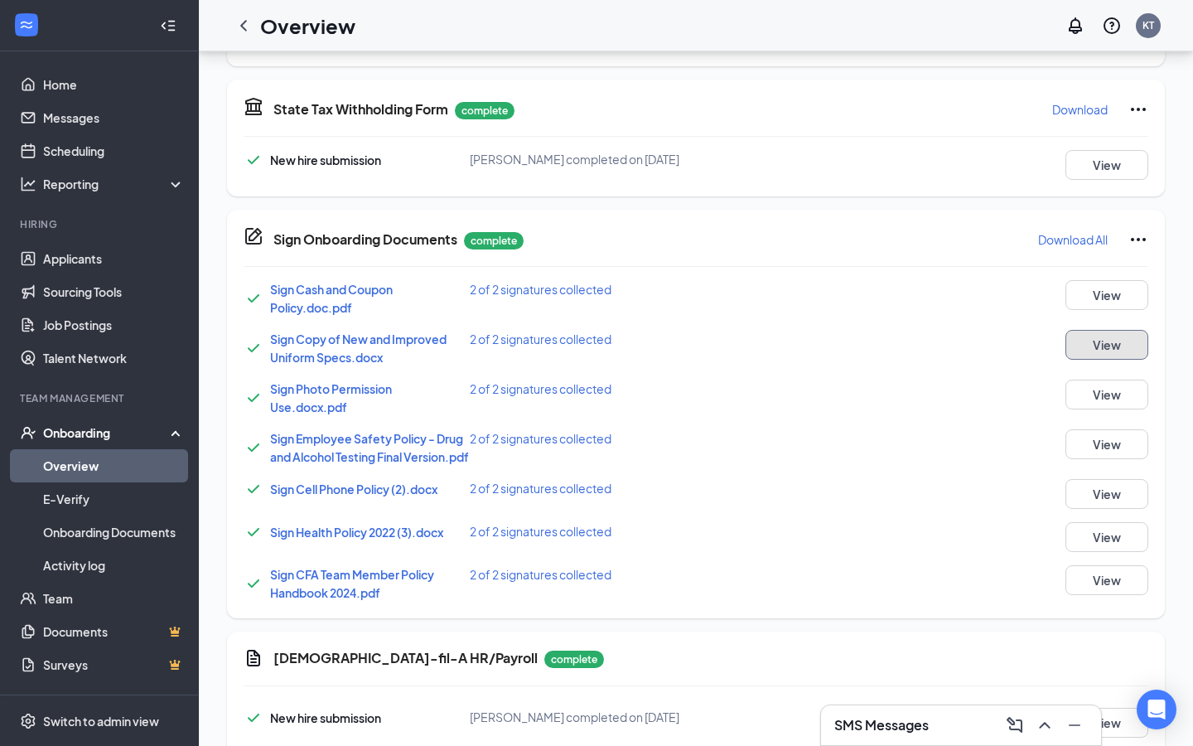
click at [1079, 333] on button "View" at bounding box center [1107, 345] width 83 height 30
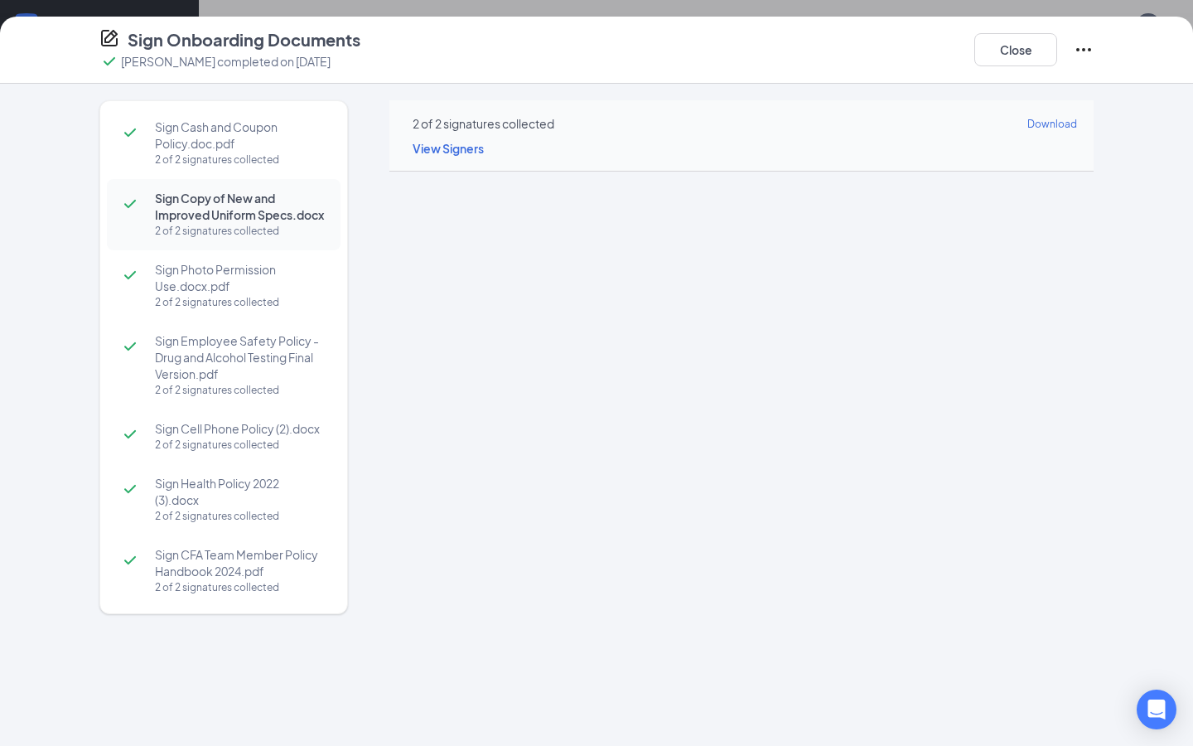
click at [1139, 162] on div "Sign Cash and Coupon Policy.doc.pdf 2 of 2 signatures collected Sign Copy of Ne…" at bounding box center [596, 415] width 1193 height 662
click at [1044, 54] on button "Close" at bounding box center [1016, 49] width 83 height 33
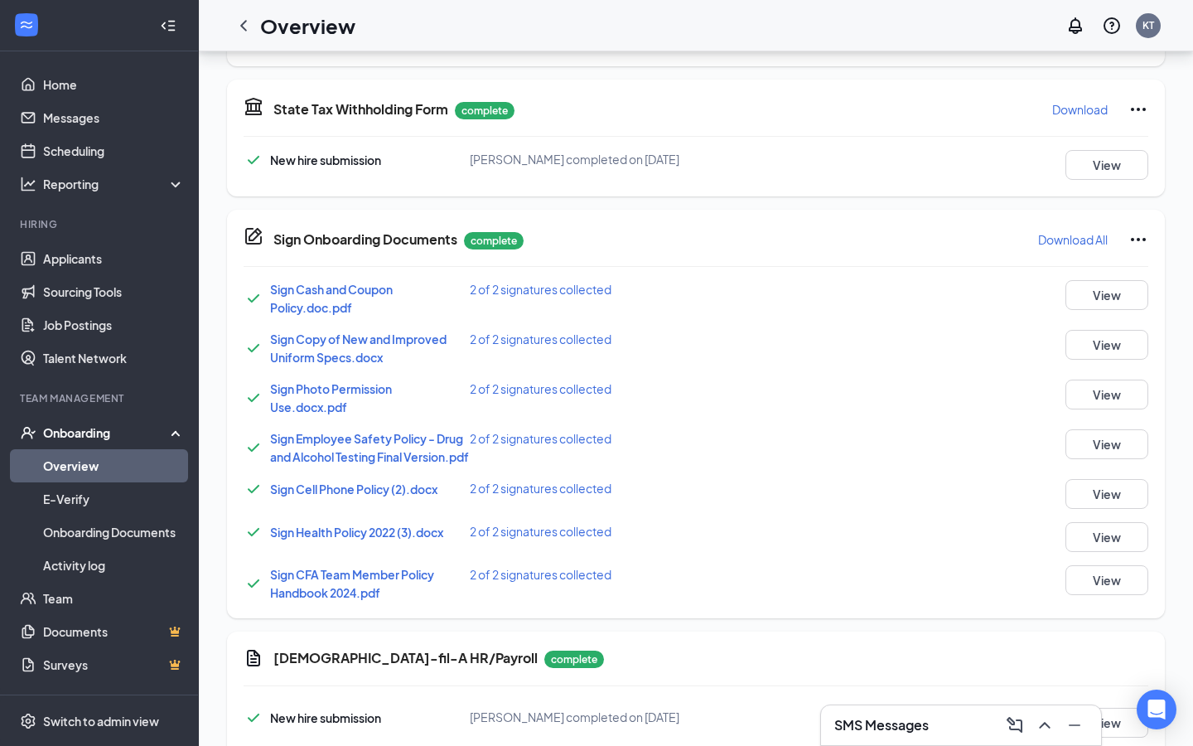
click at [140, 468] on link "Overview" at bounding box center [114, 465] width 142 height 33
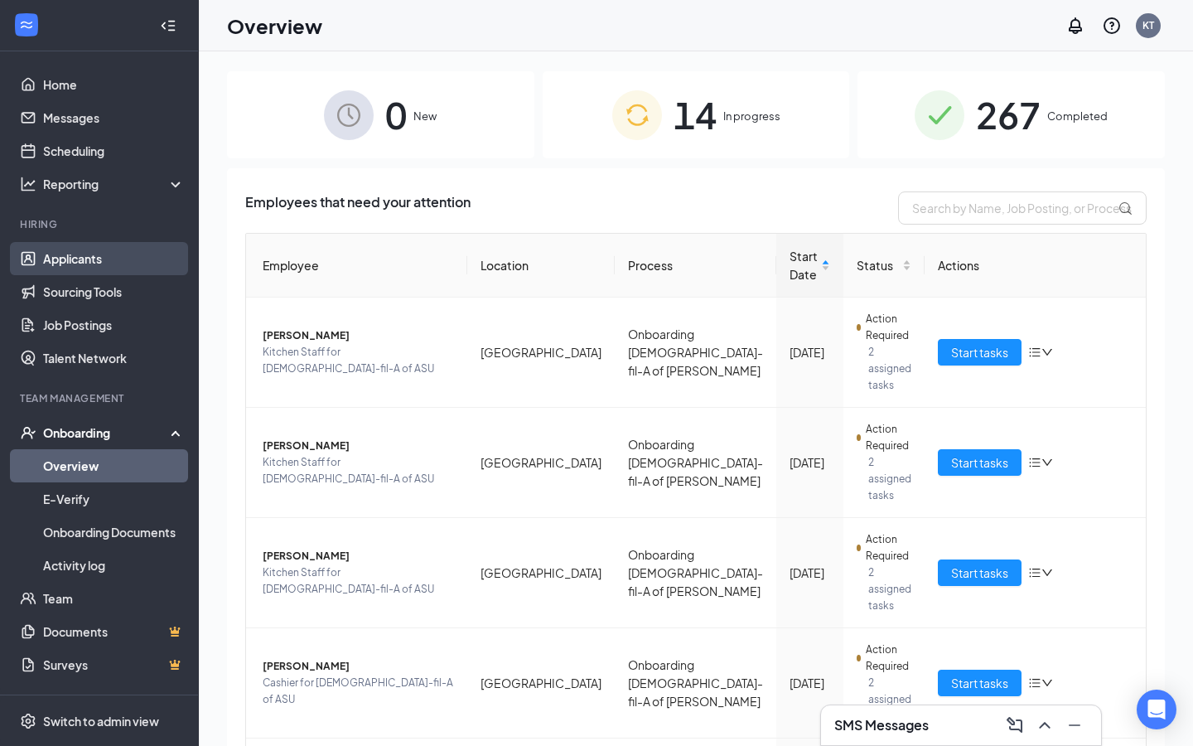
click at [73, 264] on link "Applicants" at bounding box center [114, 258] width 142 height 33
